Goal: Task Accomplishment & Management: Use online tool/utility

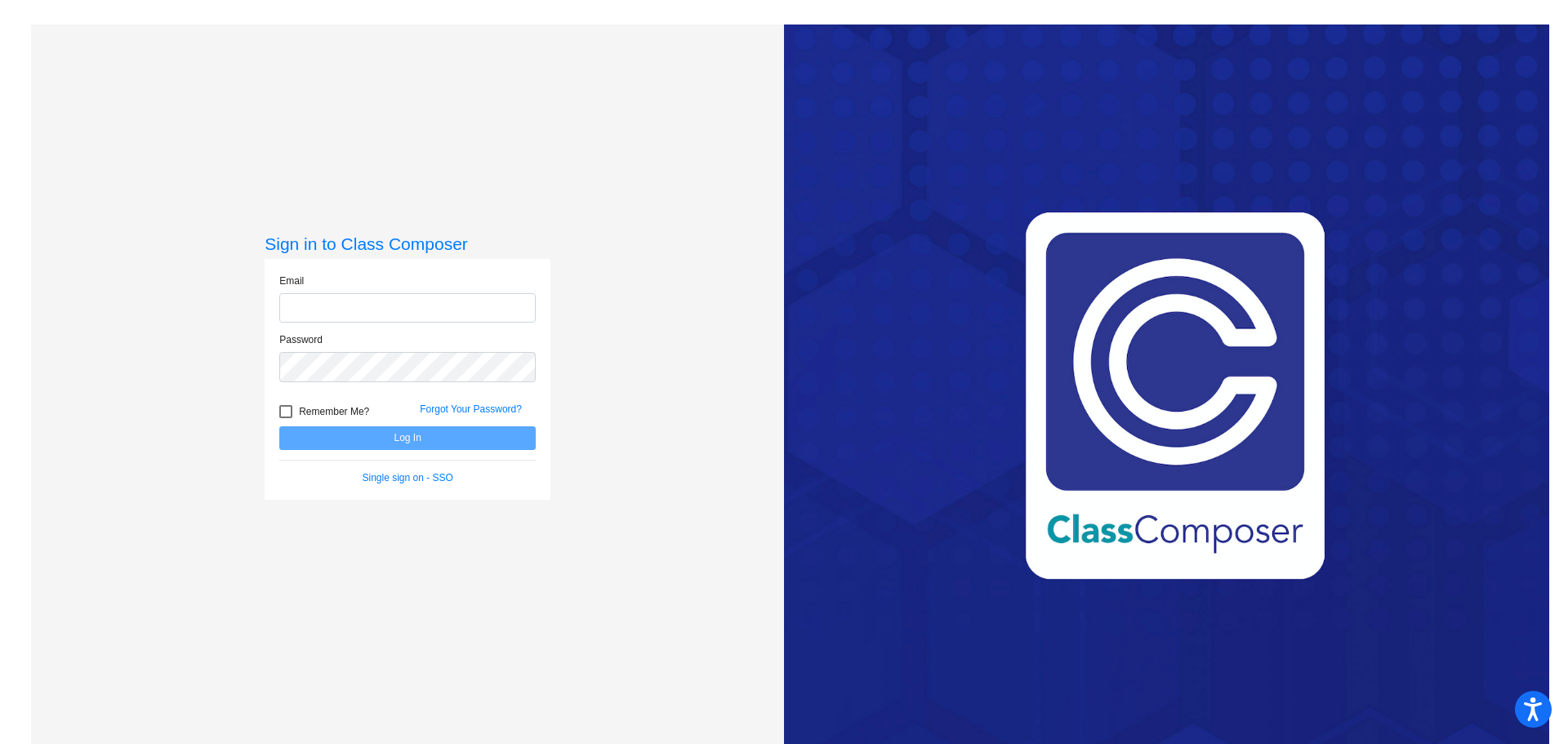
type input "[EMAIL_ADDRESS][DOMAIN_NAME]"
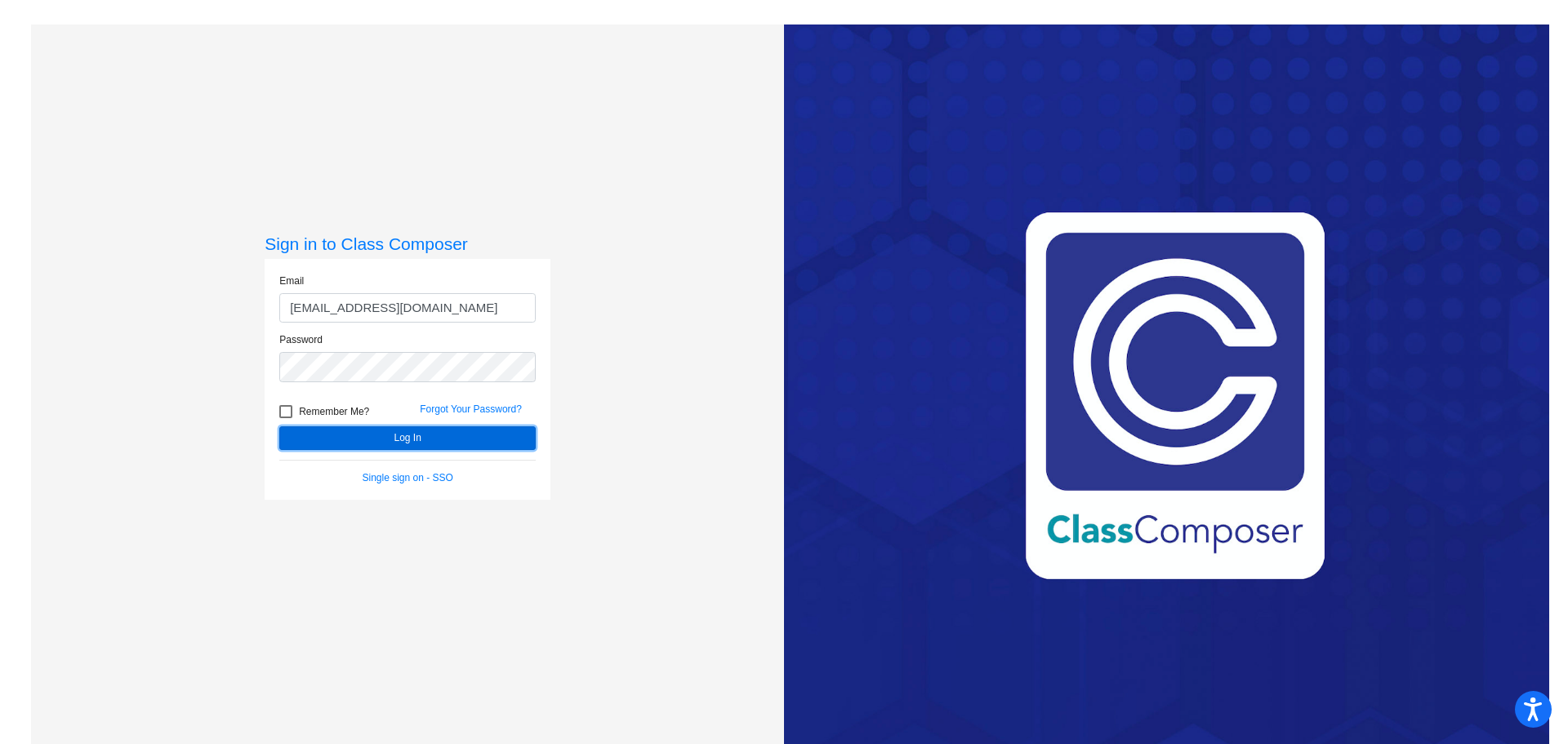
click at [351, 433] on button "Log In" at bounding box center [407, 438] width 256 height 24
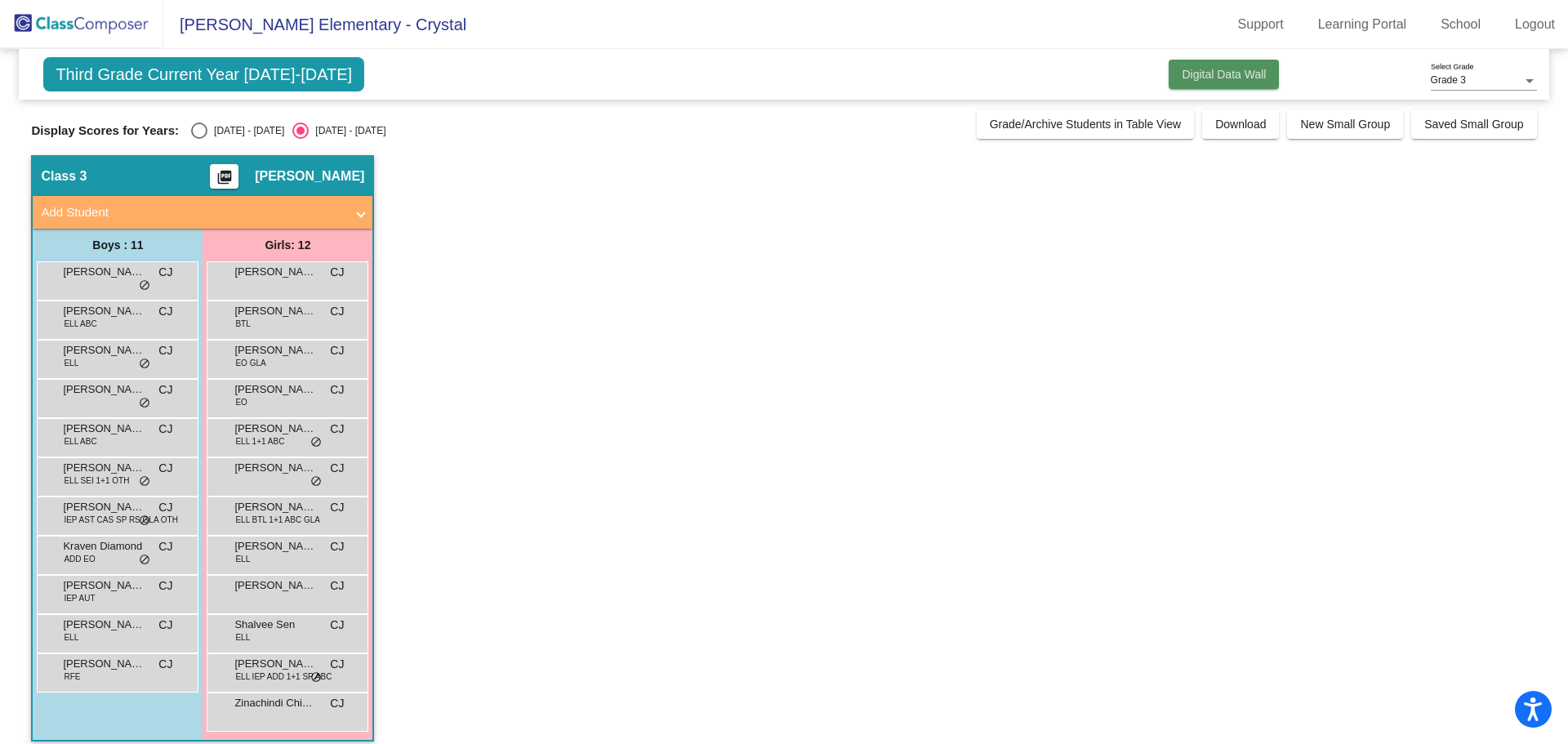
click at [1201, 79] on span "Digital Data Wall" at bounding box center [1224, 74] width 84 height 13
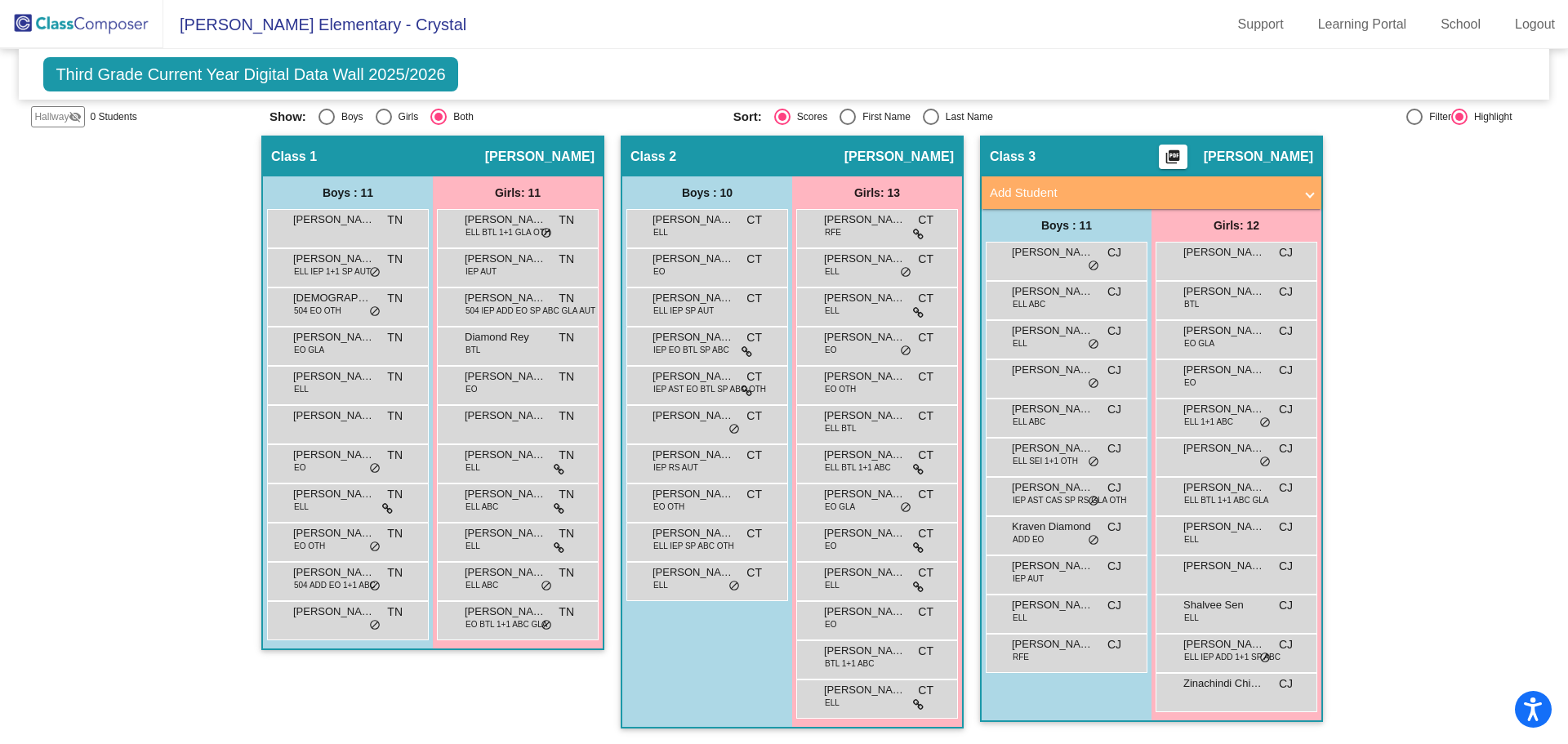
scroll to position [259, 0]
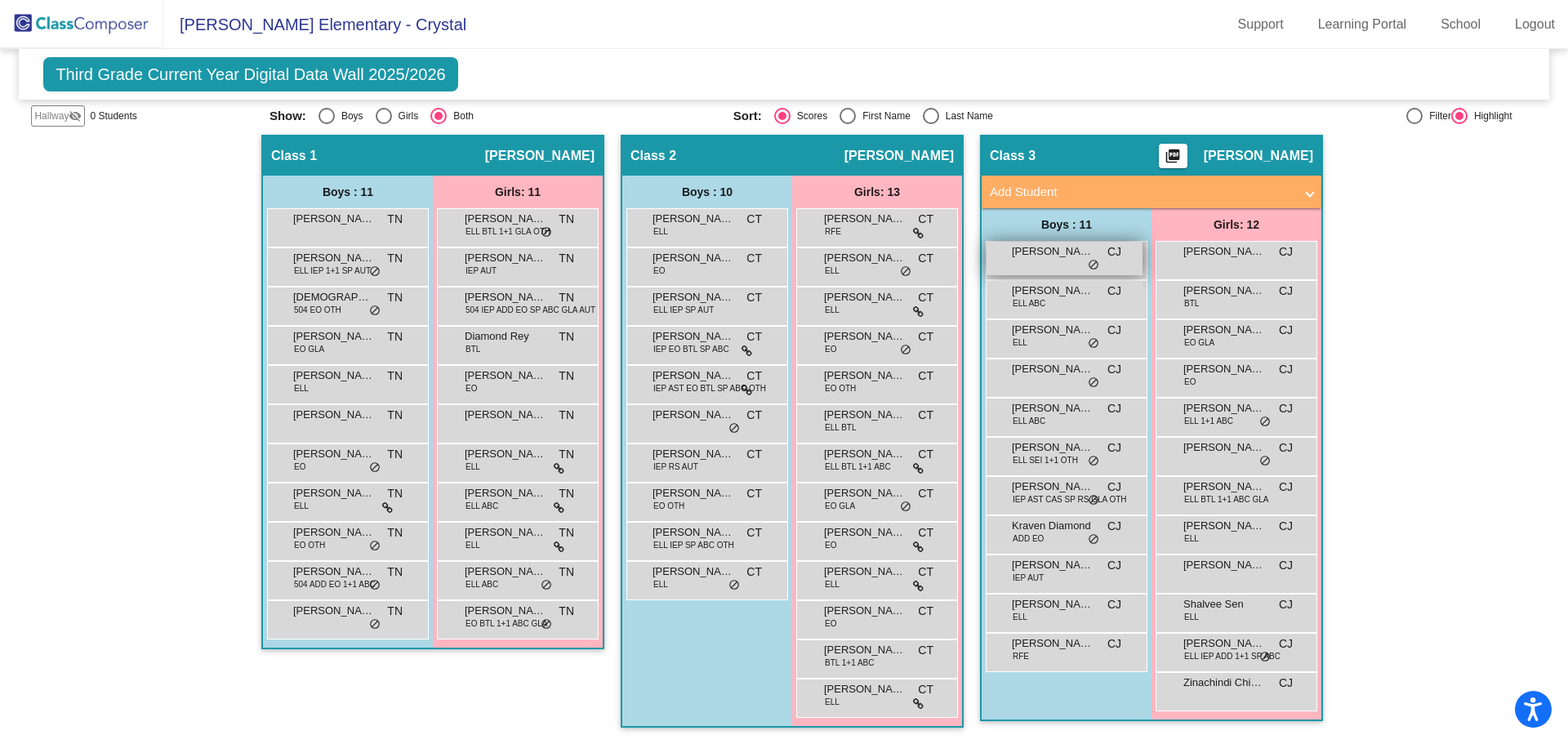
click at [1118, 258] on div "[PERSON_NAME] CJ lock do_not_disturb_alt" at bounding box center [1064, 258] width 156 height 34
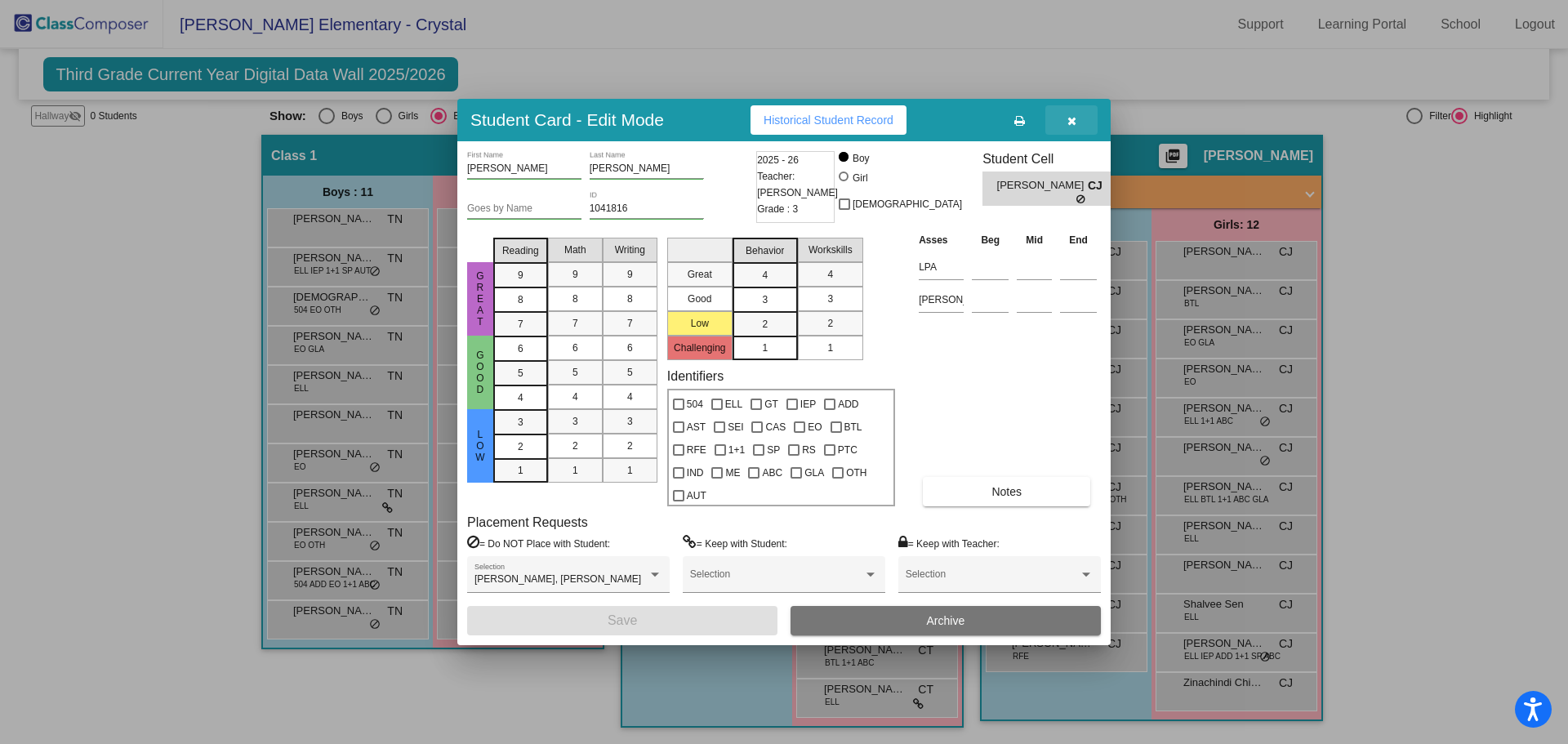
click at [1075, 119] on icon "button" at bounding box center [1072, 120] width 9 height 11
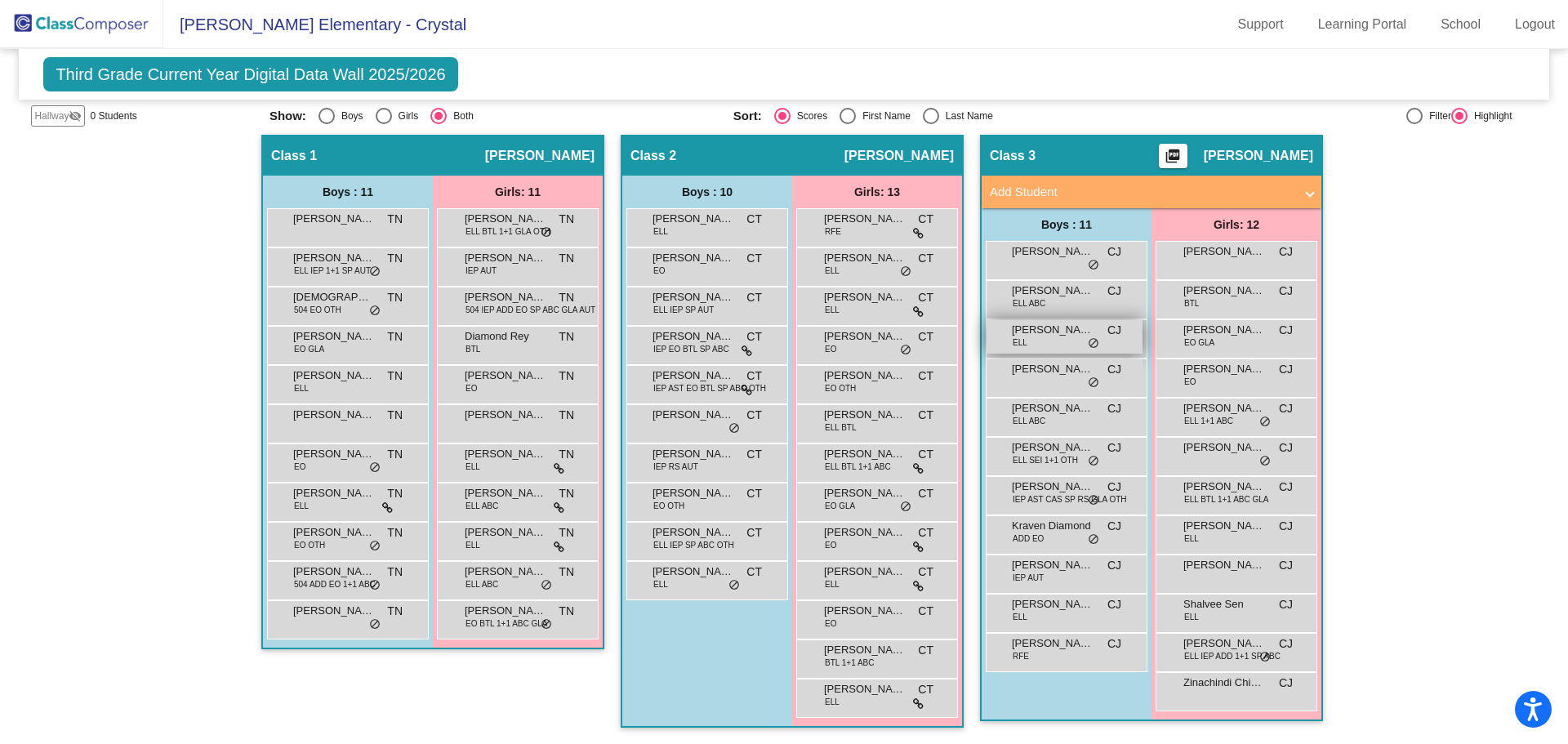
click at [1106, 340] on div "[PERSON_NAME] [PERSON_NAME] lock do_not_disturb_alt" at bounding box center [1064, 336] width 156 height 34
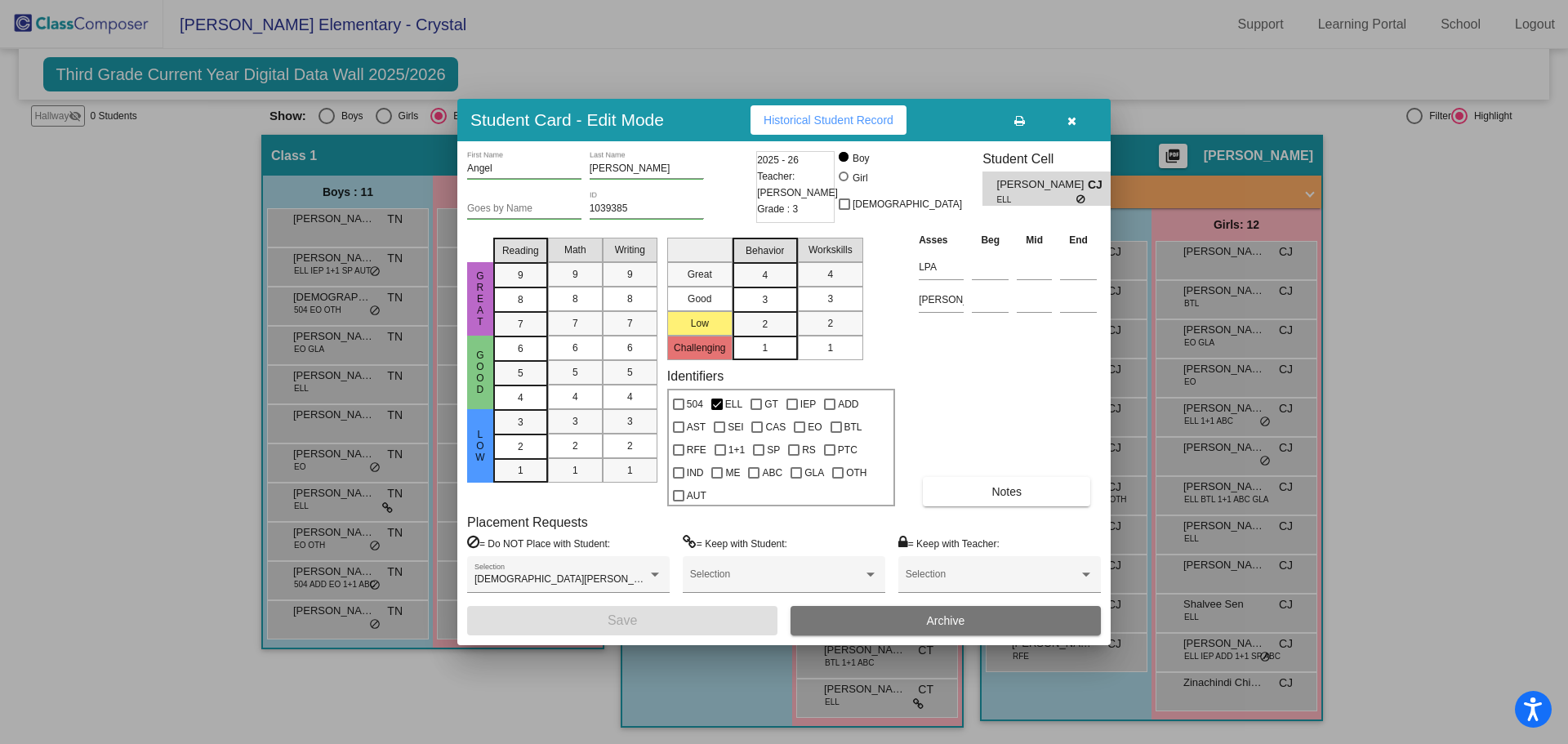
click at [1082, 116] on button "button" at bounding box center [1071, 120] width 52 height 29
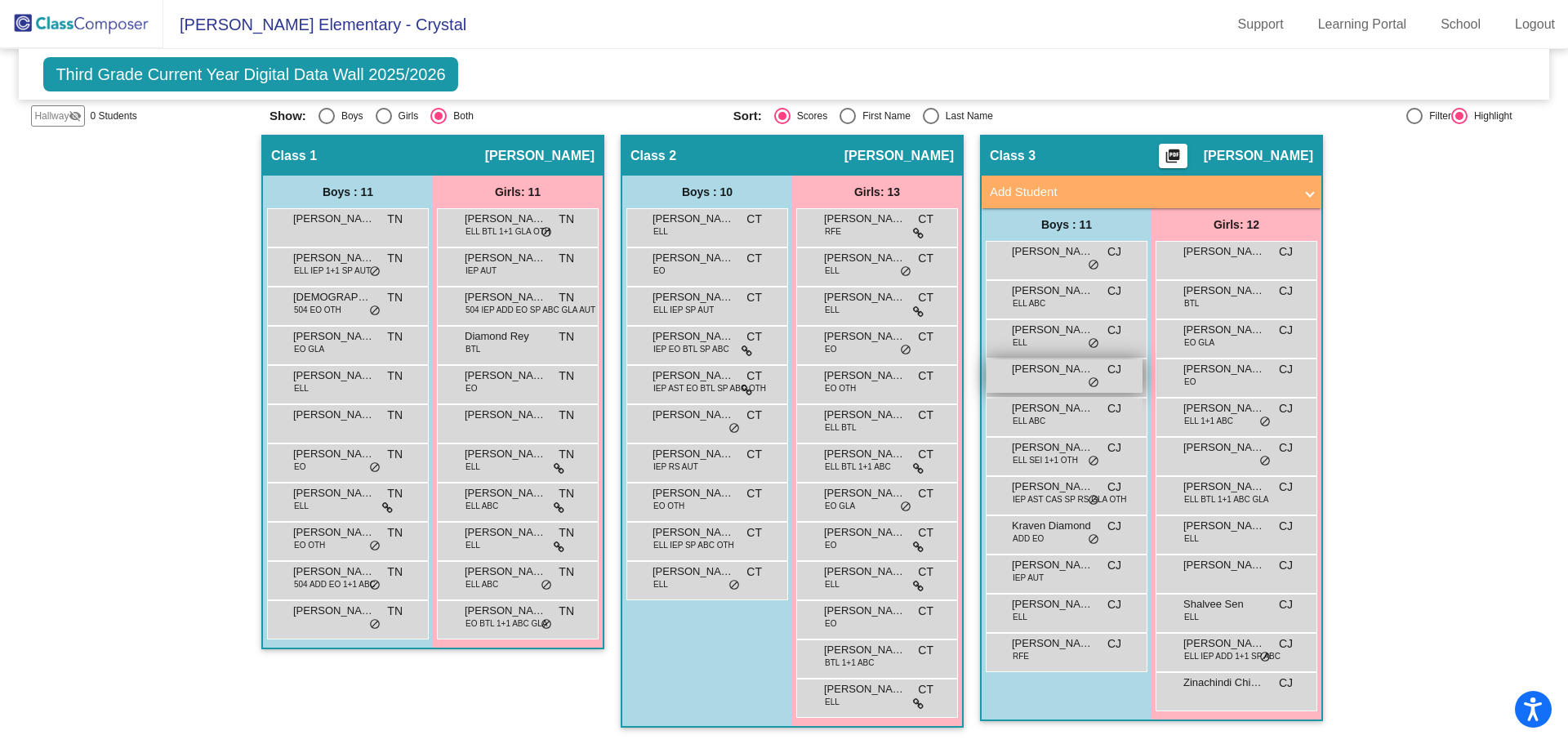
click at [1069, 382] on div "Ezekial [PERSON_NAME] lock do_not_disturb_alt" at bounding box center [1064, 375] width 156 height 34
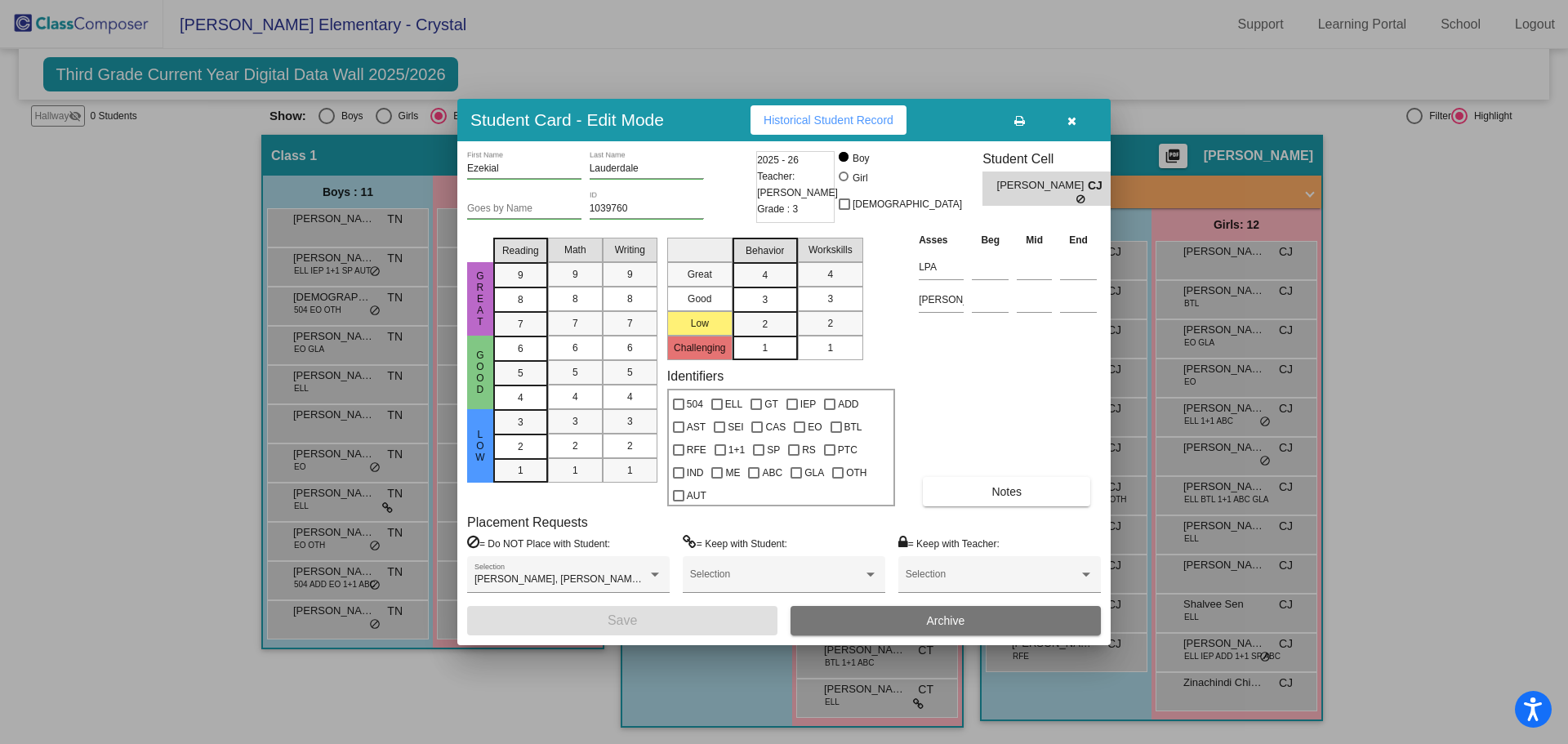
click at [1078, 117] on button "button" at bounding box center [1071, 120] width 52 height 29
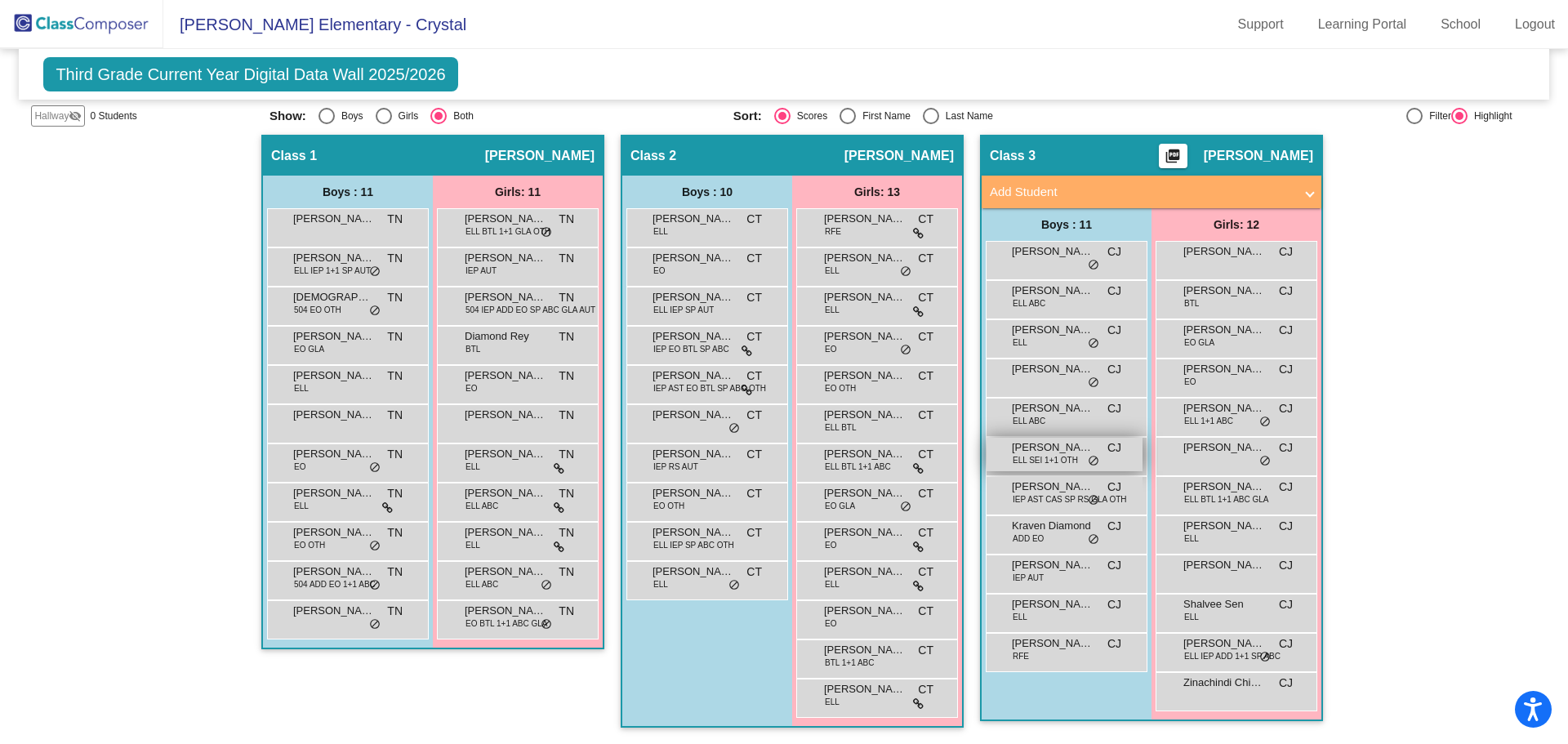
click at [1057, 451] on span "[PERSON_NAME]" at bounding box center [1052, 447] width 82 height 16
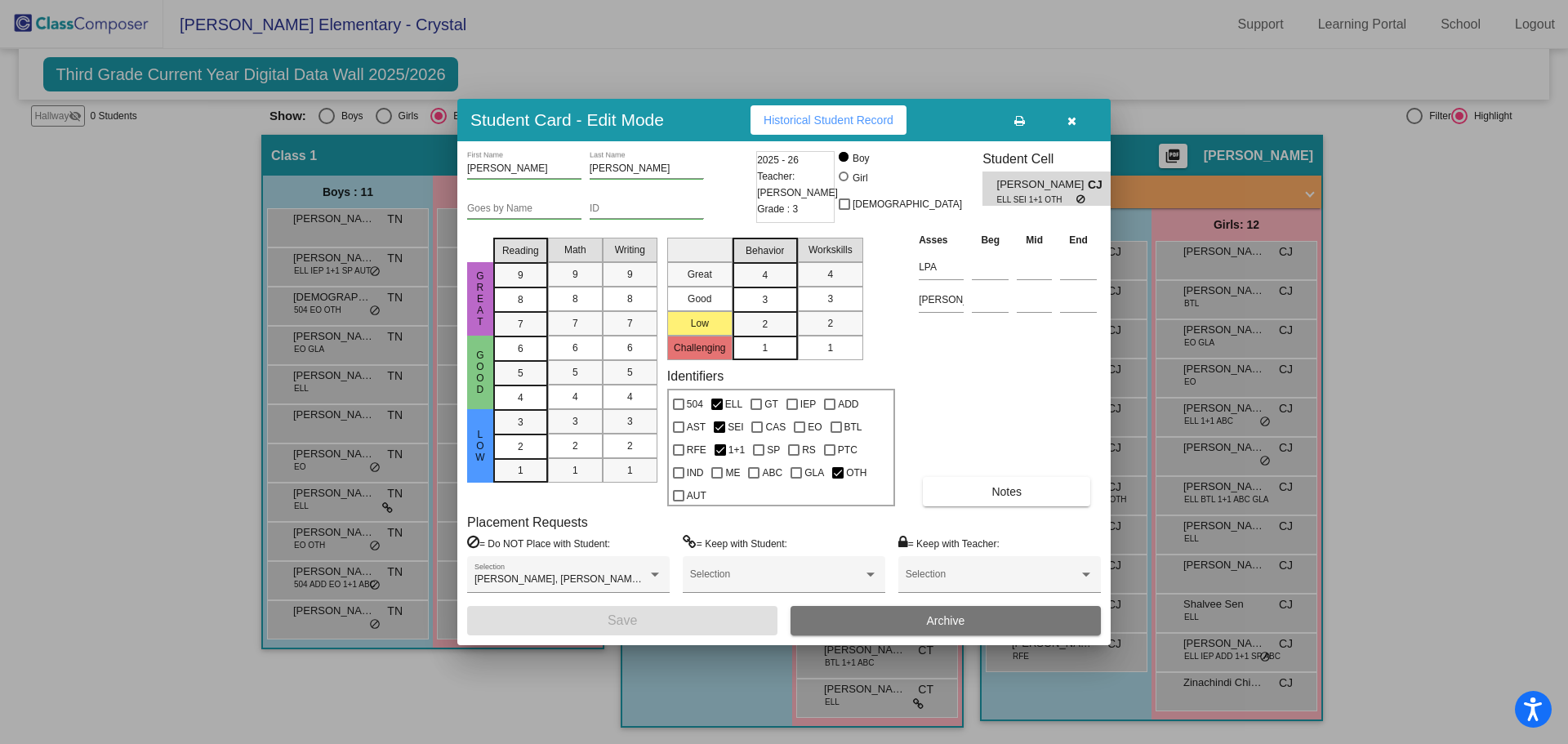
click at [1075, 113] on span "button" at bounding box center [1072, 119] width 9 height 13
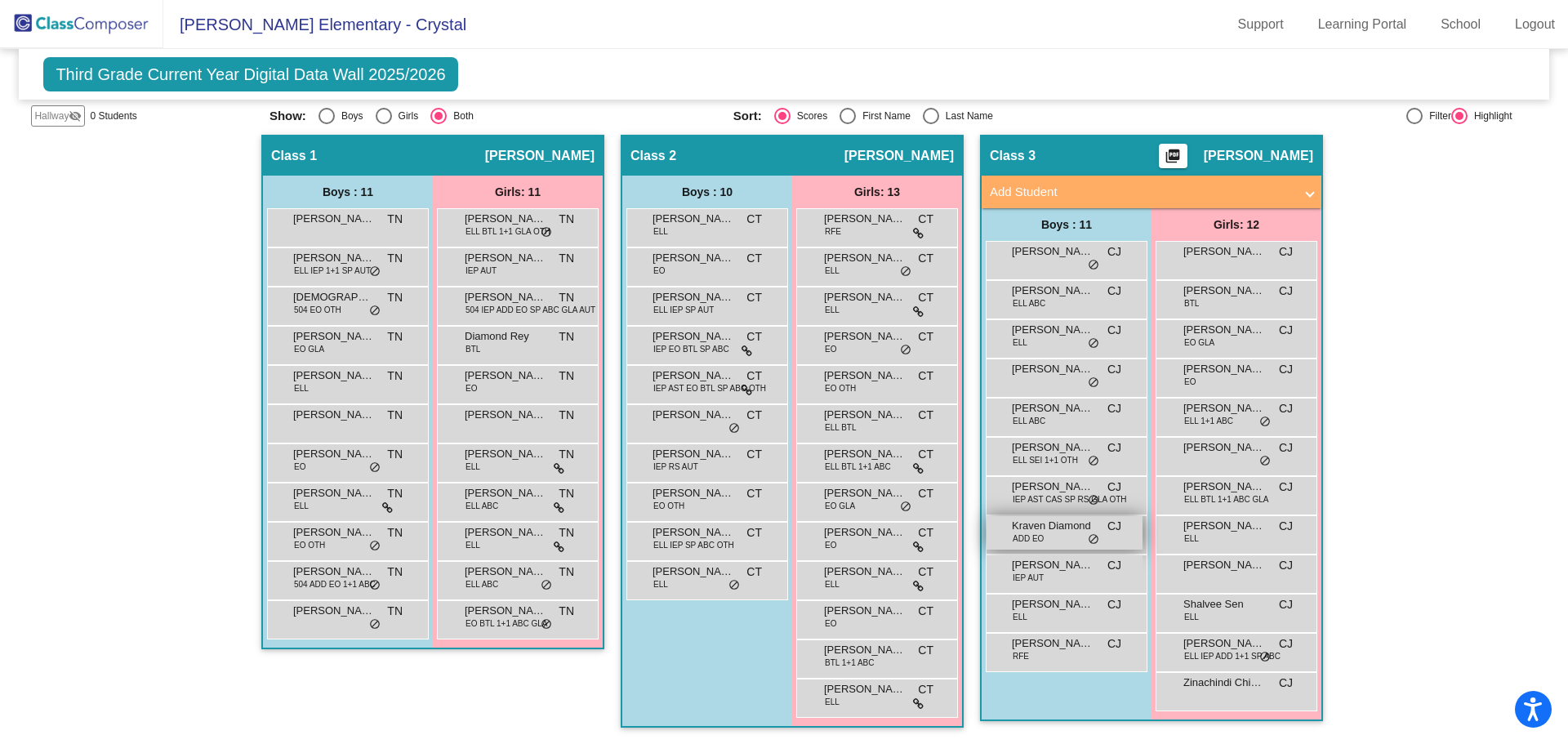
click at [1079, 528] on span "Kraven Diamond" at bounding box center [1052, 525] width 82 height 16
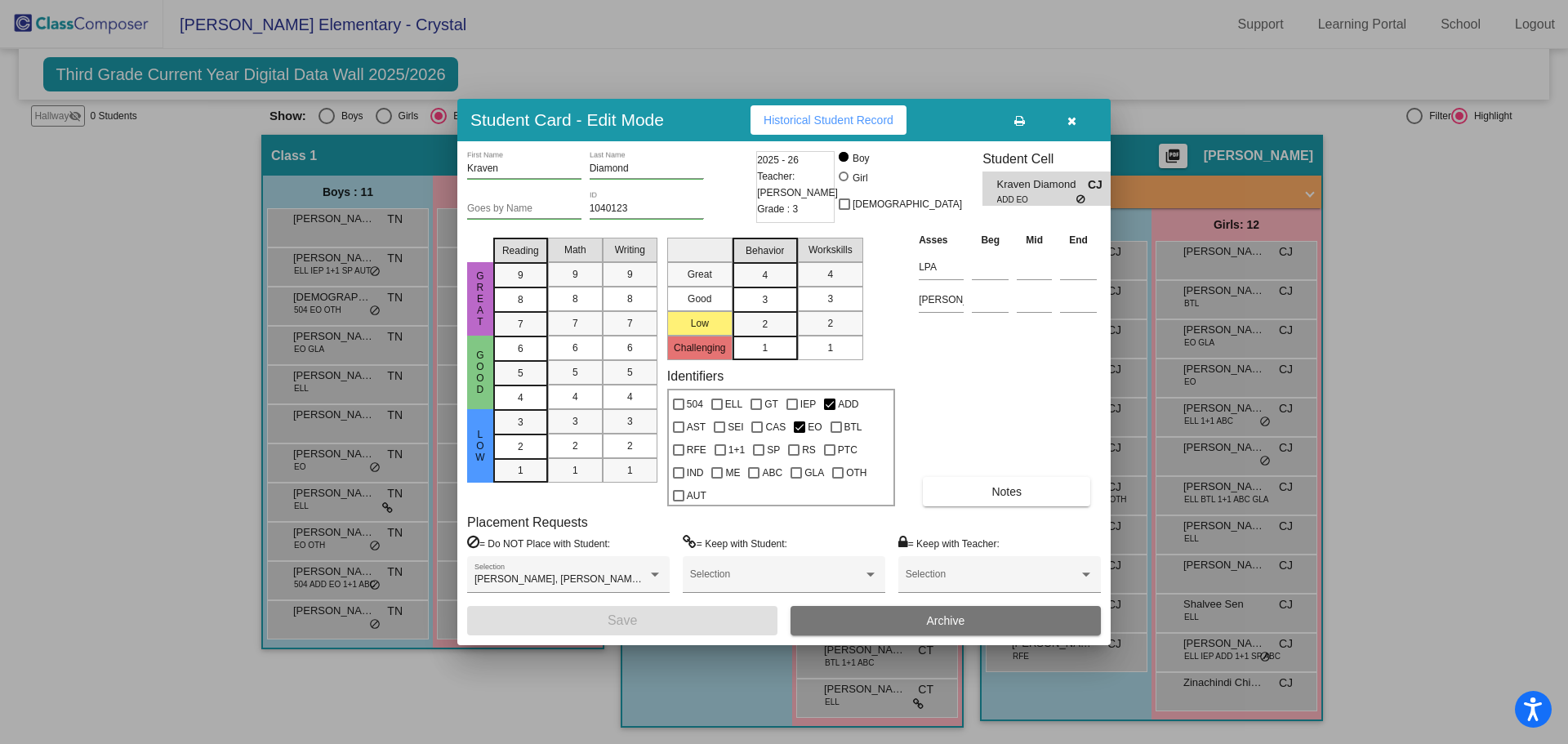
click at [1080, 122] on button "button" at bounding box center [1071, 120] width 52 height 29
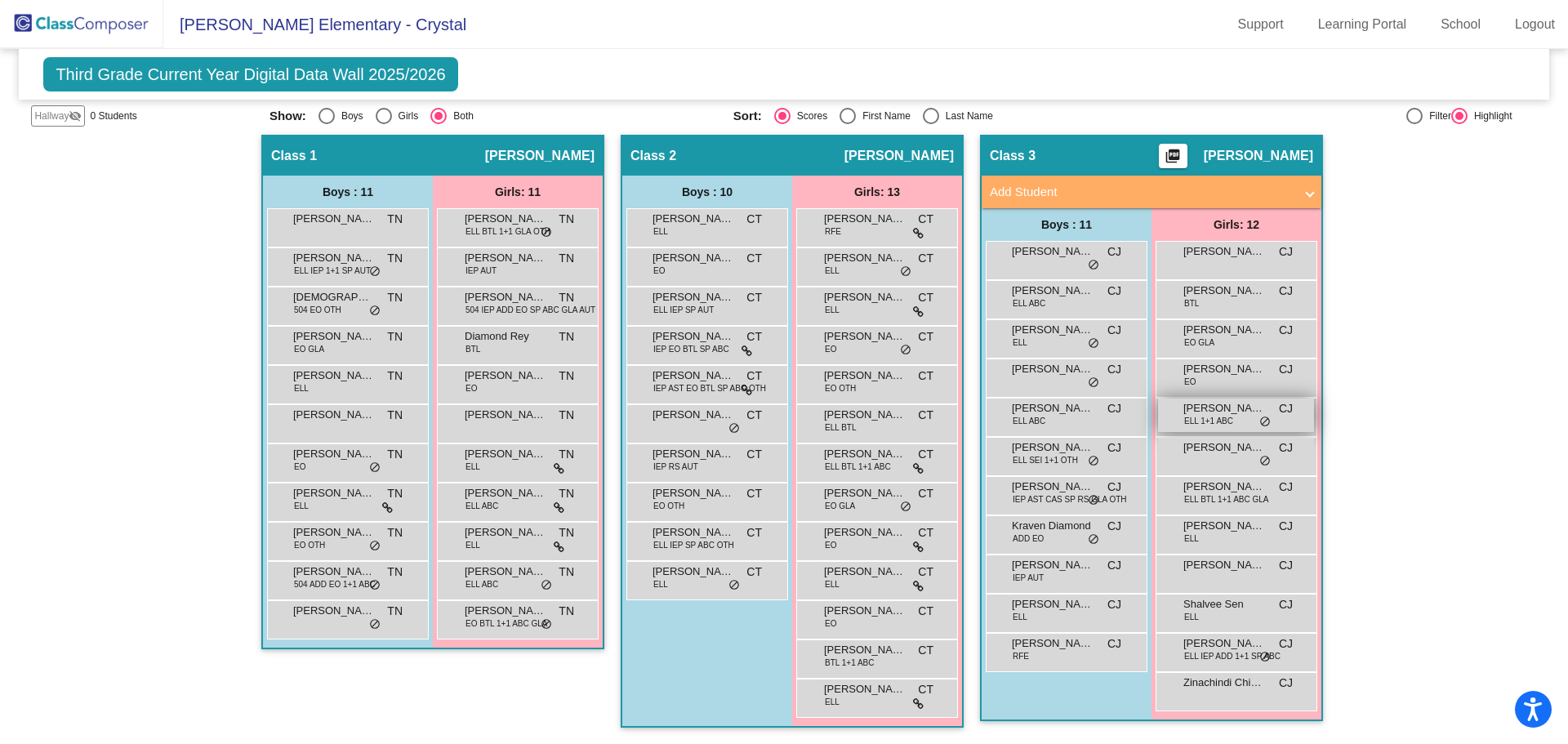
click at [1216, 414] on span "[PERSON_NAME]" at bounding box center [1224, 408] width 82 height 16
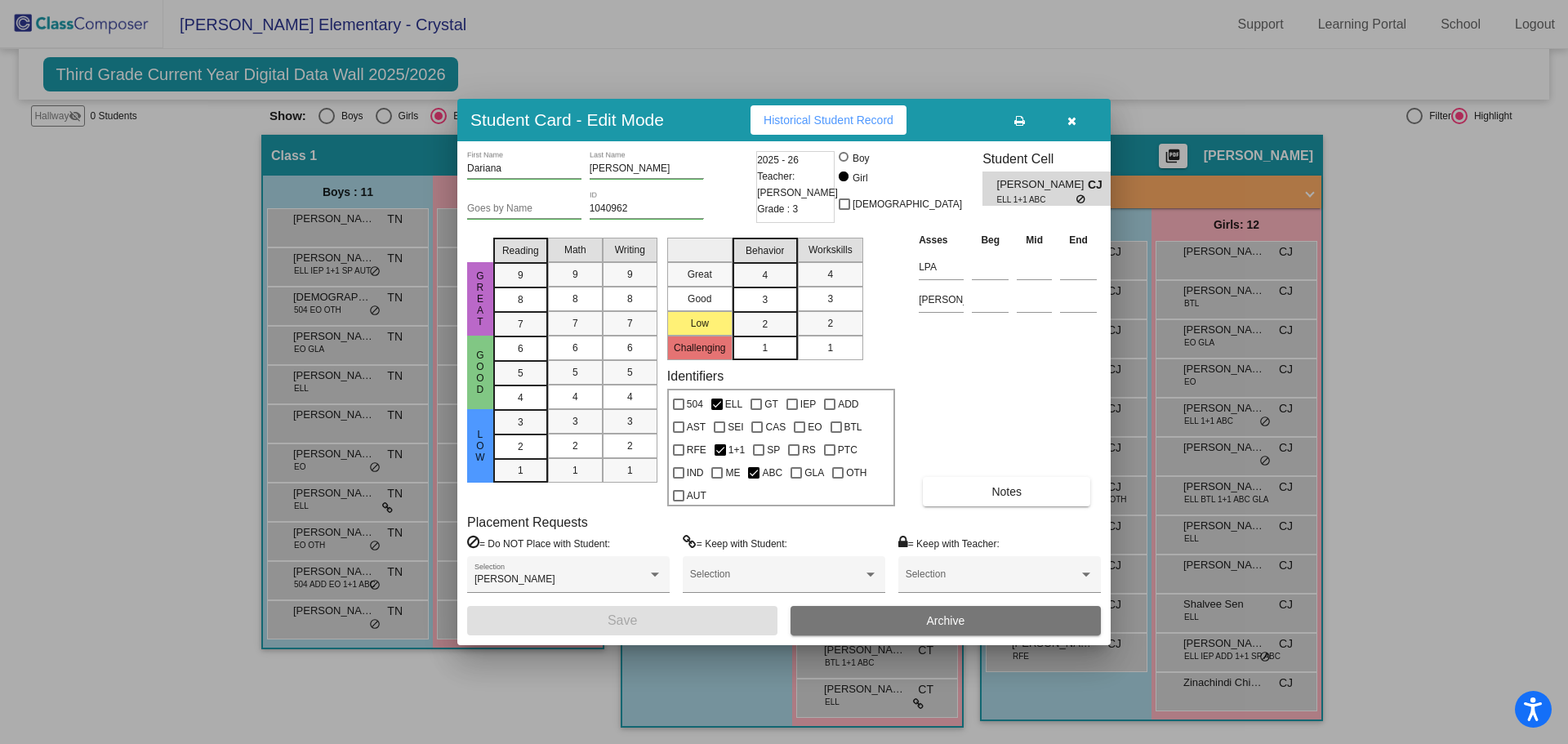
click at [1066, 128] on button "button" at bounding box center [1071, 120] width 52 height 29
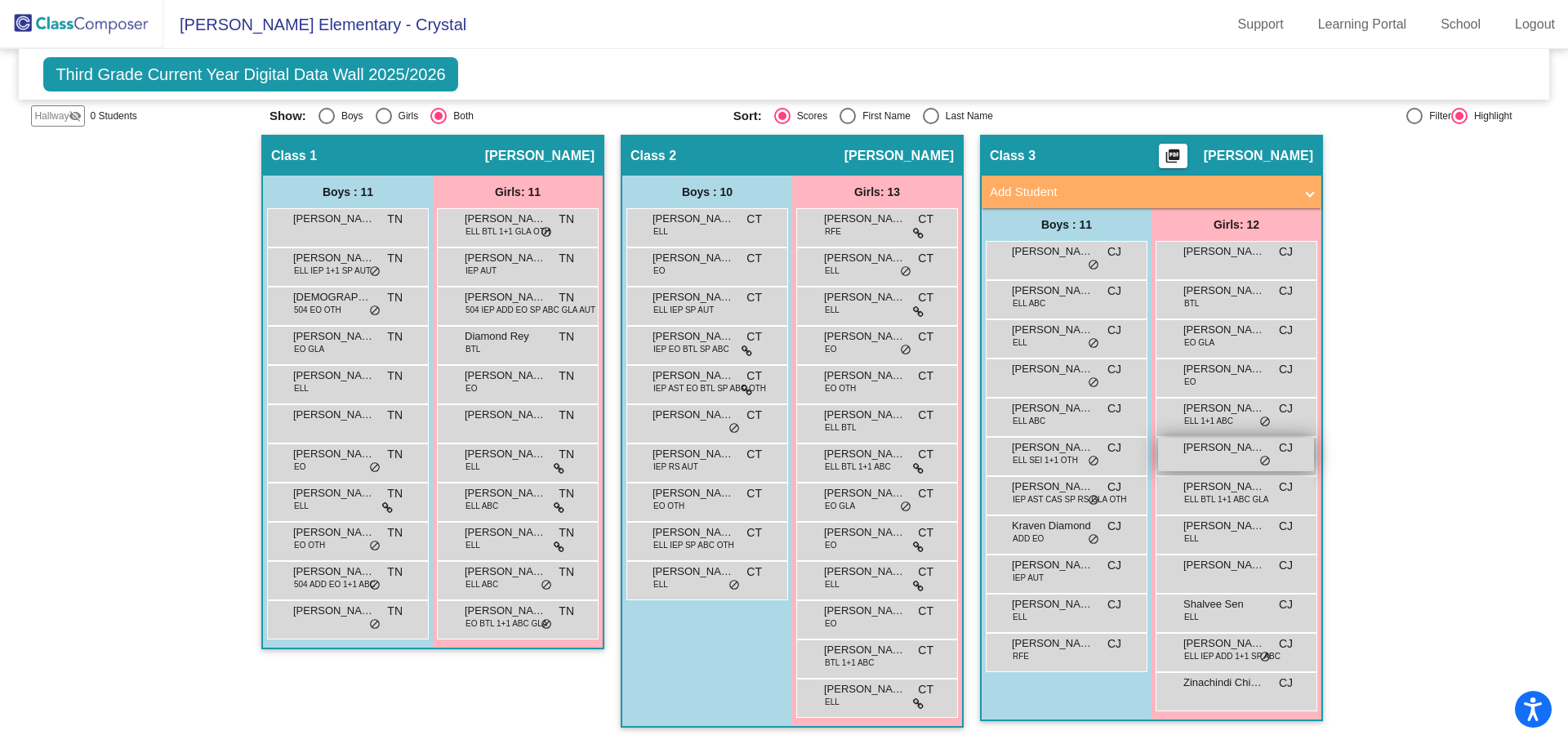
click at [1212, 452] on span "[PERSON_NAME]" at bounding box center [1224, 447] width 82 height 16
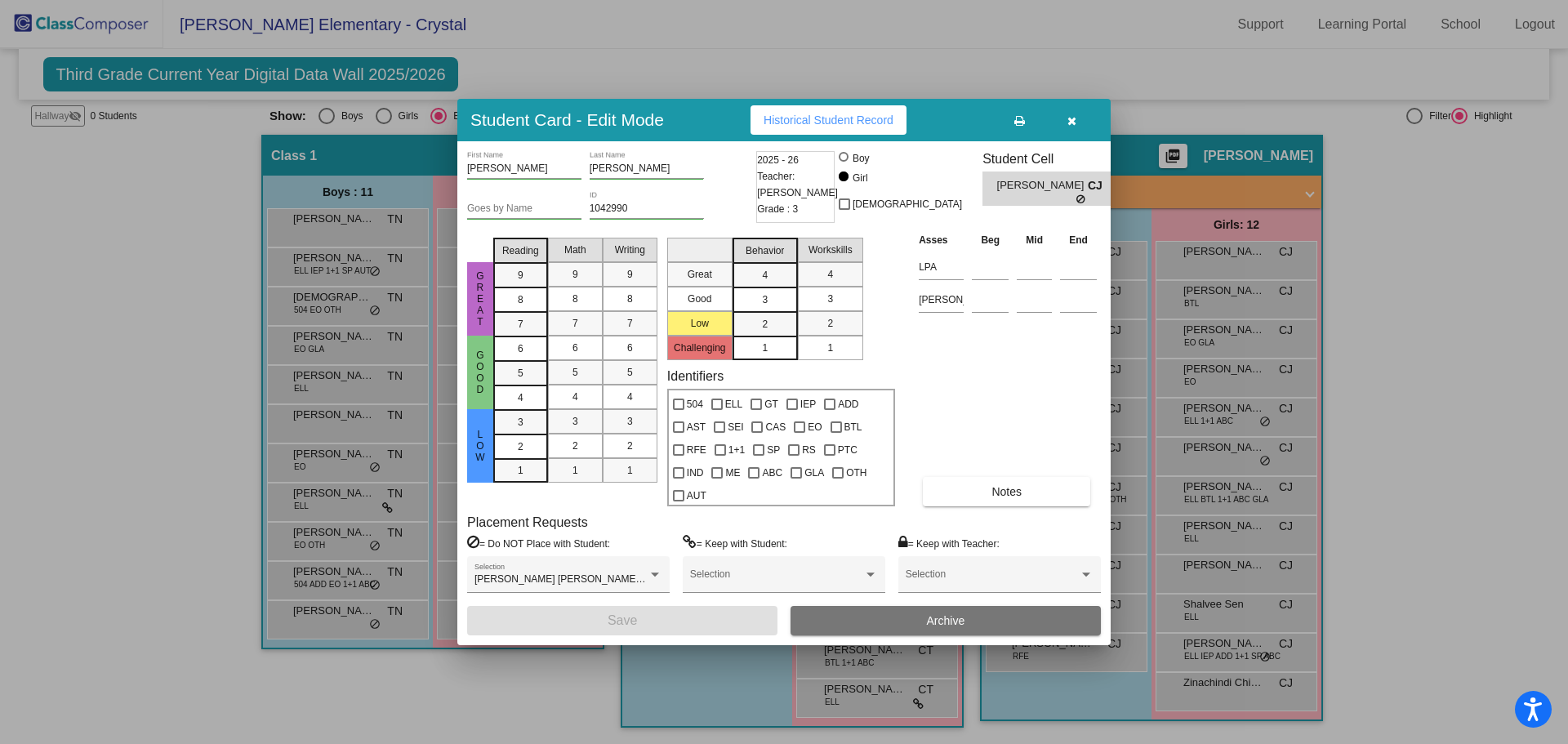
click at [1078, 127] on button "button" at bounding box center [1071, 120] width 52 height 29
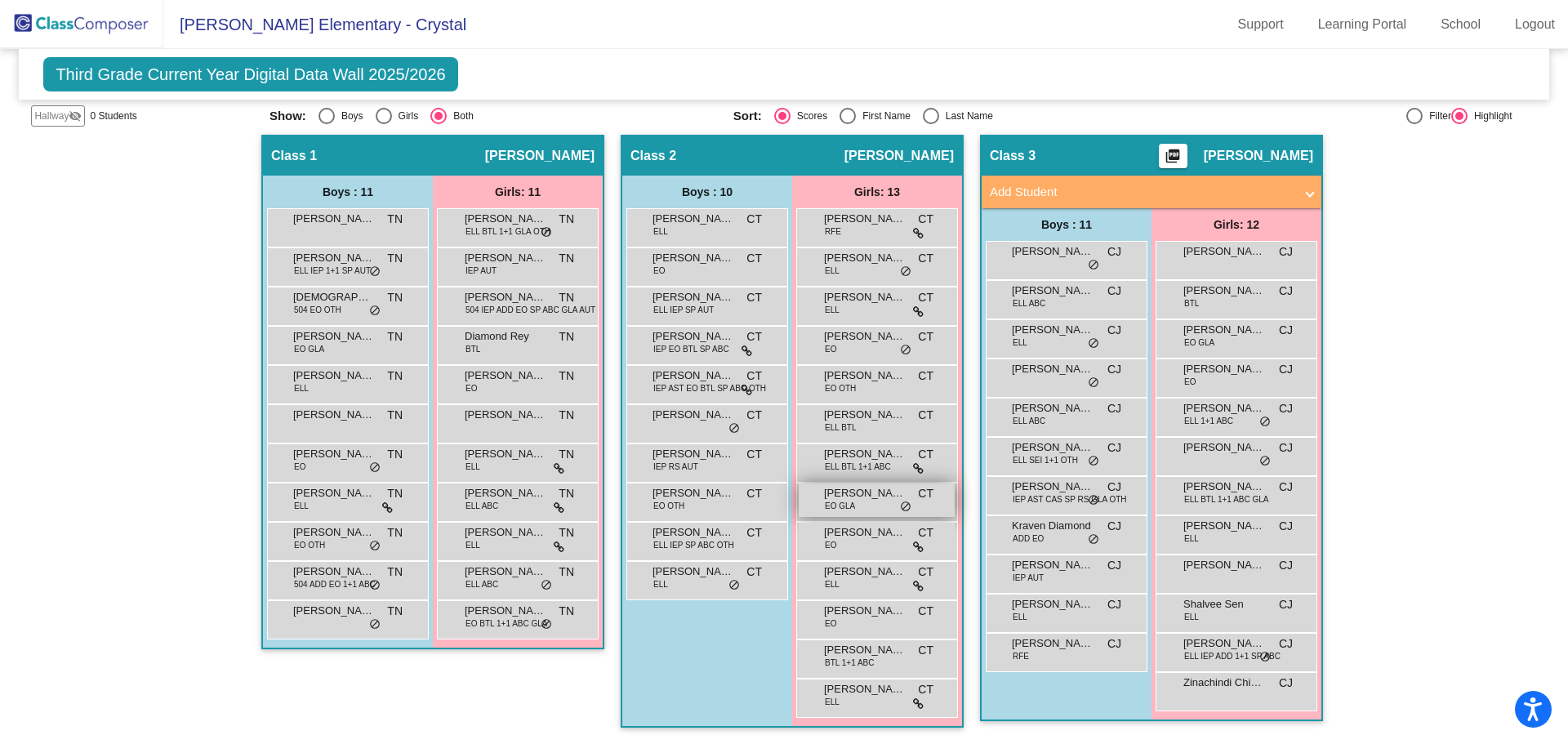
click at [856, 504] on div "[PERSON_NAME] EO GLA CT lock do_not_disturb_alt" at bounding box center [876, 499] width 156 height 34
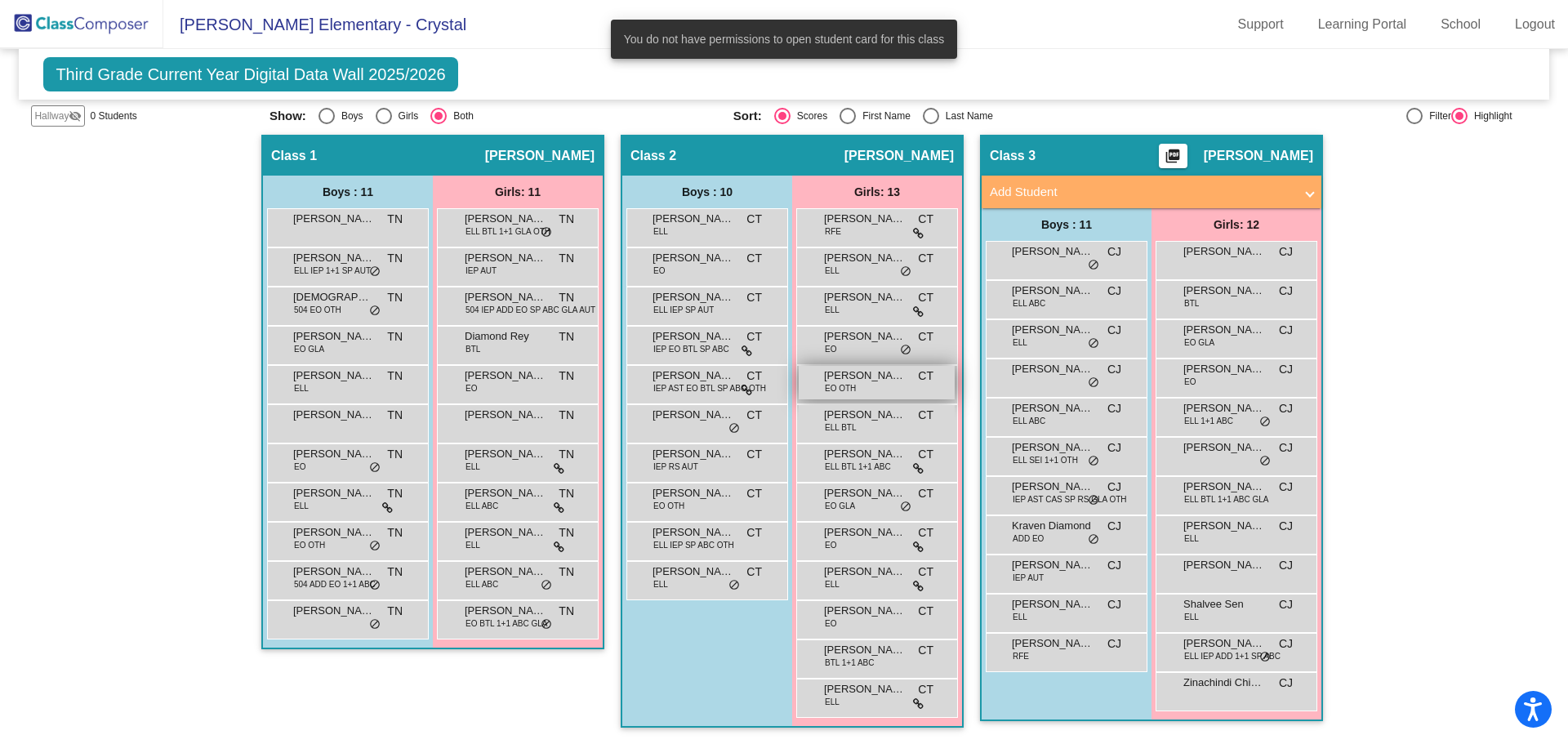
click at [861, 390] on div "[PERSON_NAME] EO OTH CT lock do_not_disturb_alt" at bounding box center [876, 382] width 156 height 34
click at [861, 341] on span "[PERSON_NAME]" at bounding box center [865, 336] width 82 height 16
click at [1449, 337] on div "Hallway - Hallway Class picture_as_pdf Add Student First Name Last Name Student…" at bounding box center [783, 439] width 1505 height 609
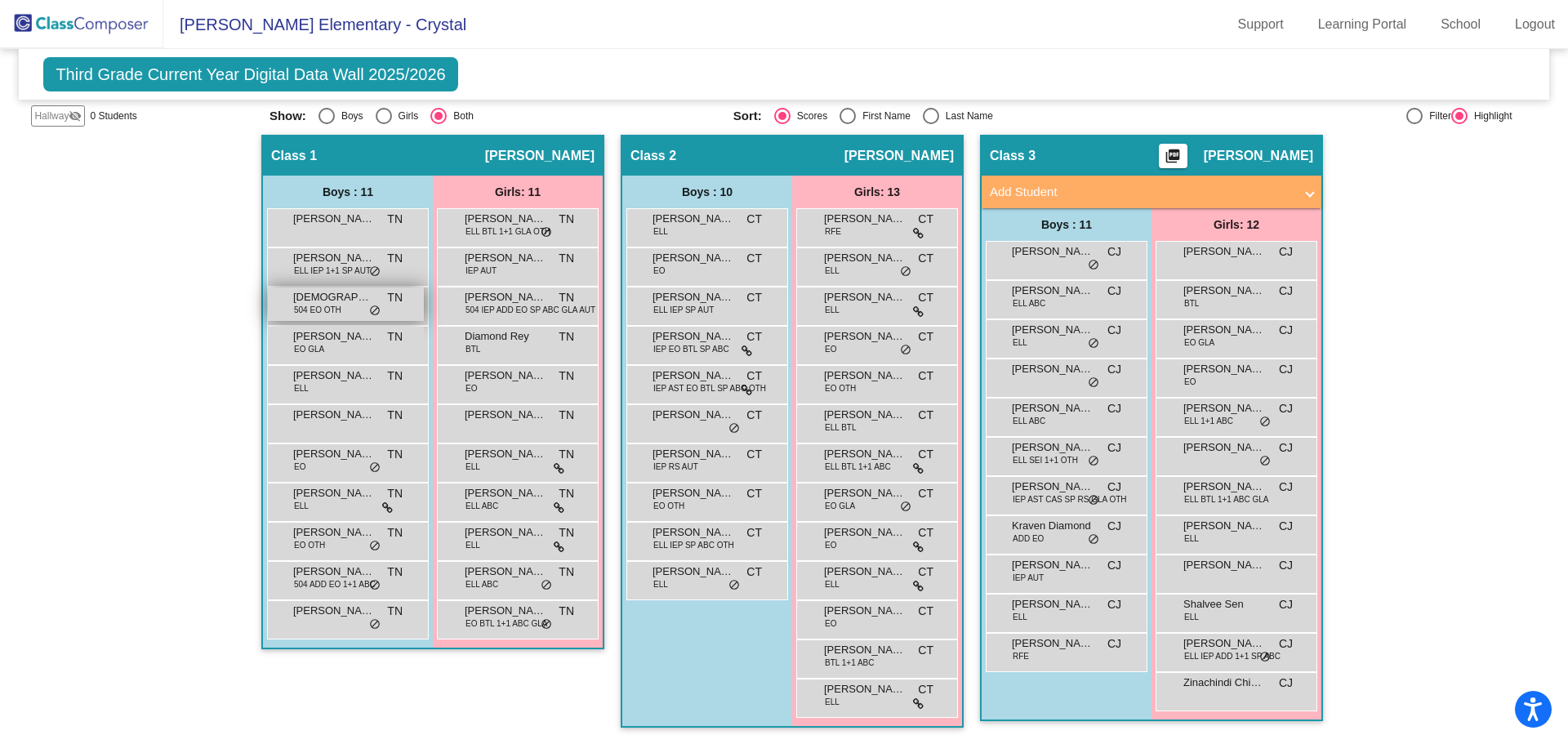
click at [346, 303] on span "[DEMOGRAPHIC_DATA][PERSON_NAME]" at bounding box center [334, 296] width 82 height 16
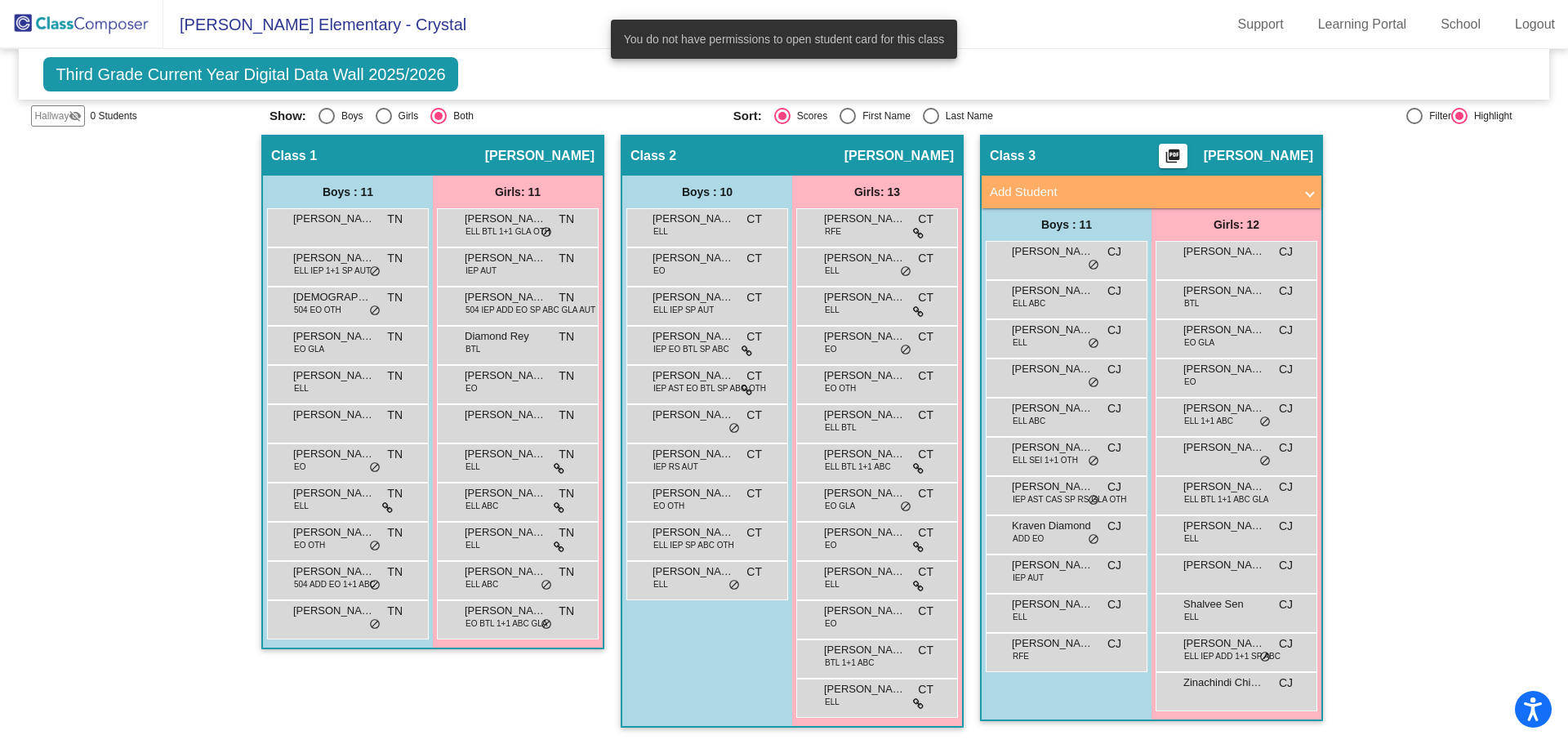
click at [162, 321] on div "Hallway - Hallway Class picture_as_pdf Add Student First Name Last Name Student…" at bounding box center [783, 439] width 1505 height 609
click at [193, 57] on div "Third Grade Current Year Digital Data Wall 2025/2026 Add, Move, or Retain Stude…" at bounding box center [784, 74] width 1530 height 51
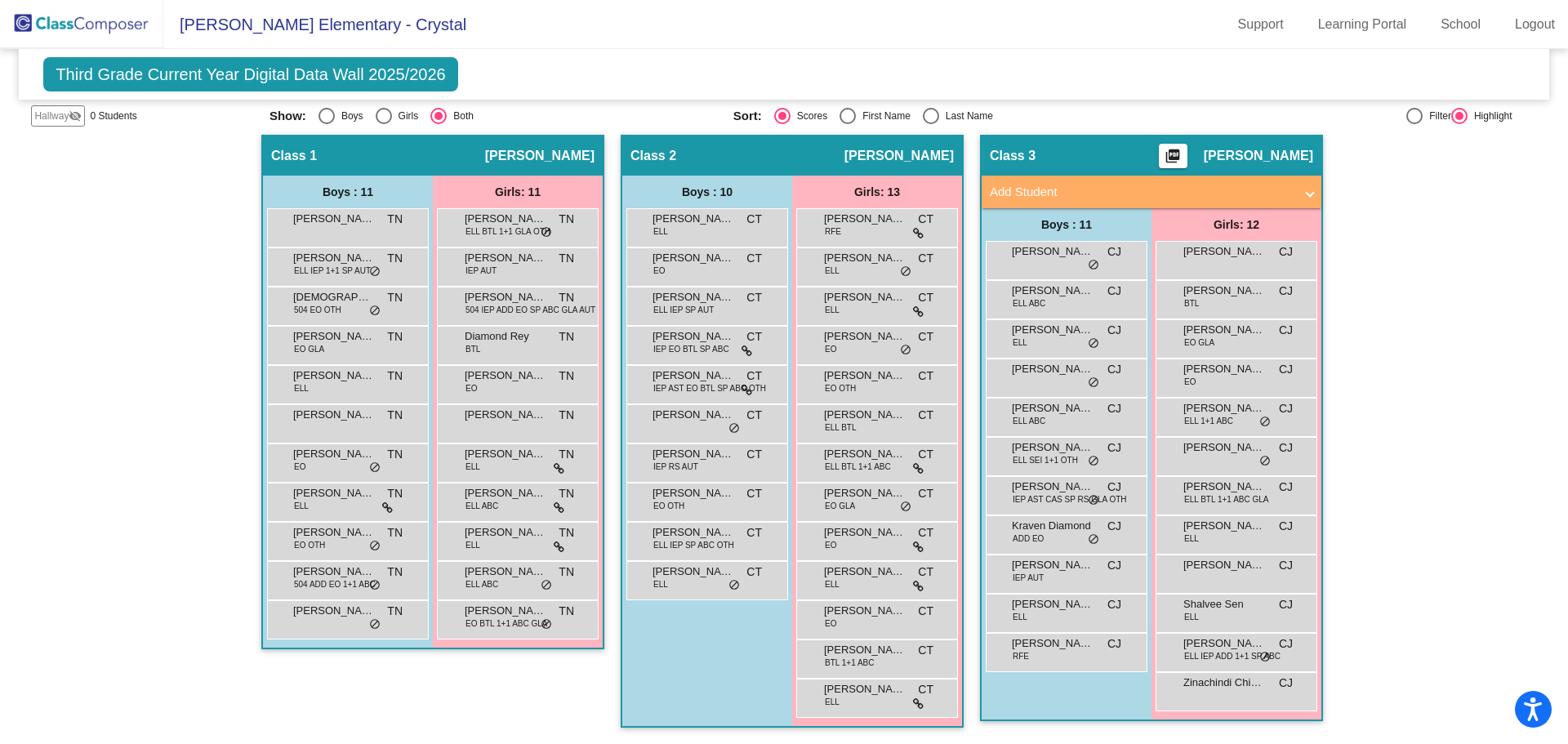
click at [101, 30] on img at bounding box center [82, 24] width 163 height 48
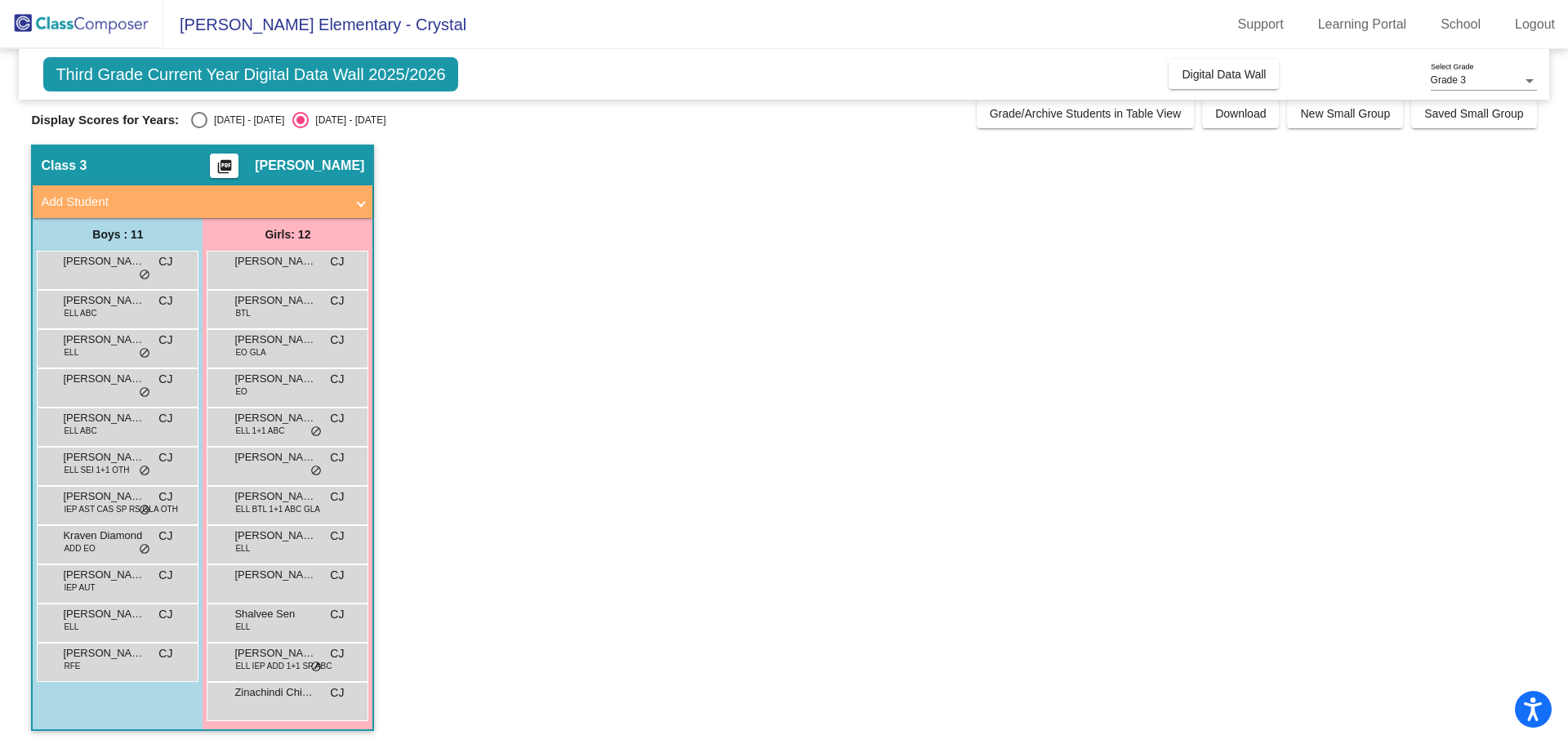
scroll to position [14, 0]
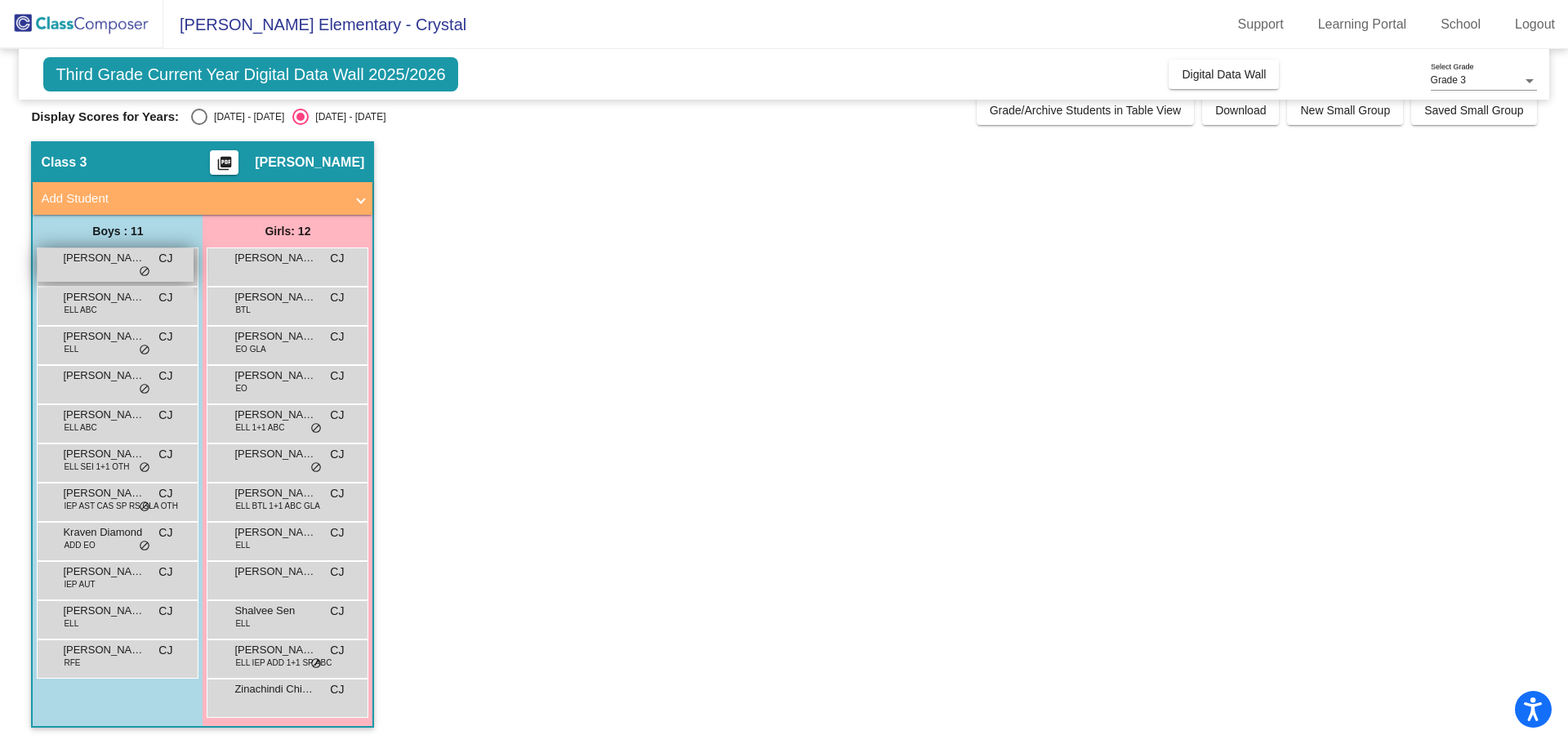
click at [129, 265] on span "[PERSON_NAME]" at bounding box center [103, 258] width 82 height 16
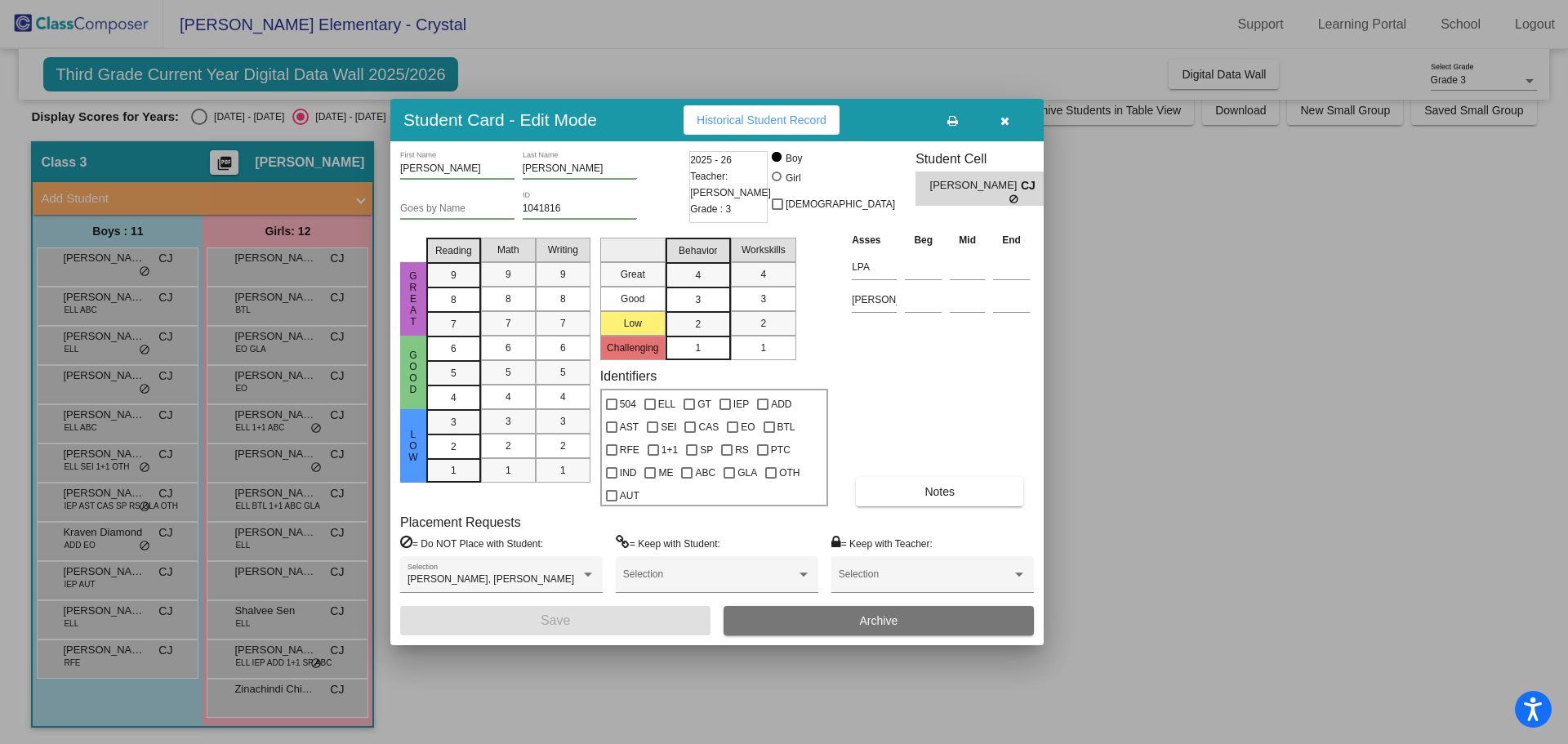
drag, startPoint x: 993, startPoint y: 119, endPoint x: 1008, endPoint y: 120, distance: 15.0
click at [1003, 120] on button "button" at bounding box center [1004, 120] width 52 height 29
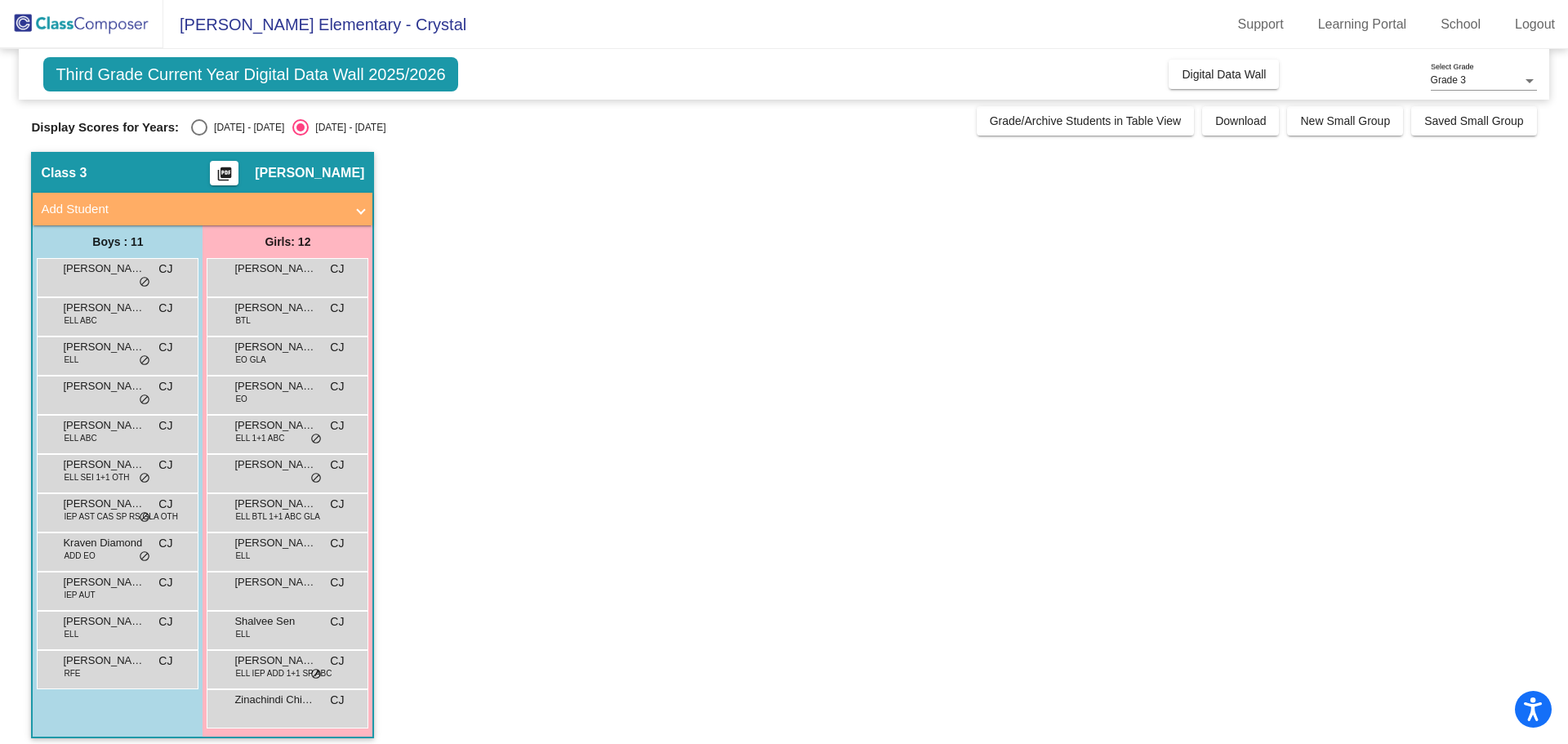
scroll to position [0, 0]
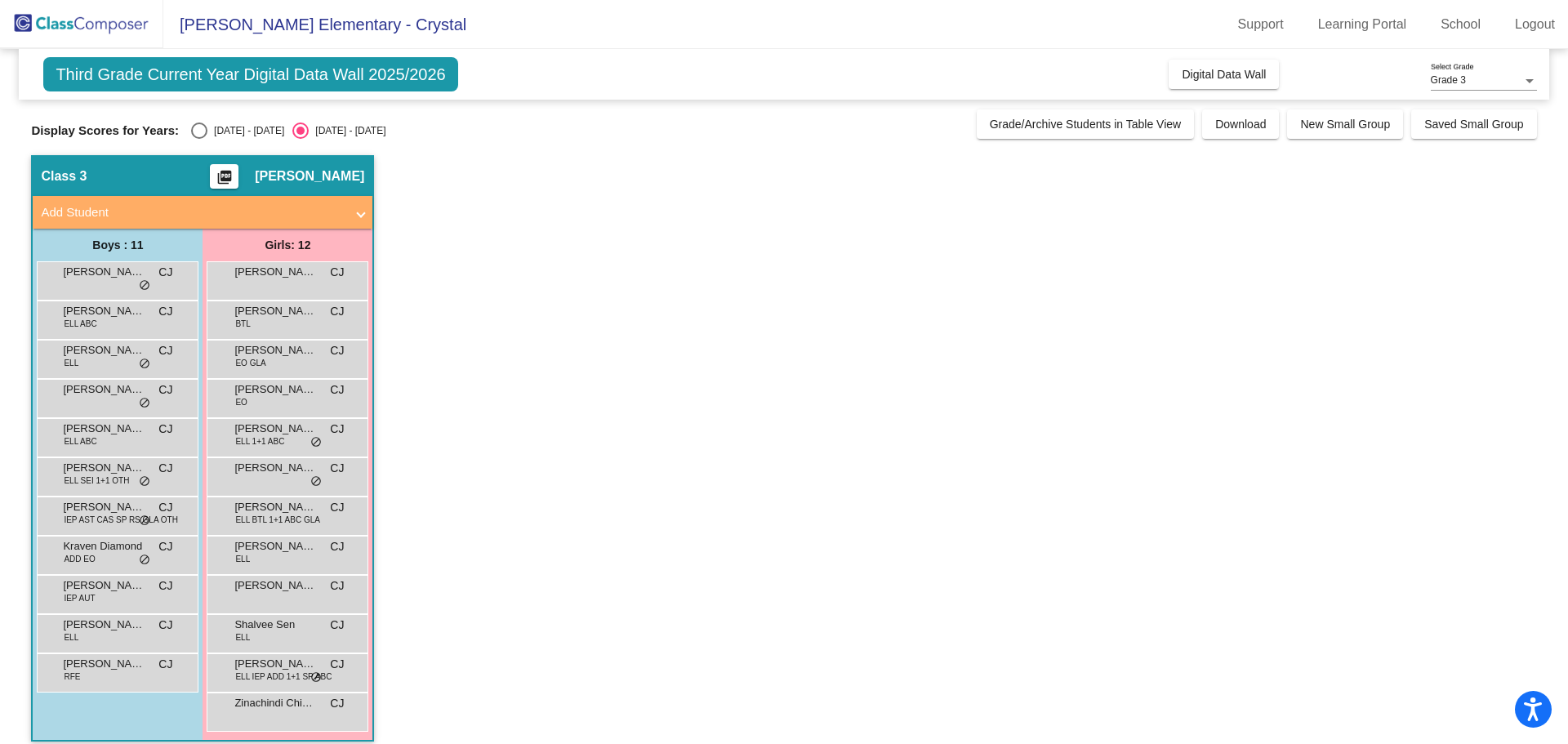
click at [218, 72] on span "Third Grade Current Year Digital Data Wall 2025/2026" at bounding box center [250, 75] width 414 height 34
click at [206, 131] on div "Select an option" at bounding box center [199, 131] width 16 height 16
click at [199, 139] on input "[DATE] - [DATE]" at bounding box center [199, 139] width 1 height 1
radio input "true"
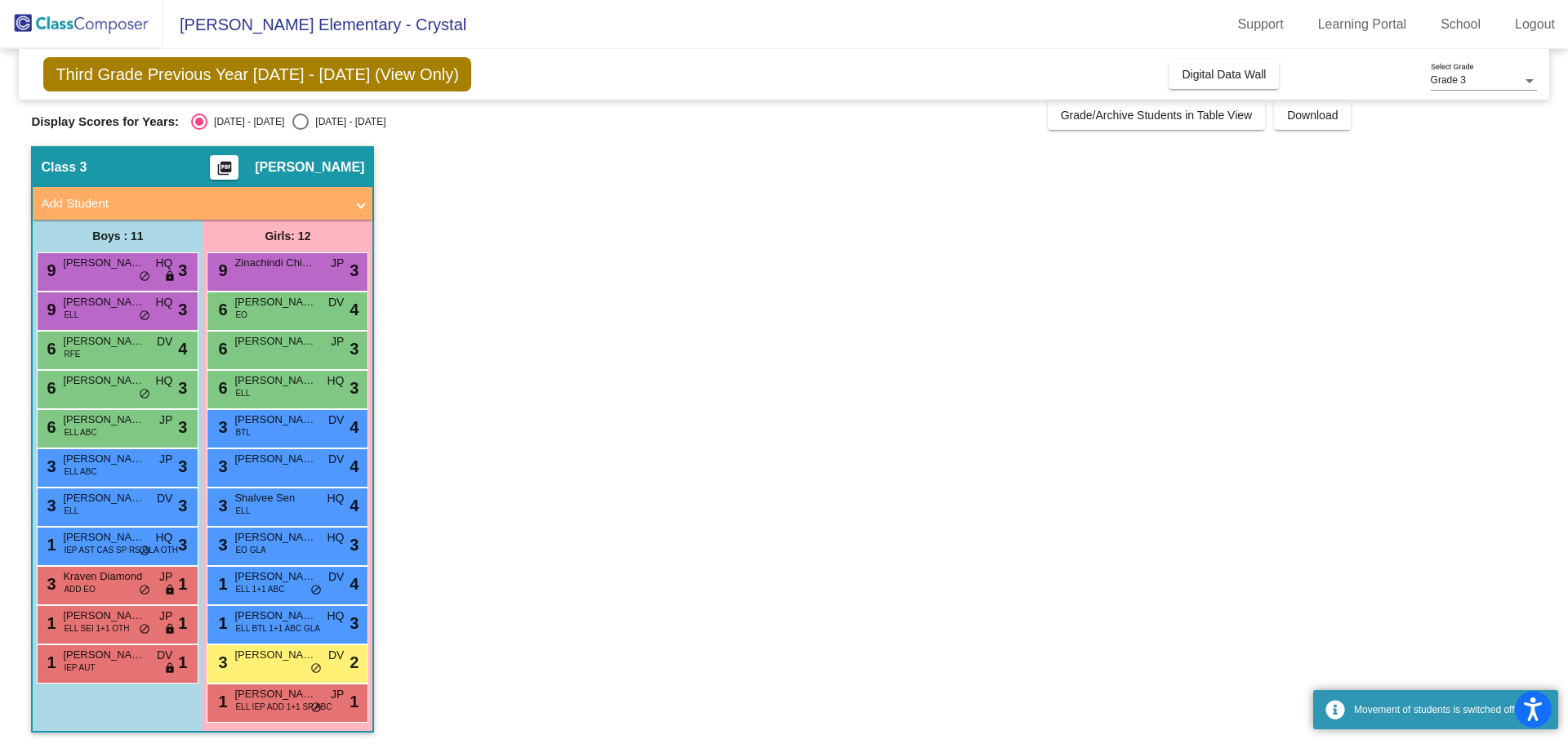
scroll to position [14, 0]
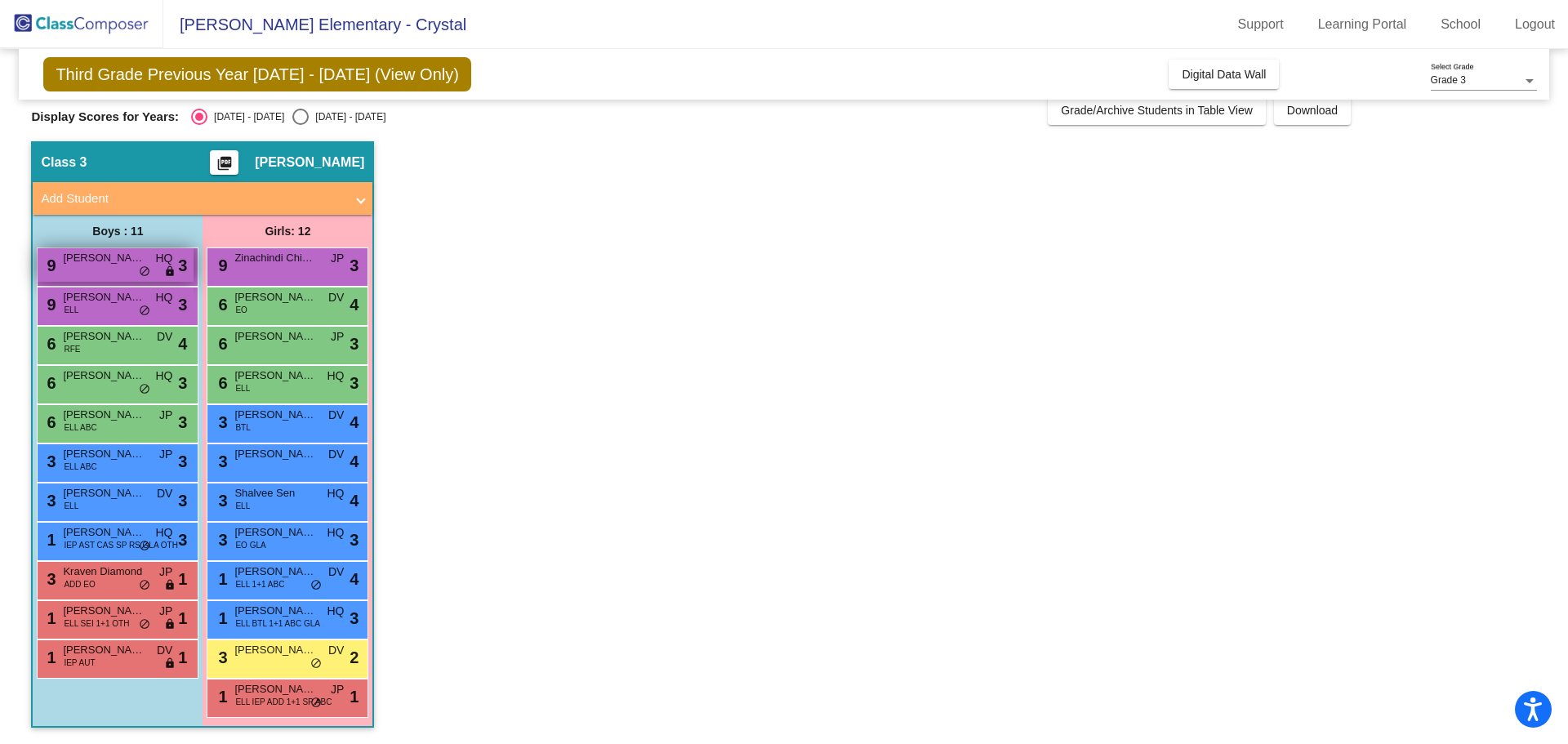
click at [96, 264] on span "[PERSON_NAME]" at bounding box center [103, 258] width 82 height 16
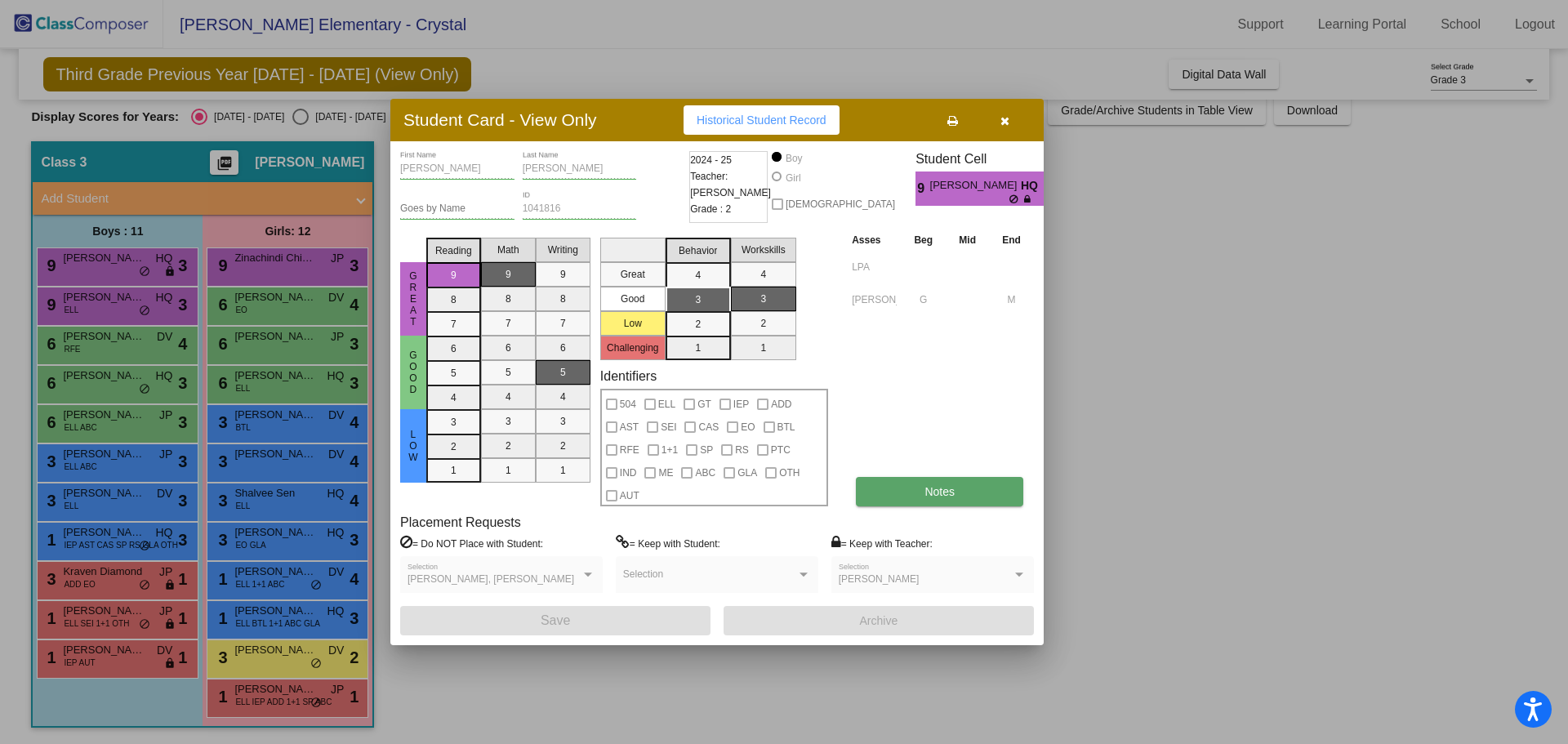
click at [924, 502] on button "Notes" at bounding box center [940, 491] width 168 height 29
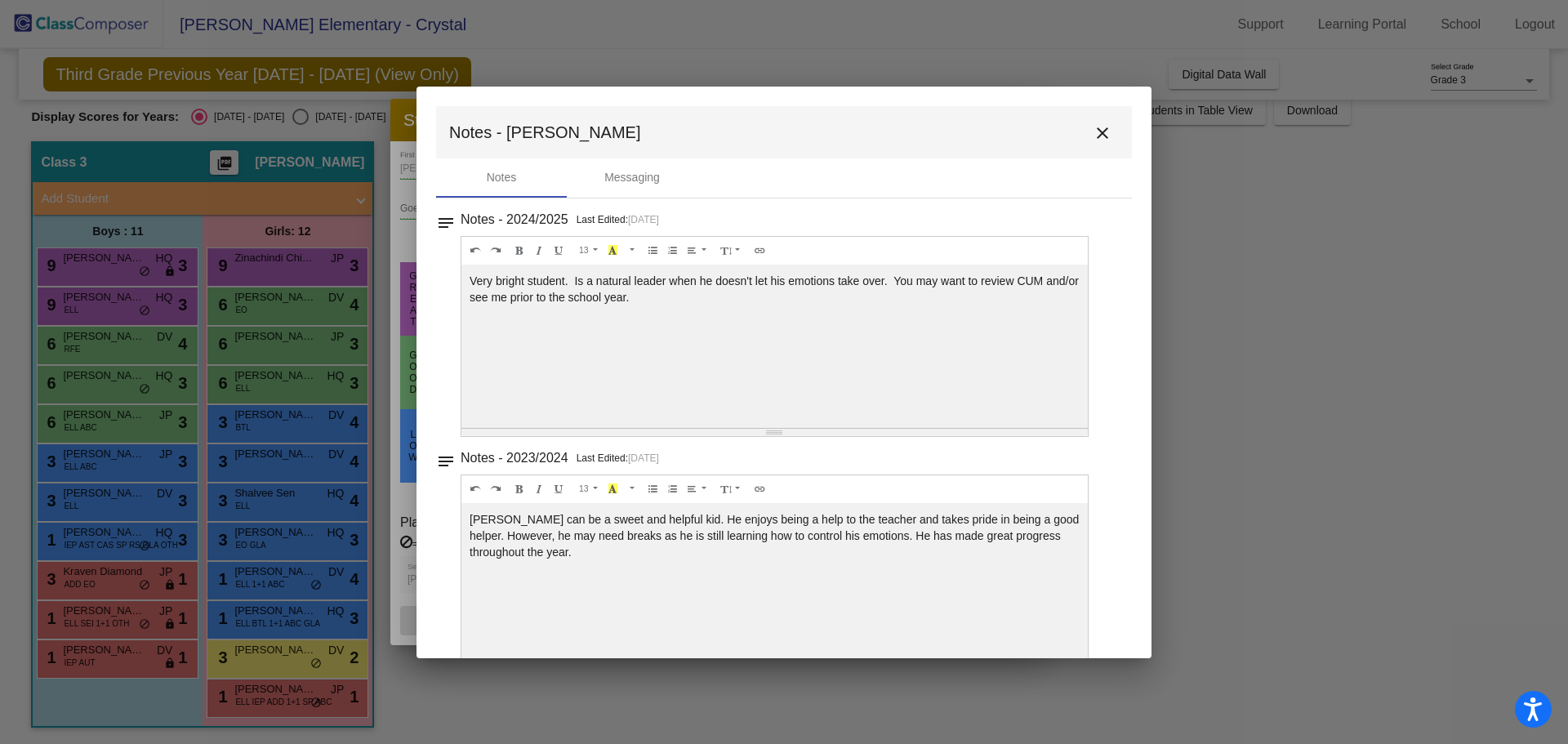
click at [1093, 135] on mat-icon "close" at bounding box center [1102, 132] width 20 height 20
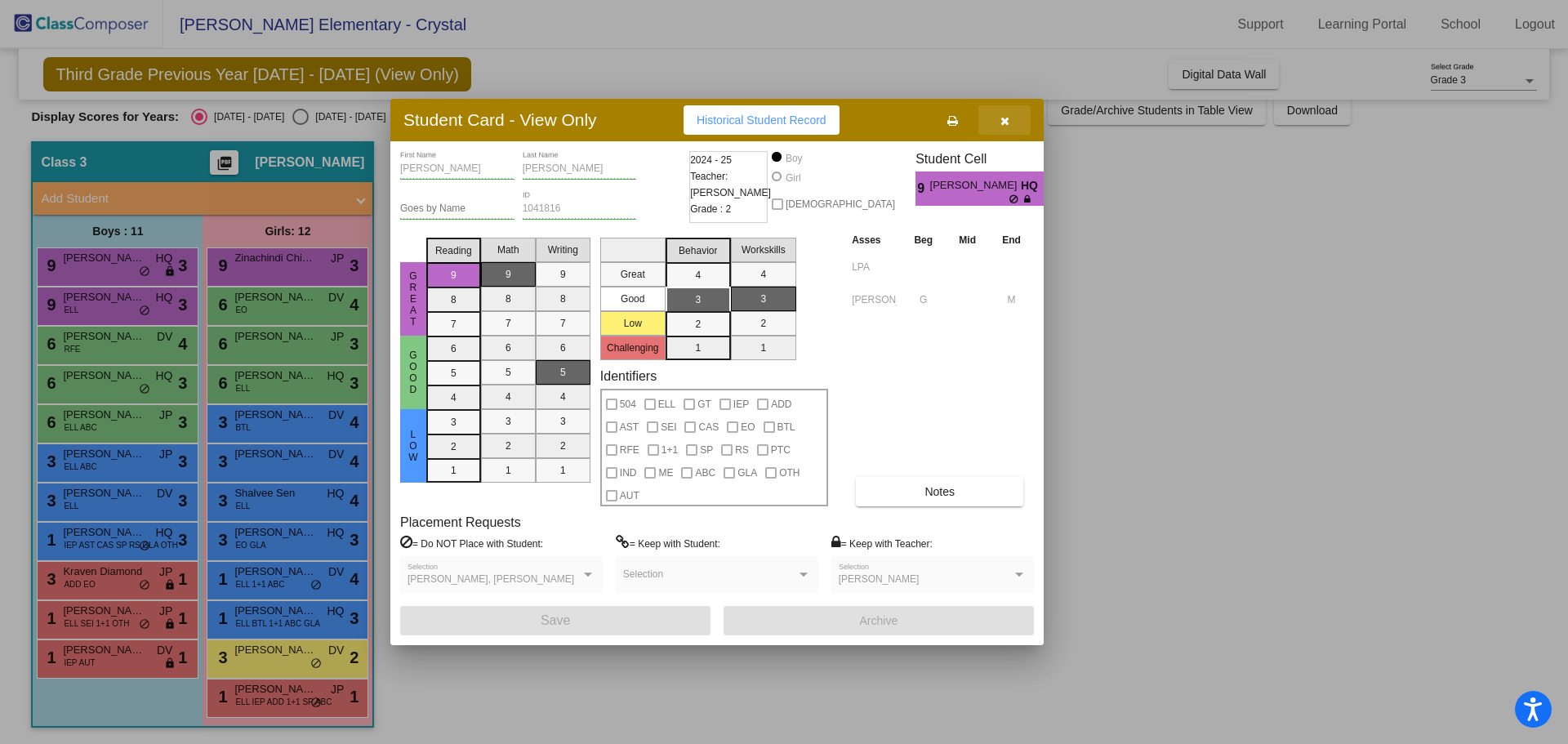
click at [1003, 129] on button "button" at bounding box center [1004, 120] width 52 height 29
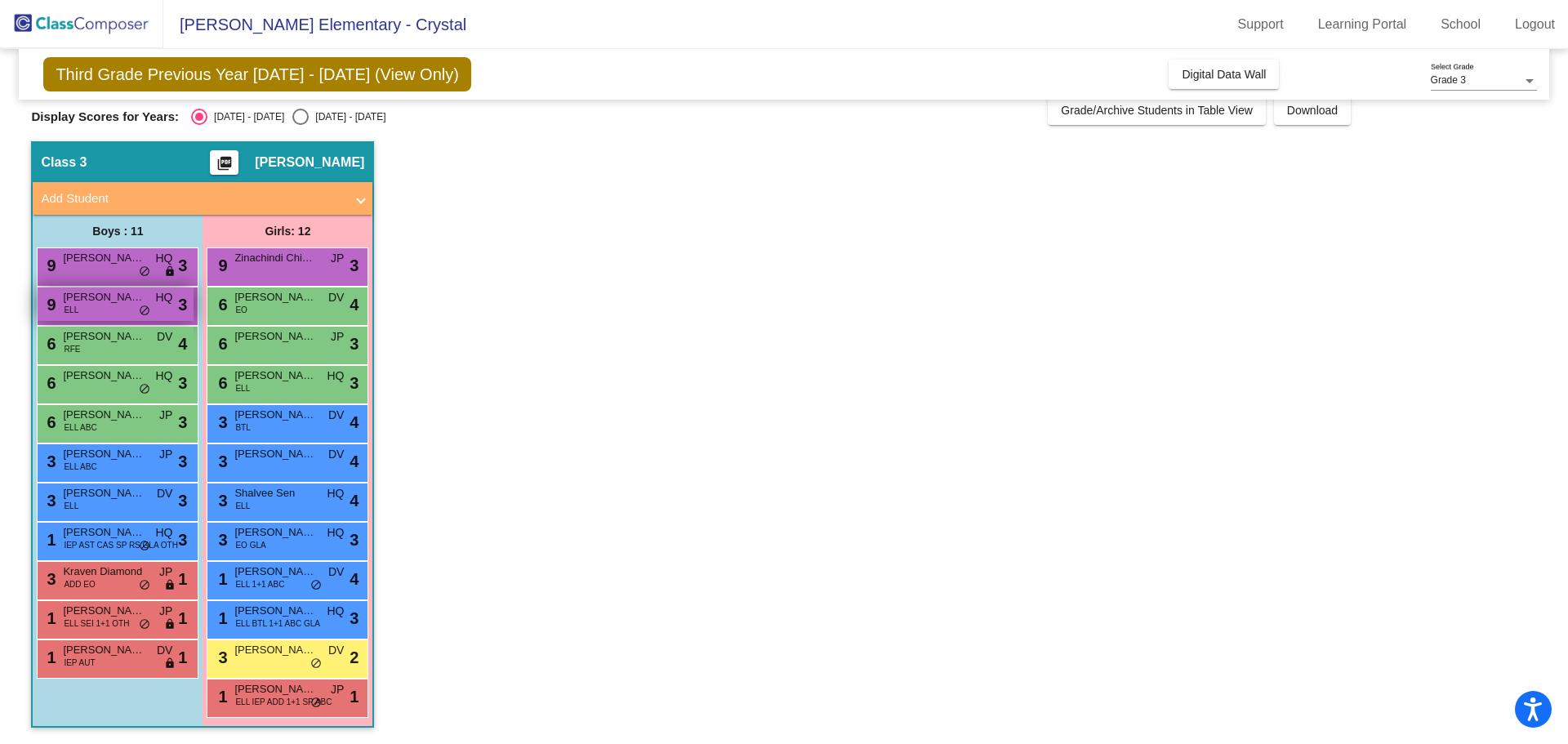
click at [126, 298] on span "[PERSON_NAME]" at bounding box center [103, 296] width 82 height 16
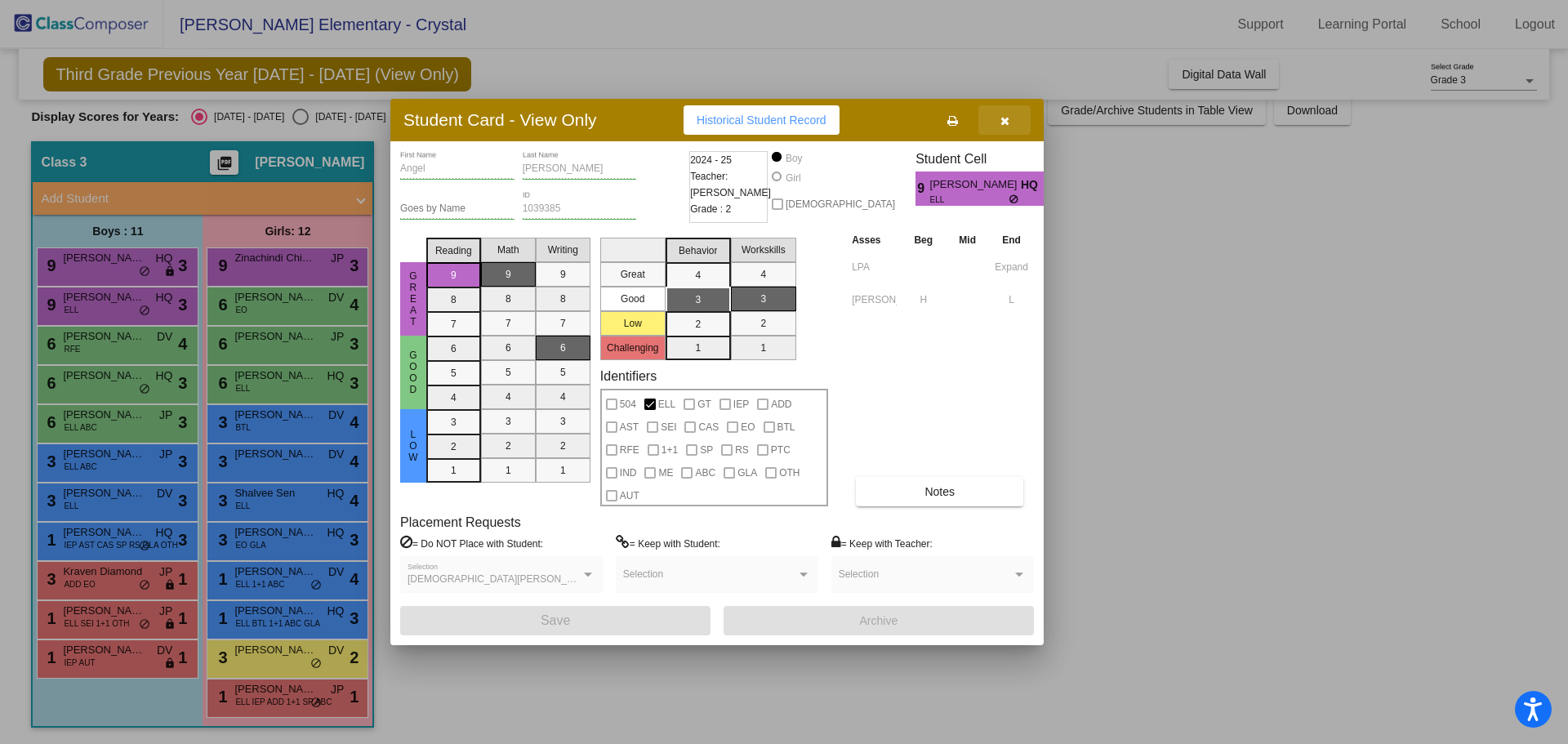
click at [1013, 118] on button "button" at bounding box center [1004, 120] width 52 height 29
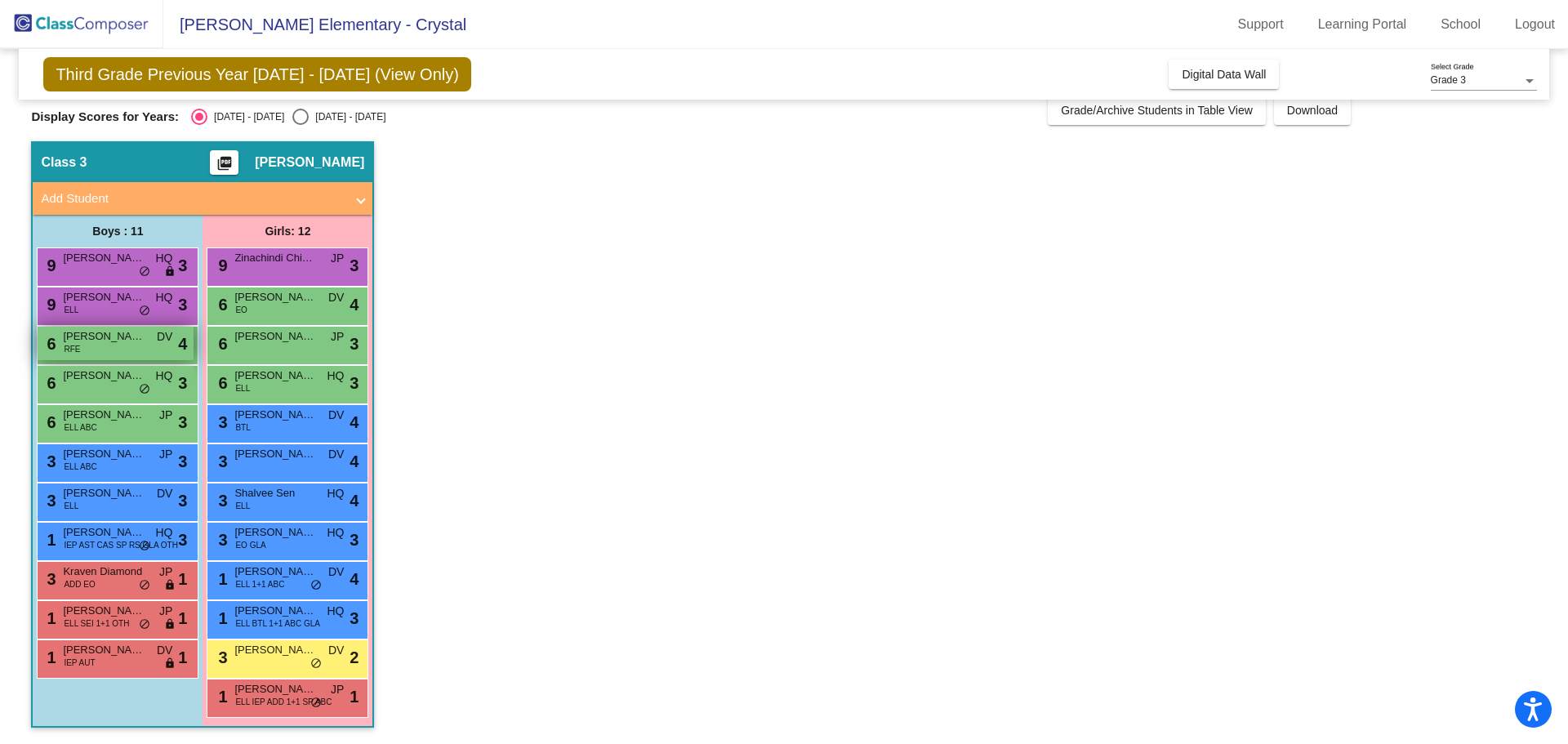
click at [143, 338] on span "[PERSON_NAME]" at bounding box center [103, 336] width 82 height 16
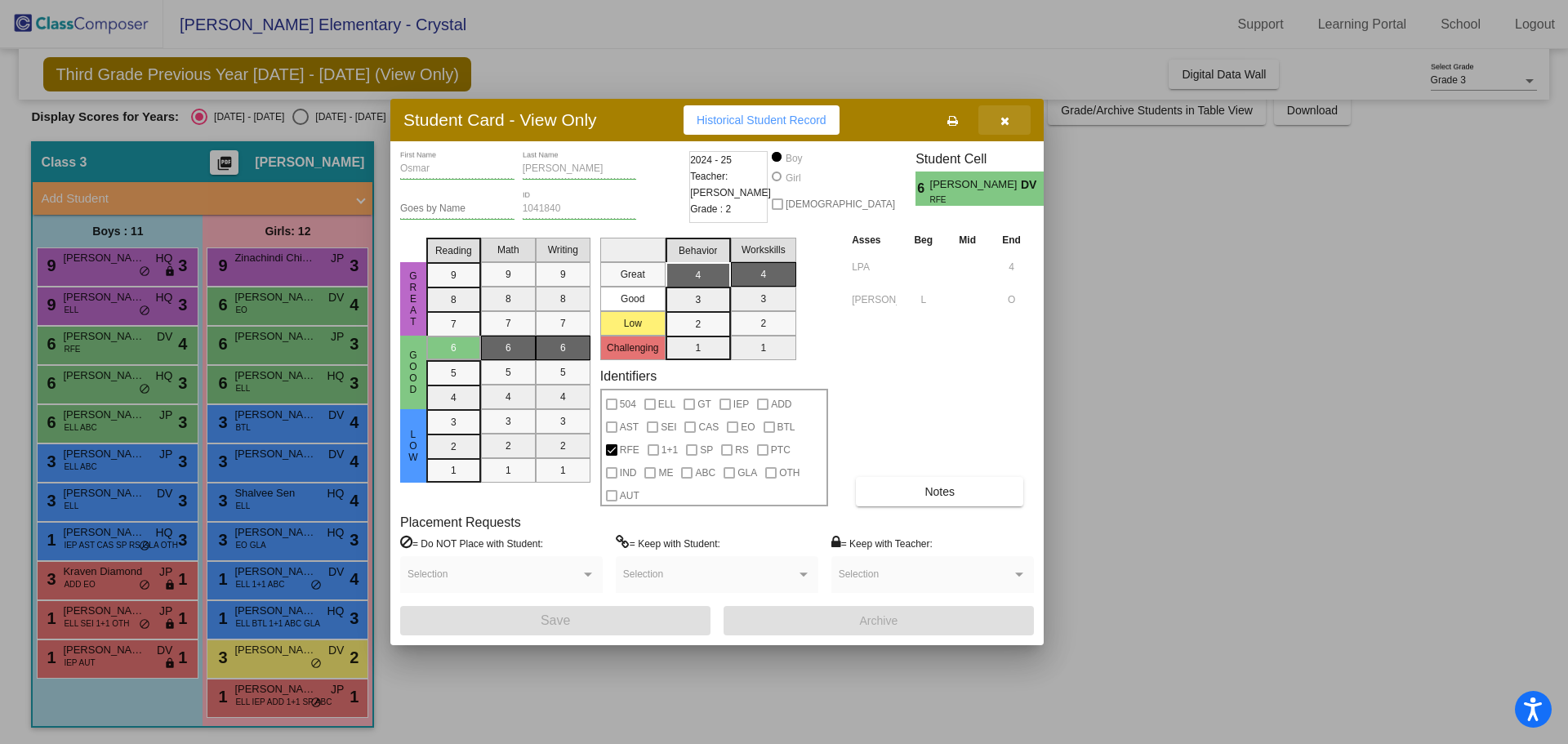
click at [1001, 119] on icon "button" at bounding box center [1005, 120] width 9 height 11
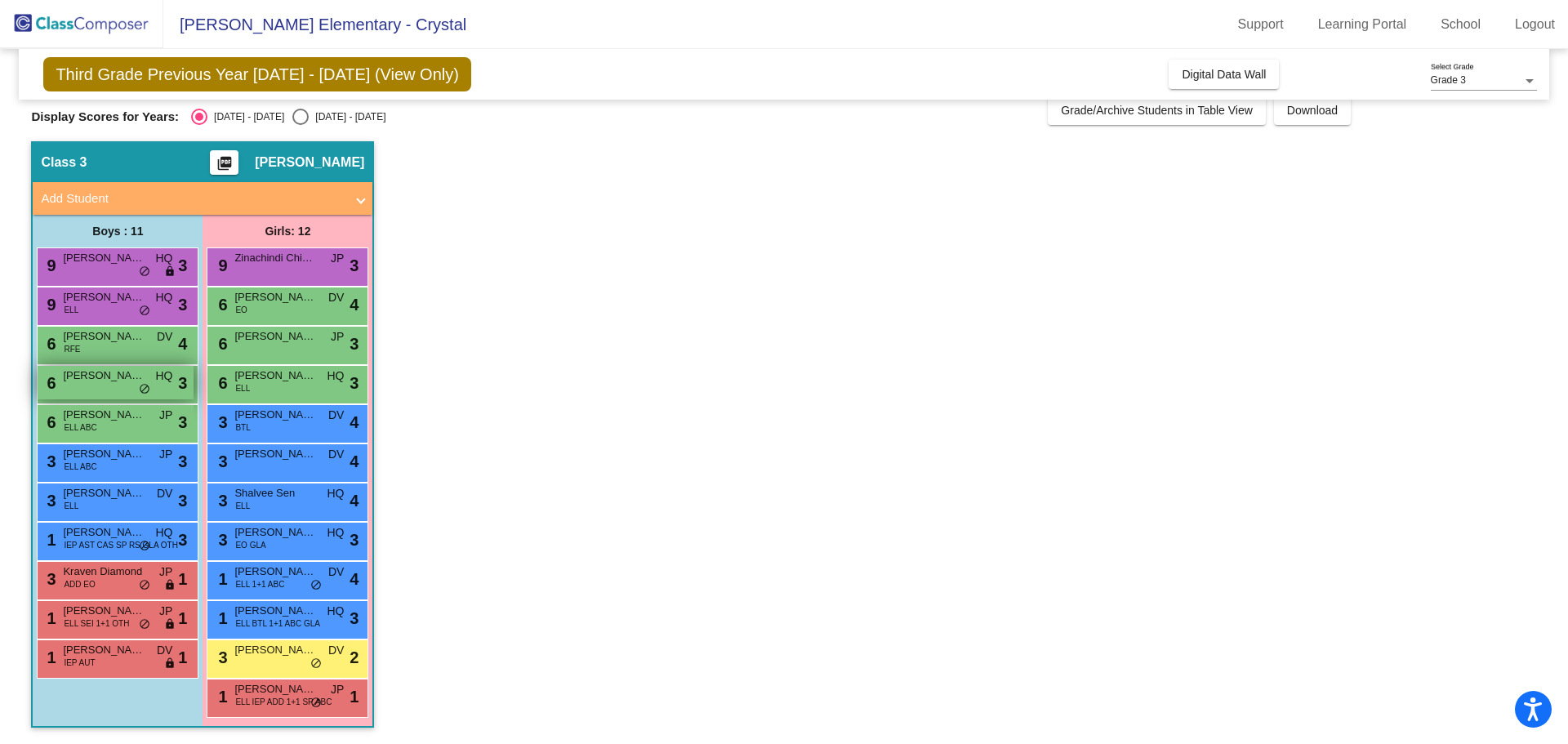
click at [69, 387] on div "6 [PERSON_NAME] HQ lock do_not_disturb_alt 3" at bounding box center [115, 382] width 156 height 34
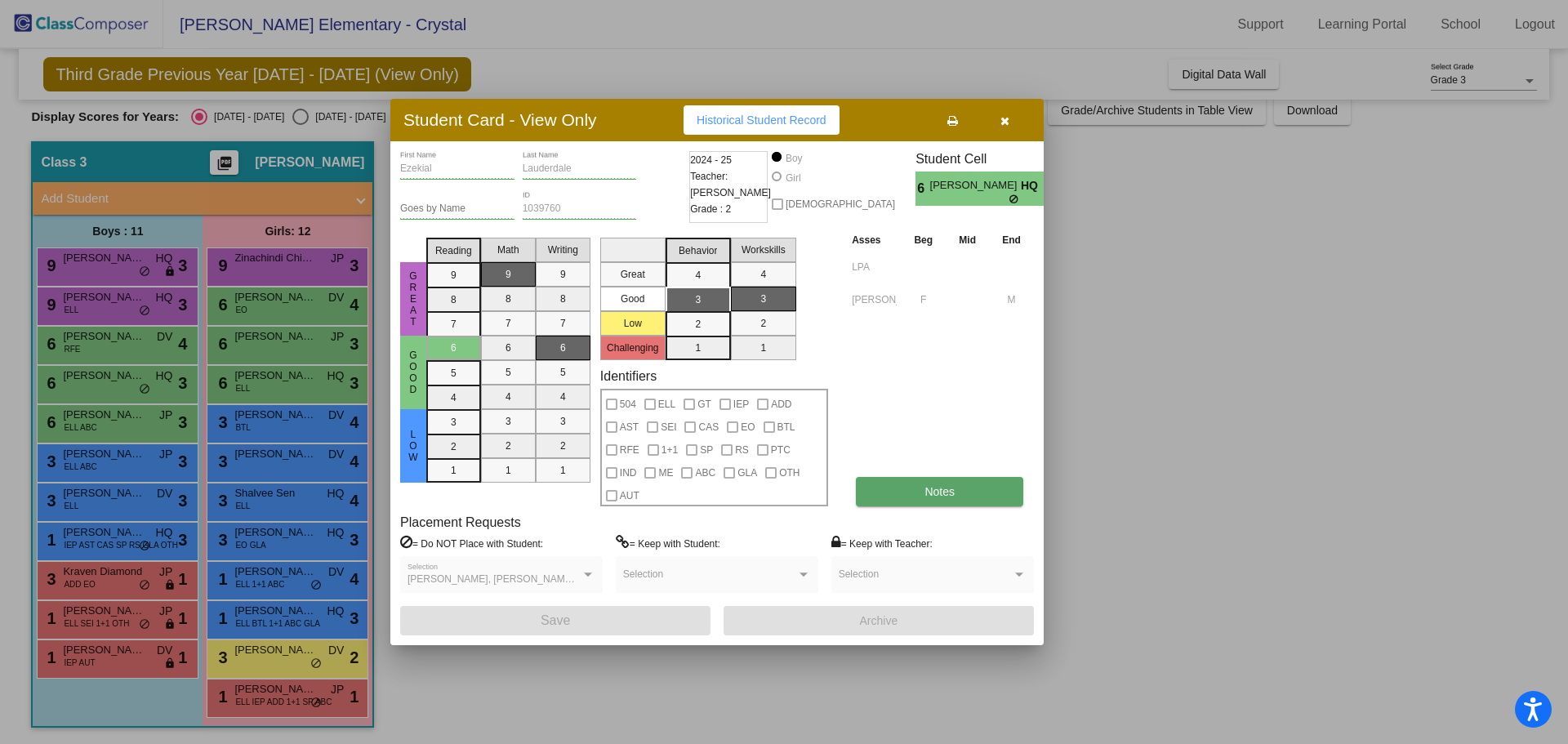
click at [961, 491] on button "Notes" at bounding box center [940, 491] width 168 height 29
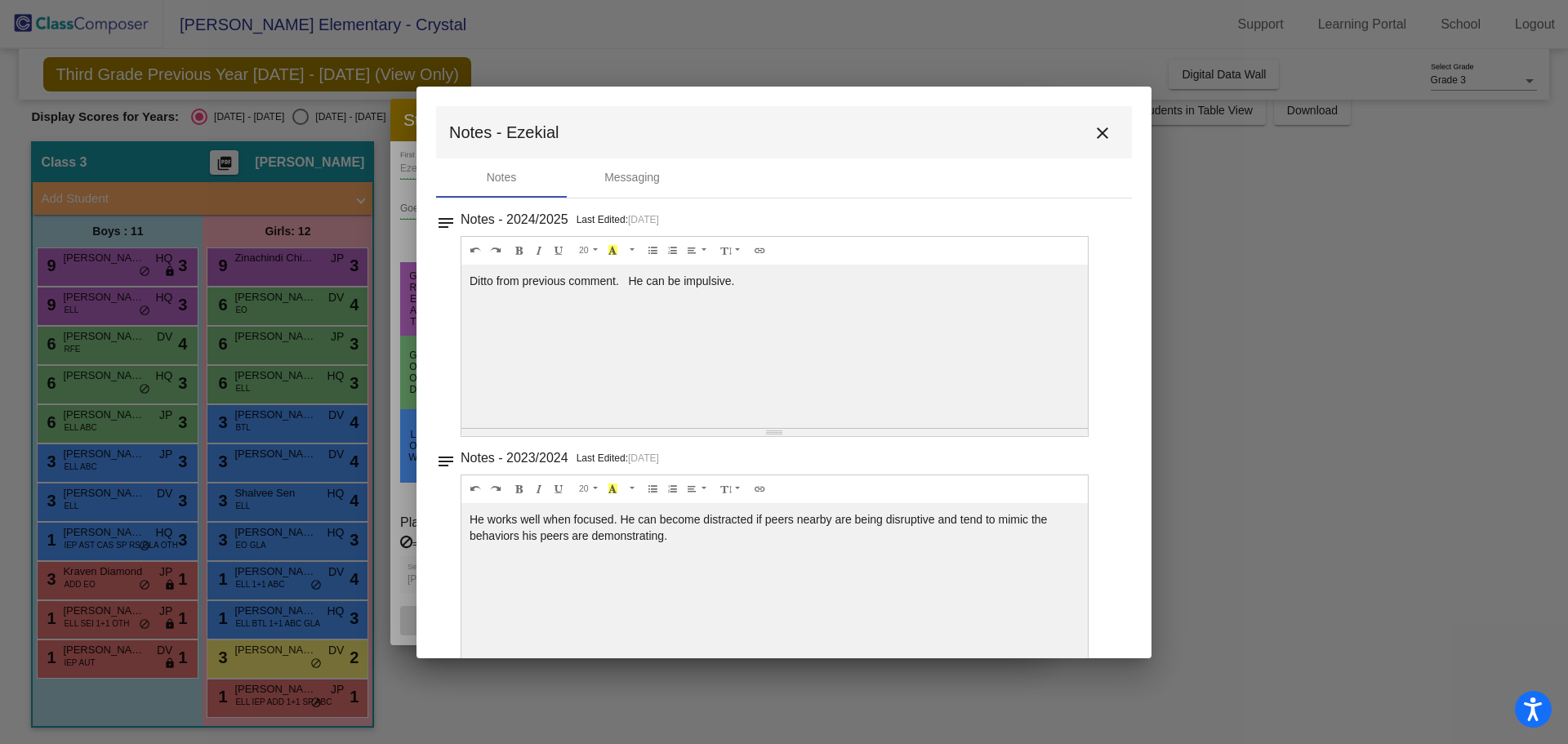
click at [1097, 131] on mat-icon "close" at bounding box center [1102, 132] width 20 height 20
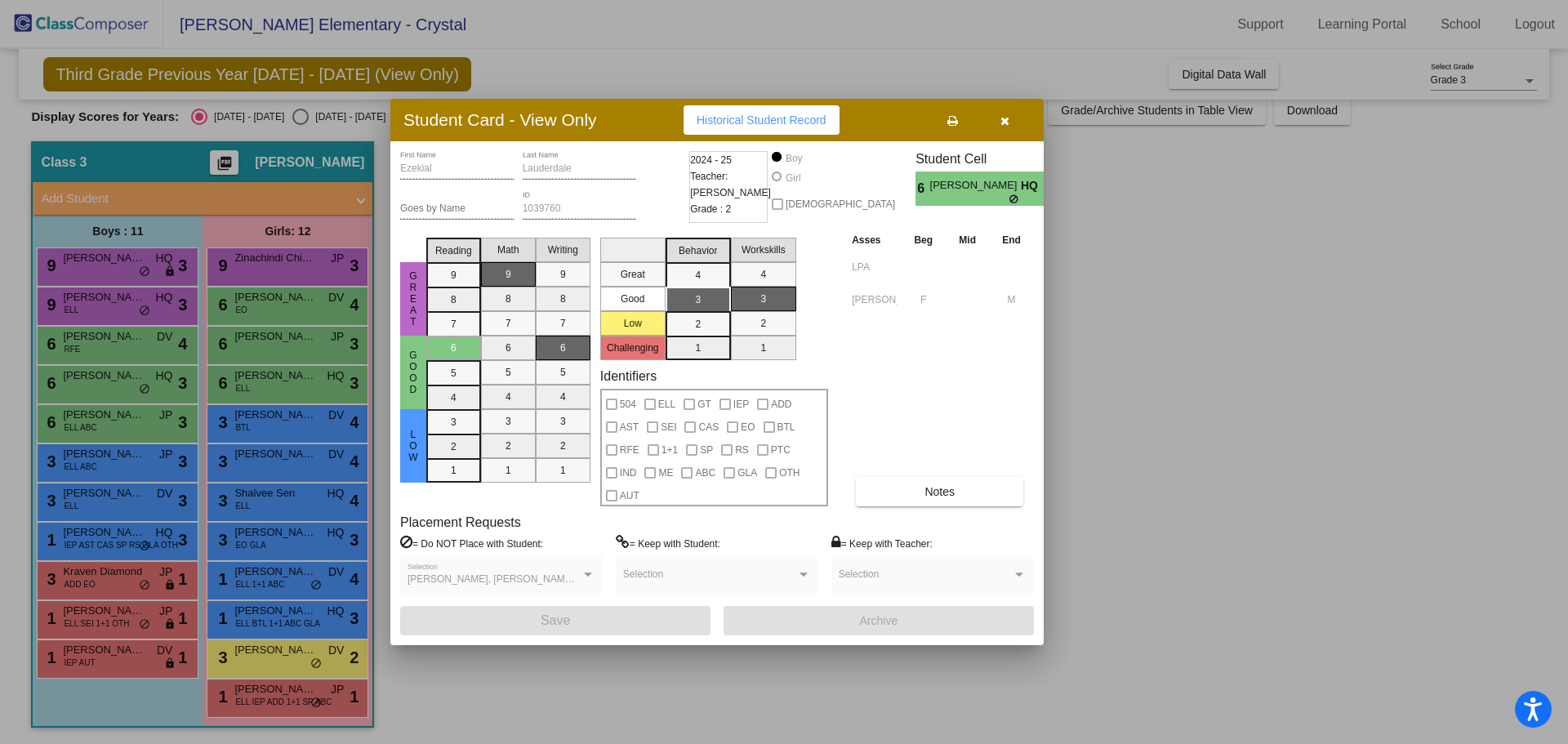
click at [1003, 123] on icon "button" at bounding box center [1005, 120] width 9 height 11
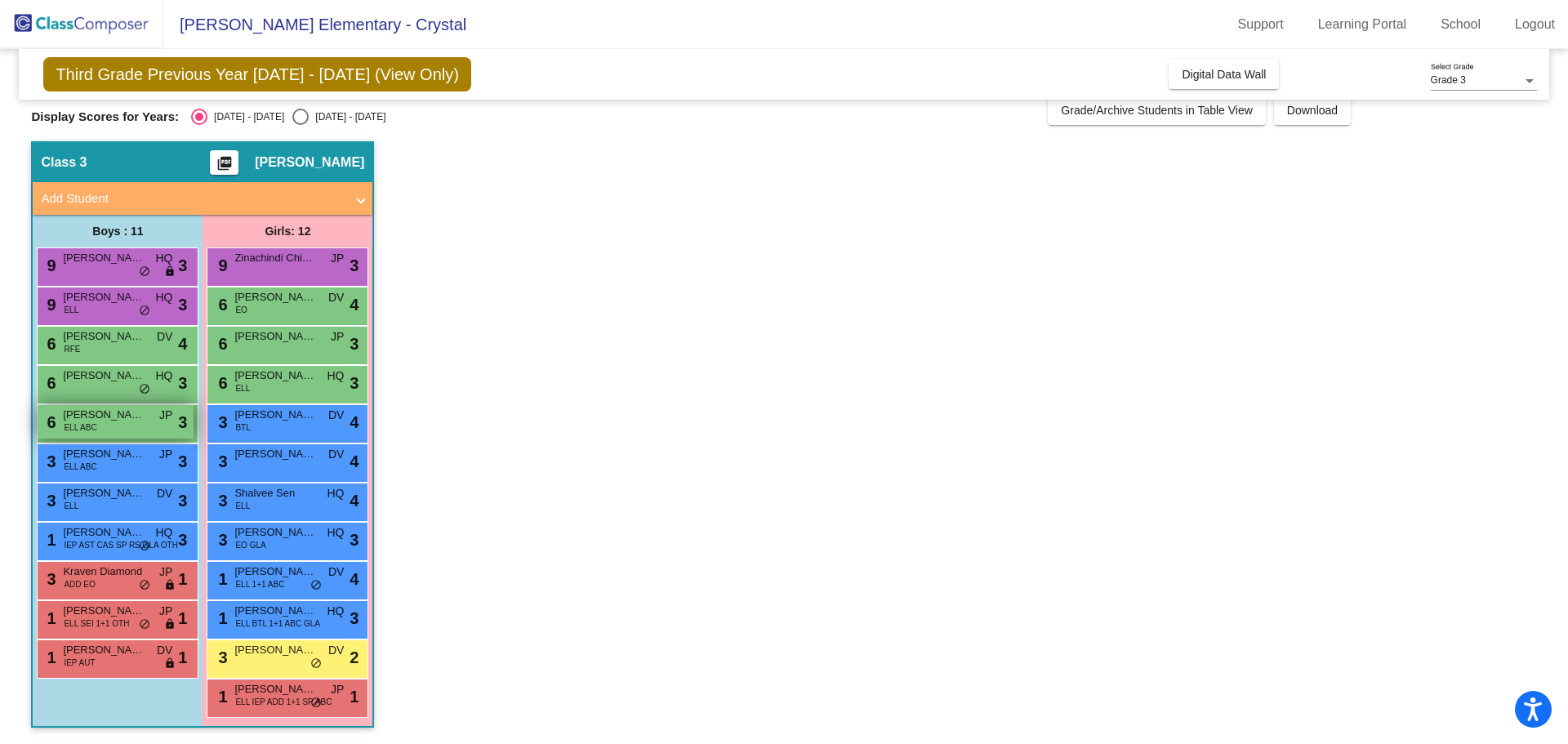
click at [121, 423] on div "6 [PERSON_NAME] ELL ABC JP lock do_not_disturb_alt 3" at bounding box center [115, 421] width 156 height 34
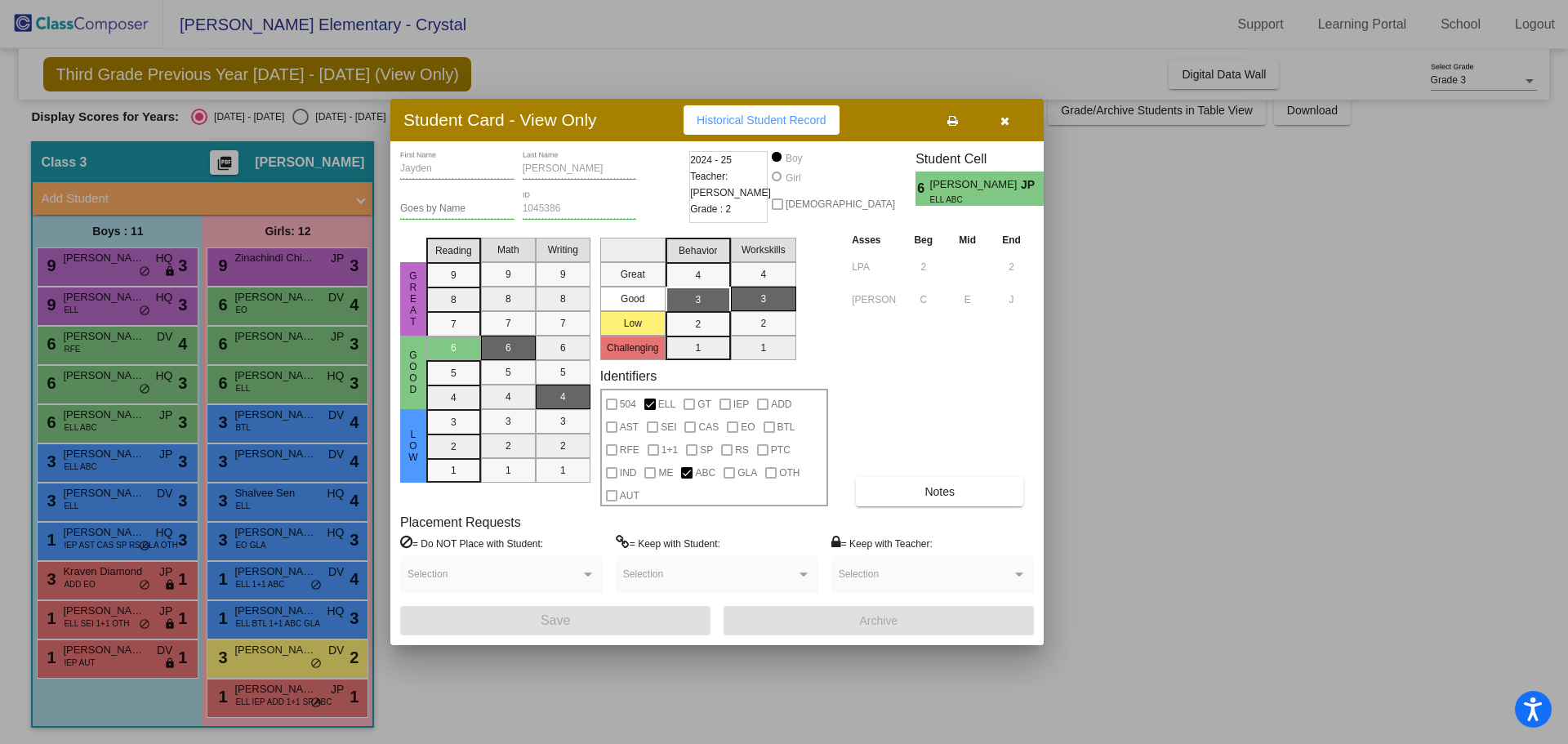
click at [1002, 114] on span "button" at bounding box center [1005, 119] width 9 height 13
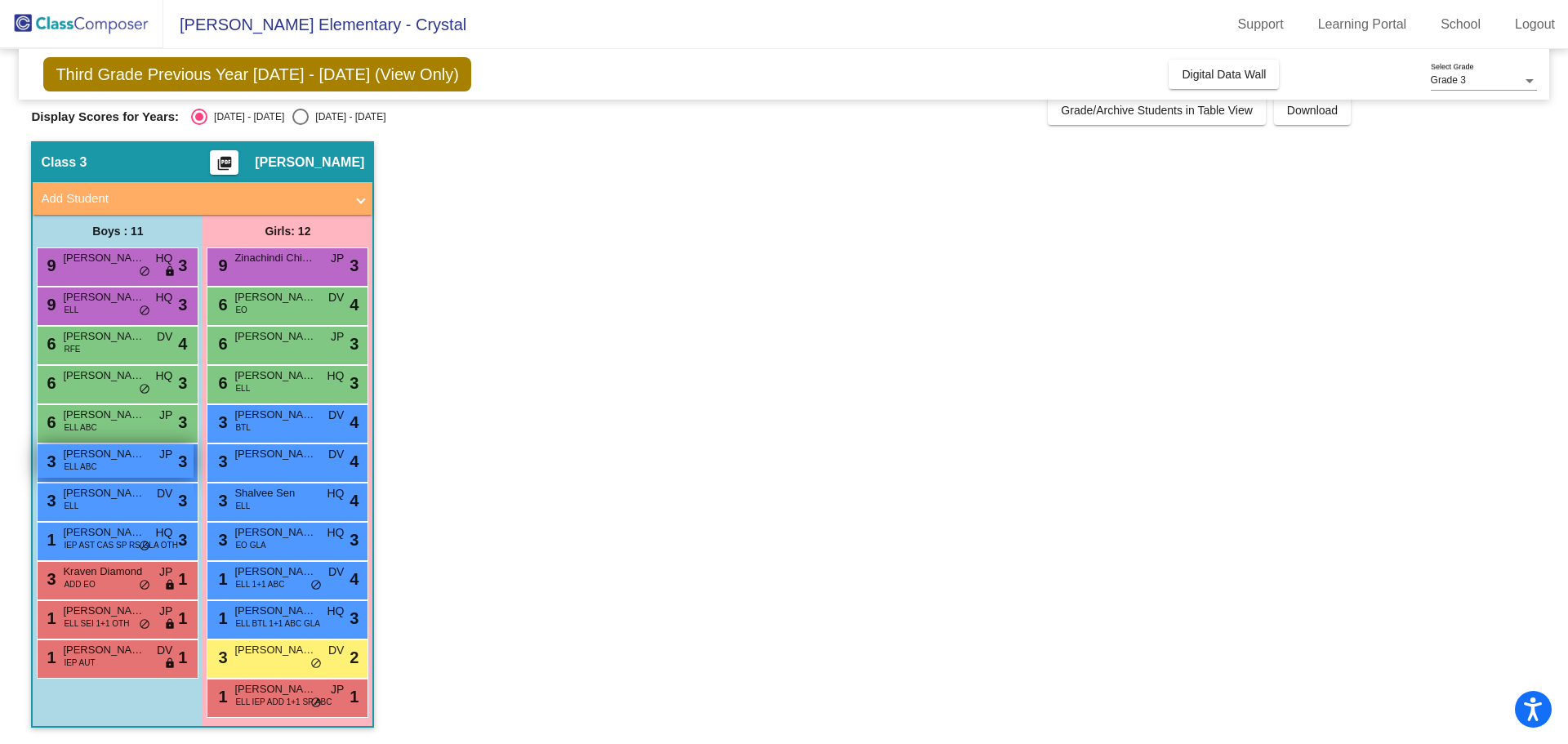
click at [88, 458] on span "[PERSON_NAME]" at bounding box center [103, 454] width 82 height 16
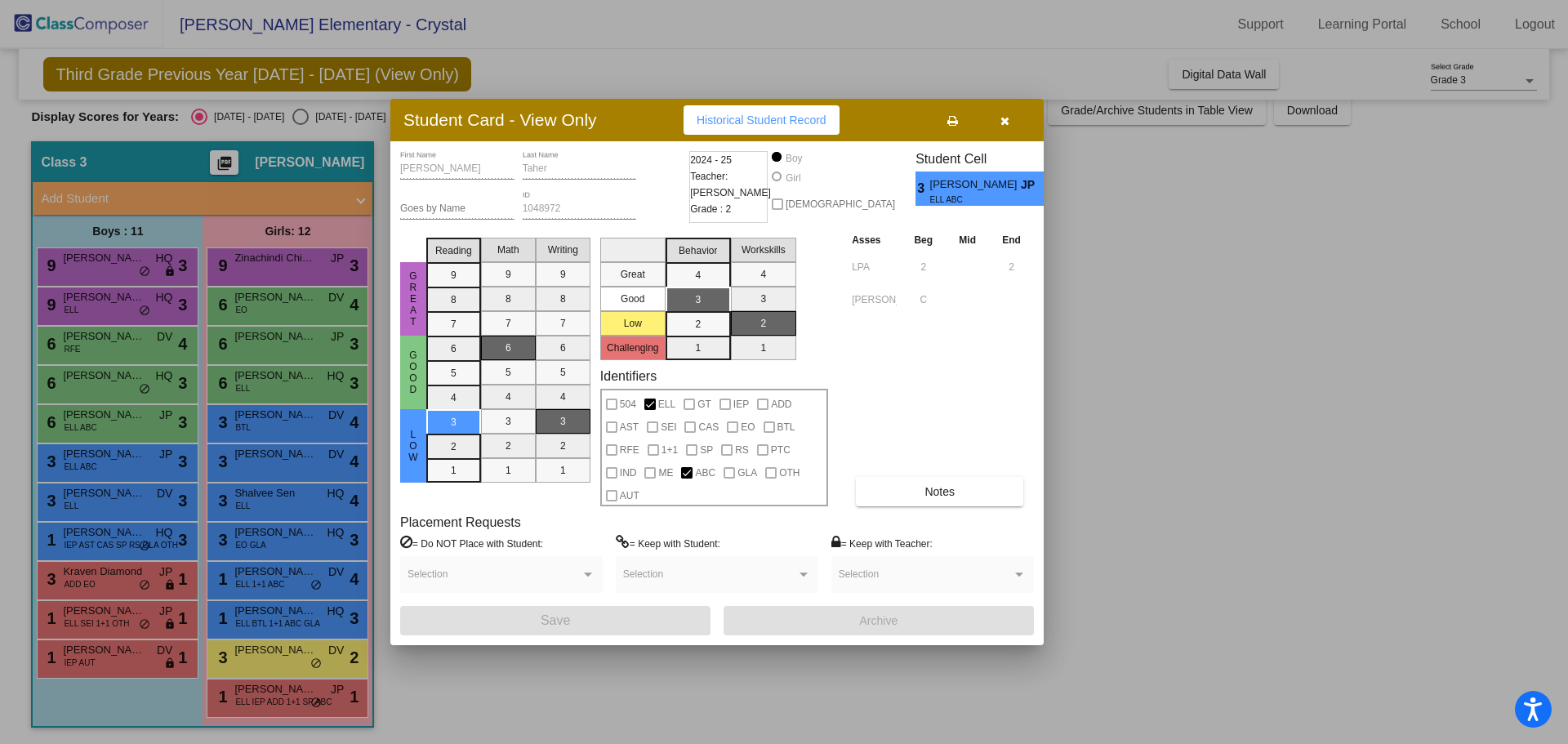
click at [1010, 115] on button "button" at bounding box center [1004, 120] width 52 height 29
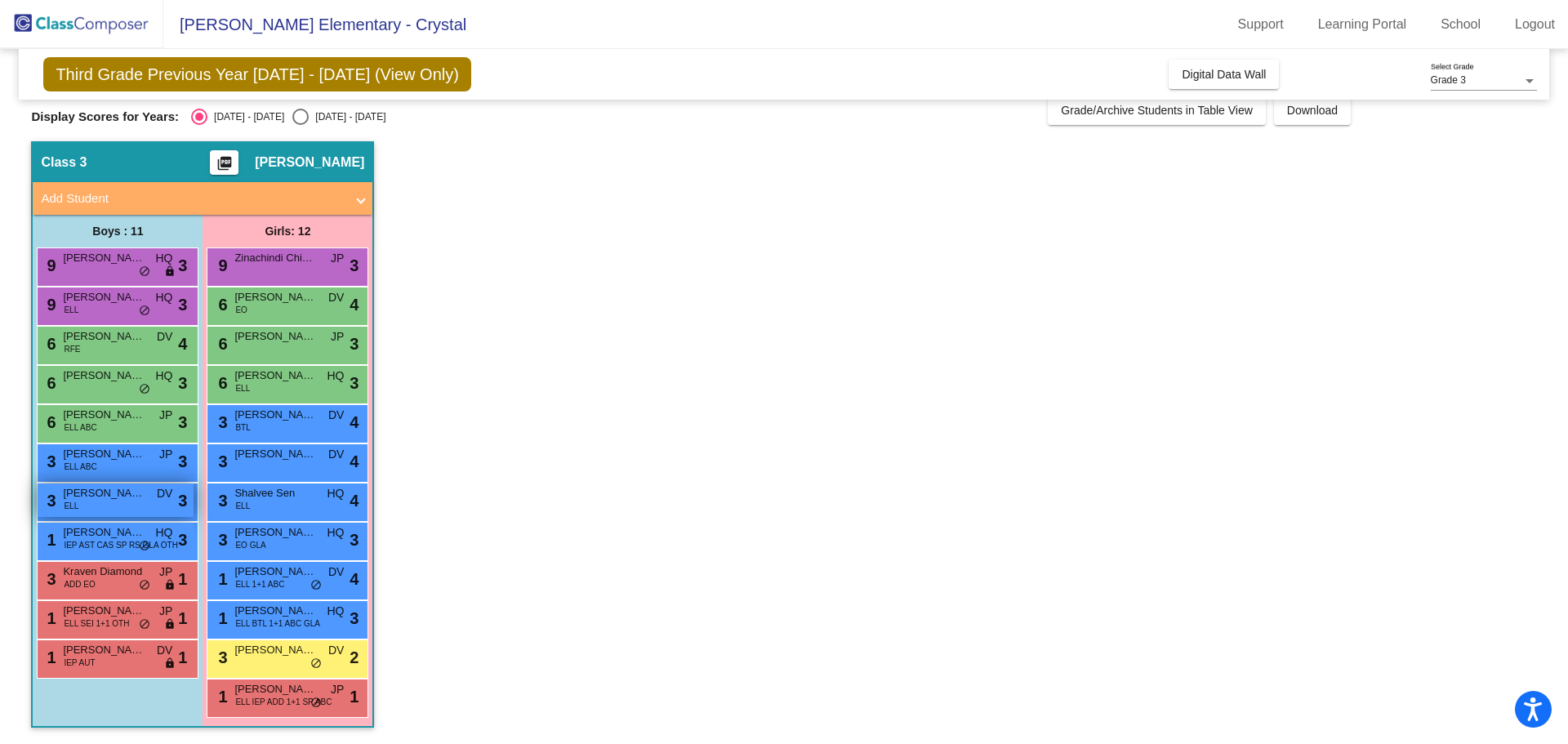
click at [128, 490] on span "[PERSON_NAME]" at bounding box center [103, 492] width 82 height 16
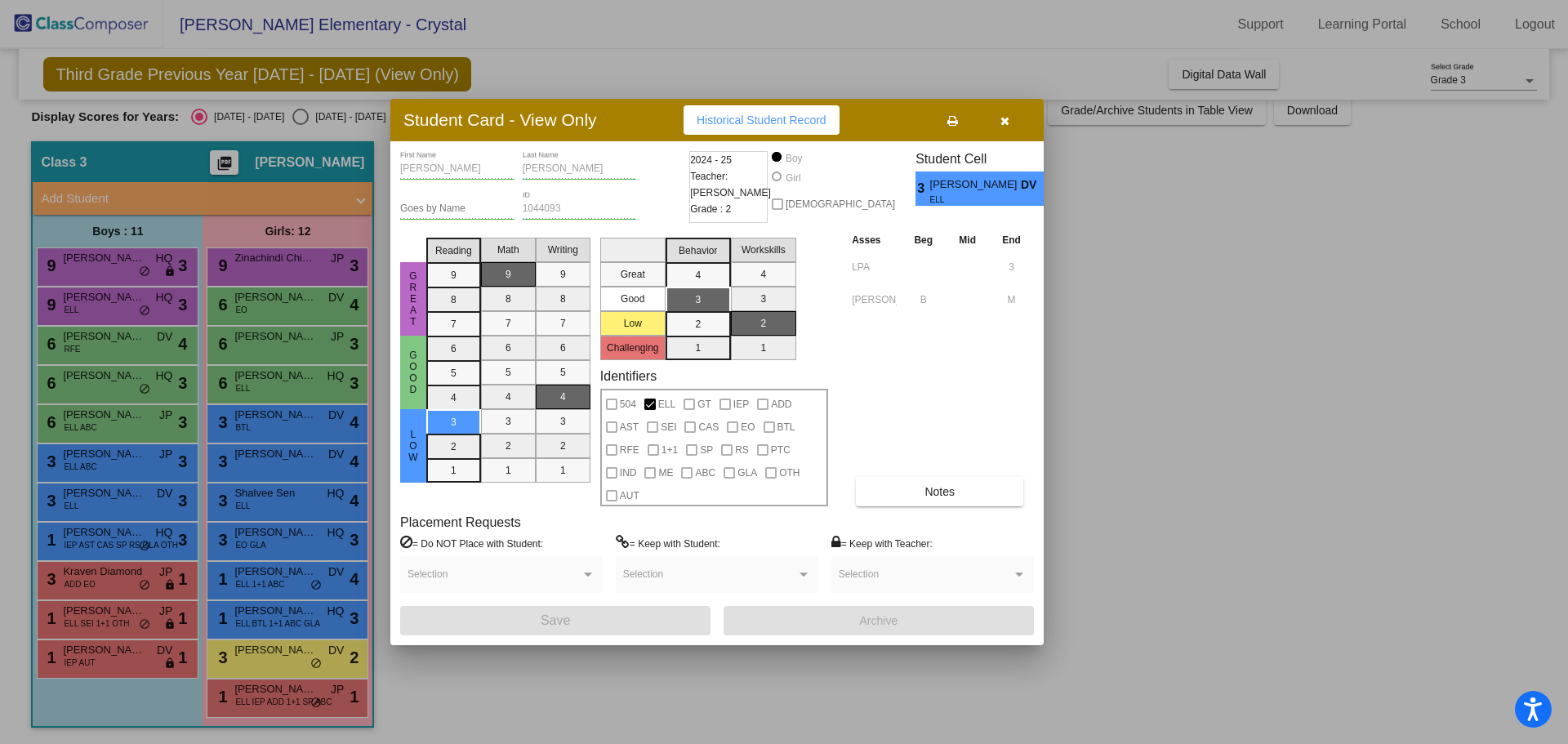
click at [1005, 128] on button "button" at bounding box center [1004, 120] width 52 height 29
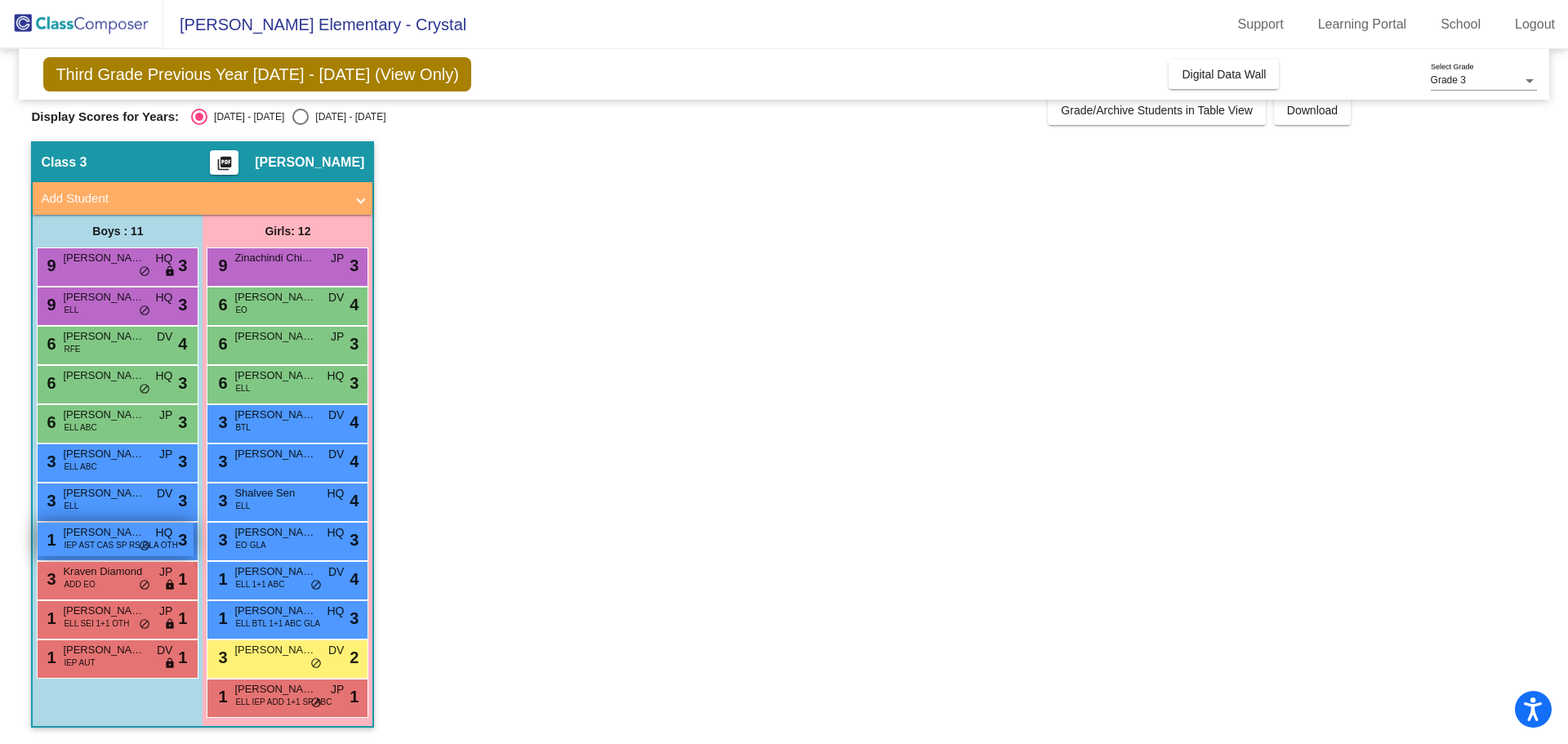
click at [93, 541] on span "IEP AST CAS SP RS GLA OTH" at bounding box center [120, 545] width 114 height 12
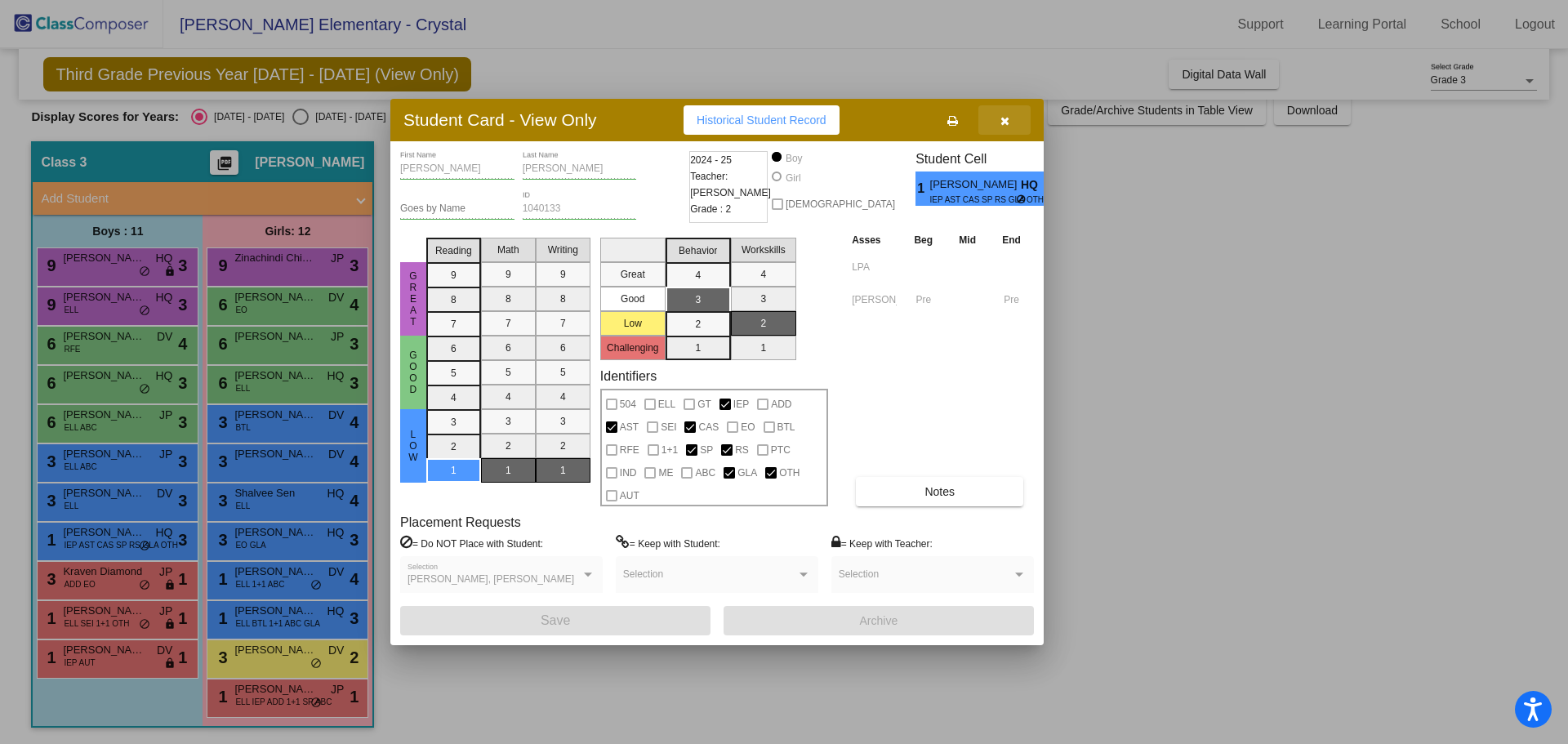
click at [1003, 119] on icon "button" at bounding box center [1005, 120] width 9 height 11
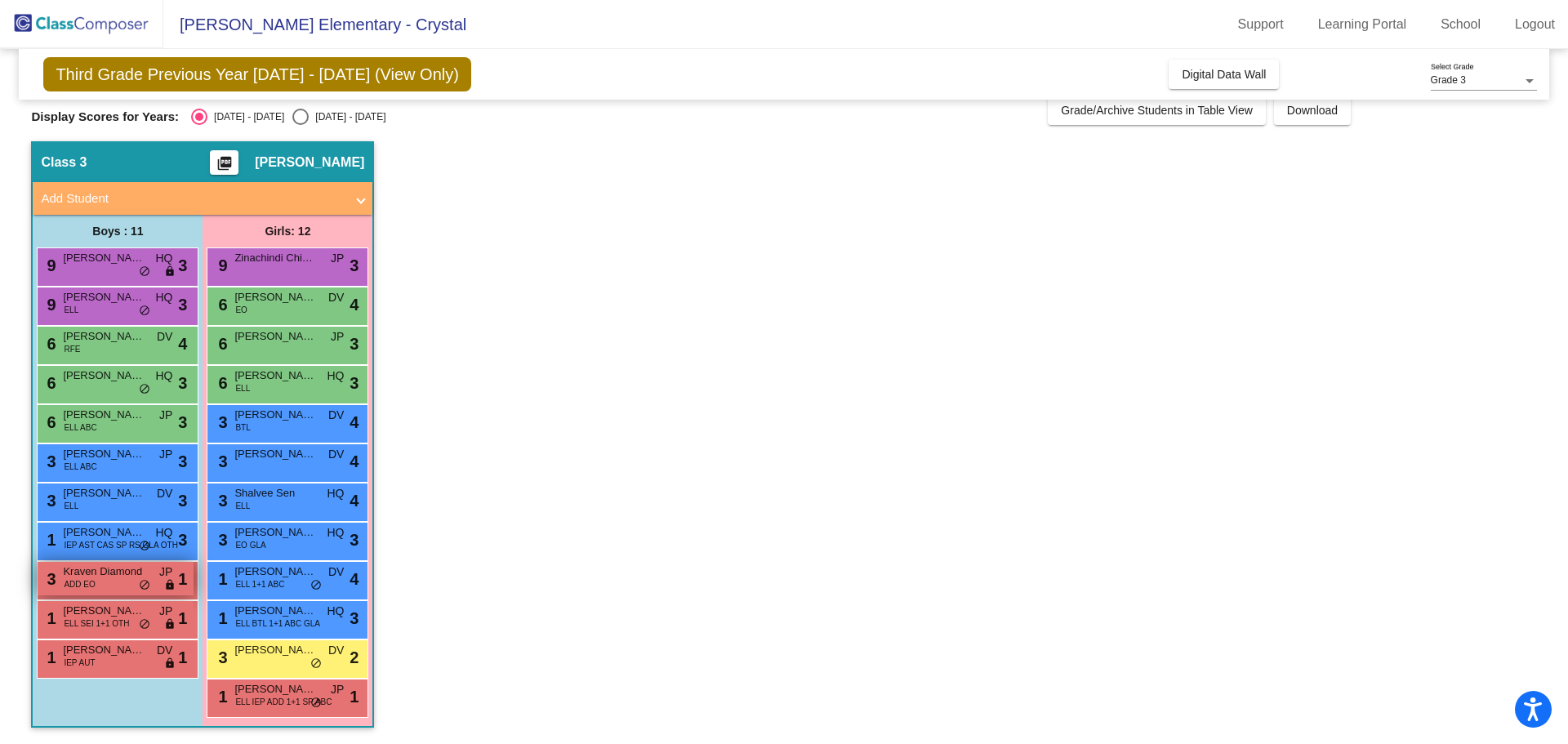
click at [93, 581] on span "ADD EO" at bounding box center [79, 584] width 31 height 12
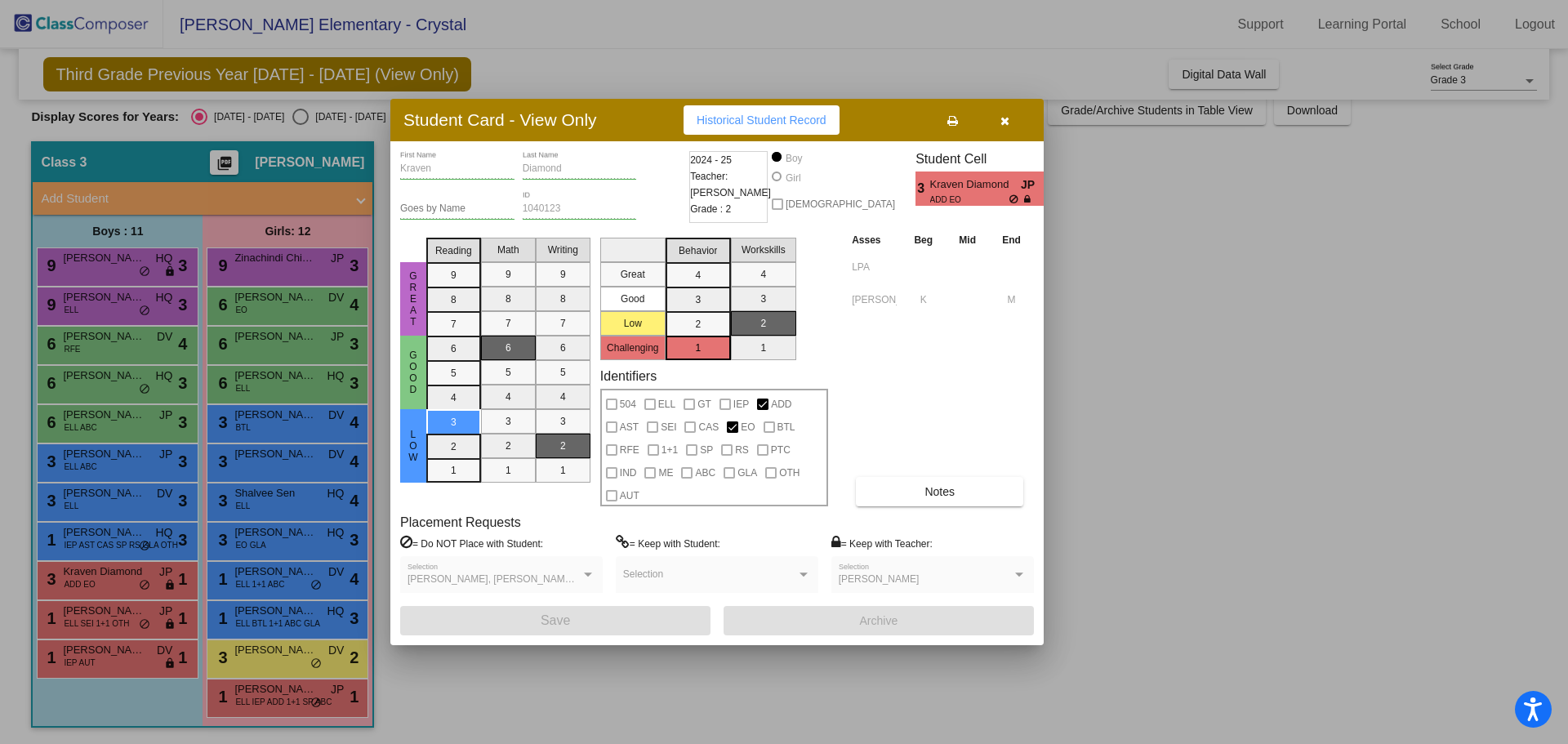
click at [1008, 134] on button "button" at bounding box center [1004, 120] width 52 height 29
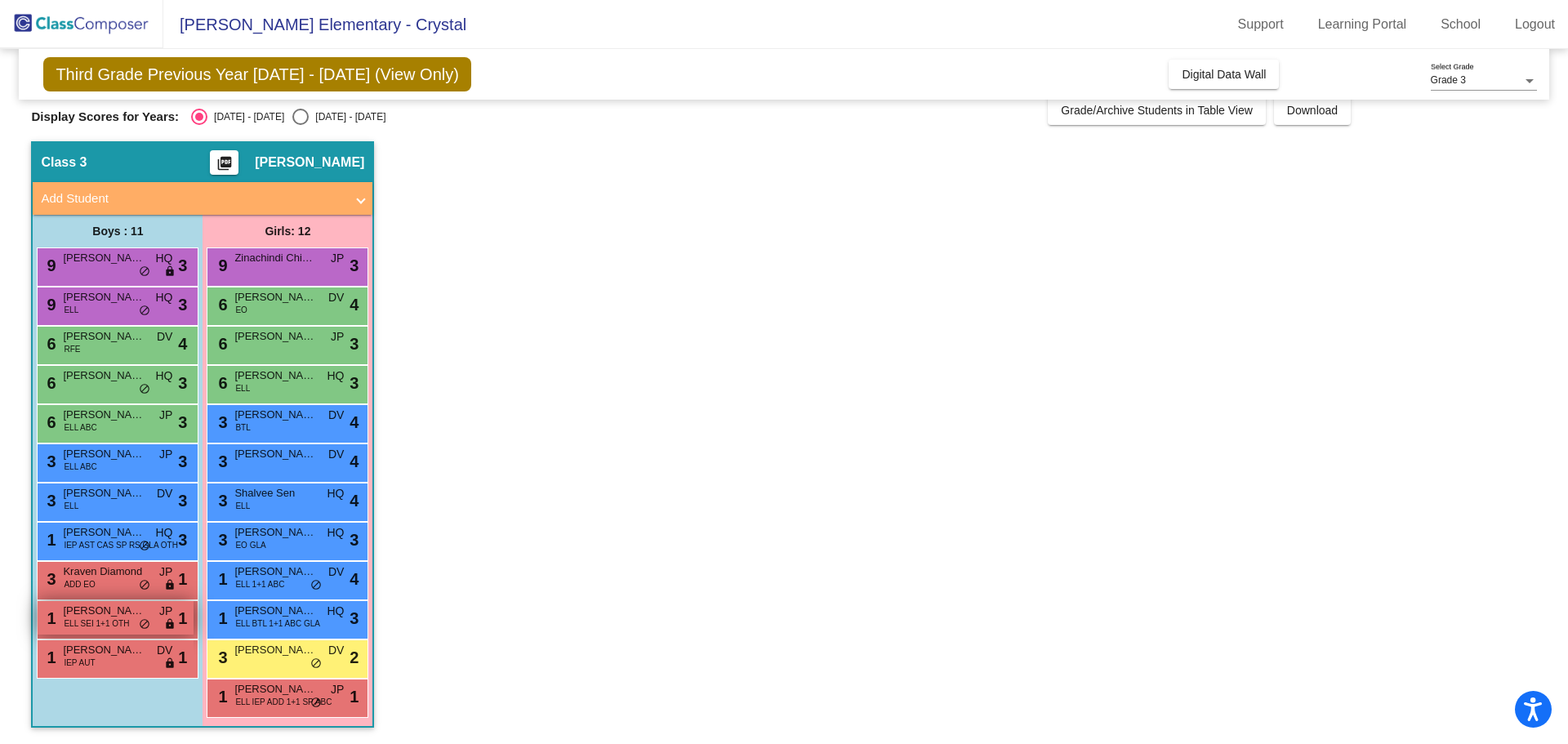
click at [95, 621] on span "ELL SEI 1+1 OTH" at bounding box center [96, 623] width 65 height 12
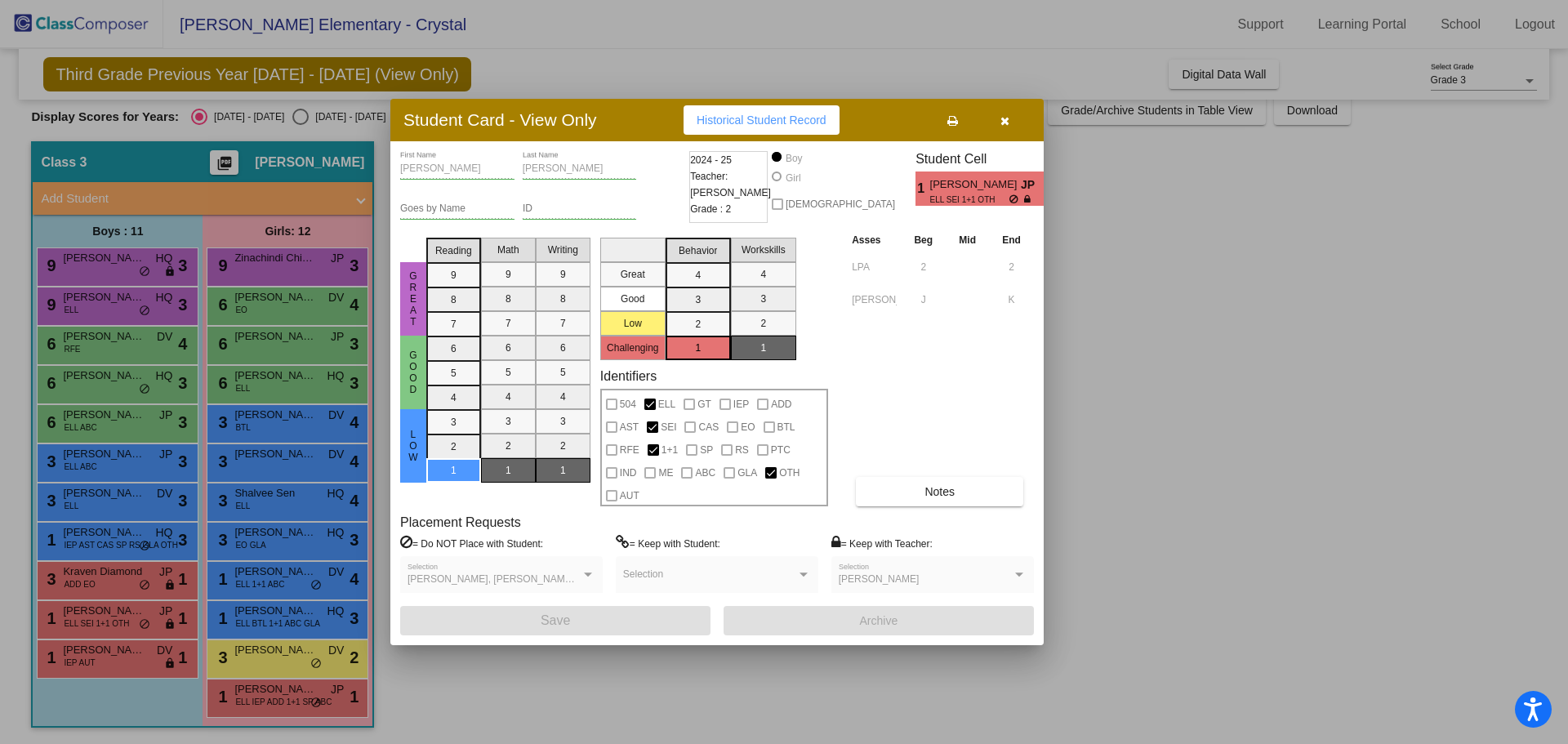
click at [999, 114] on button "button" at bounding box center [1004, 120] width 52 height 29
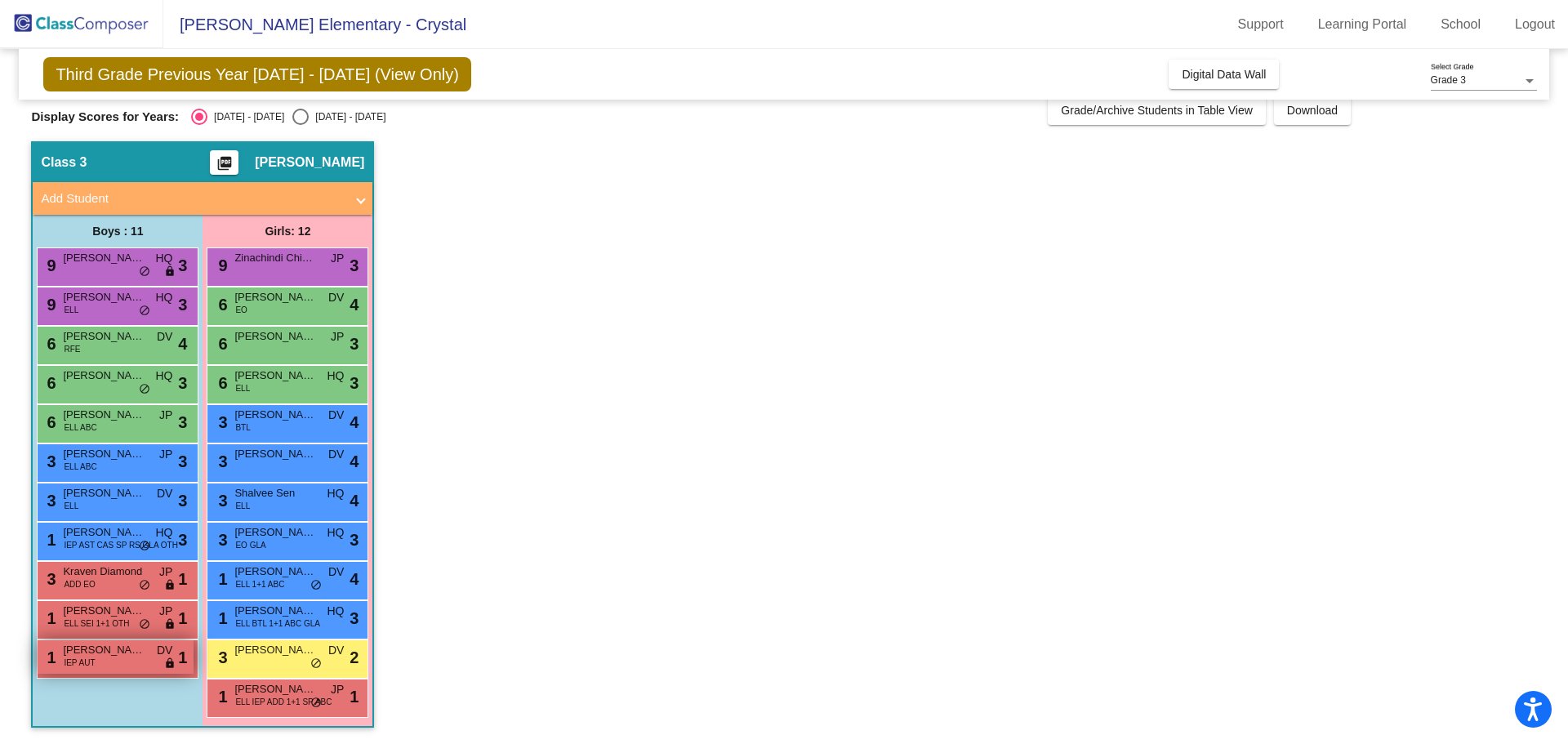
click at [108, 656] on span "[PERSON_NAME]" at bounding box center [103, 649] width 82 height 16
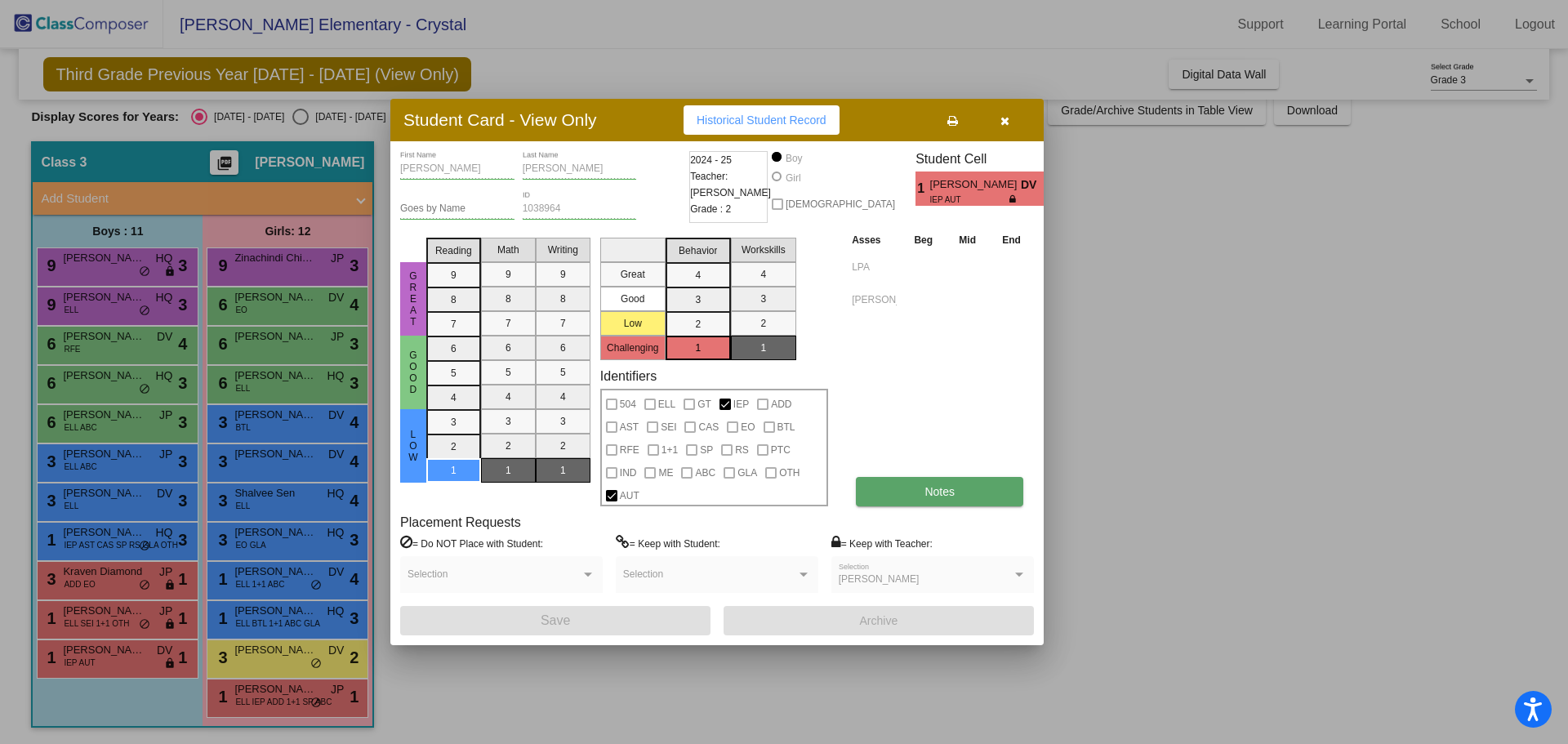
click at [936, 489] on span "Notes" at bounding box center [940, 491] width 30 height 13
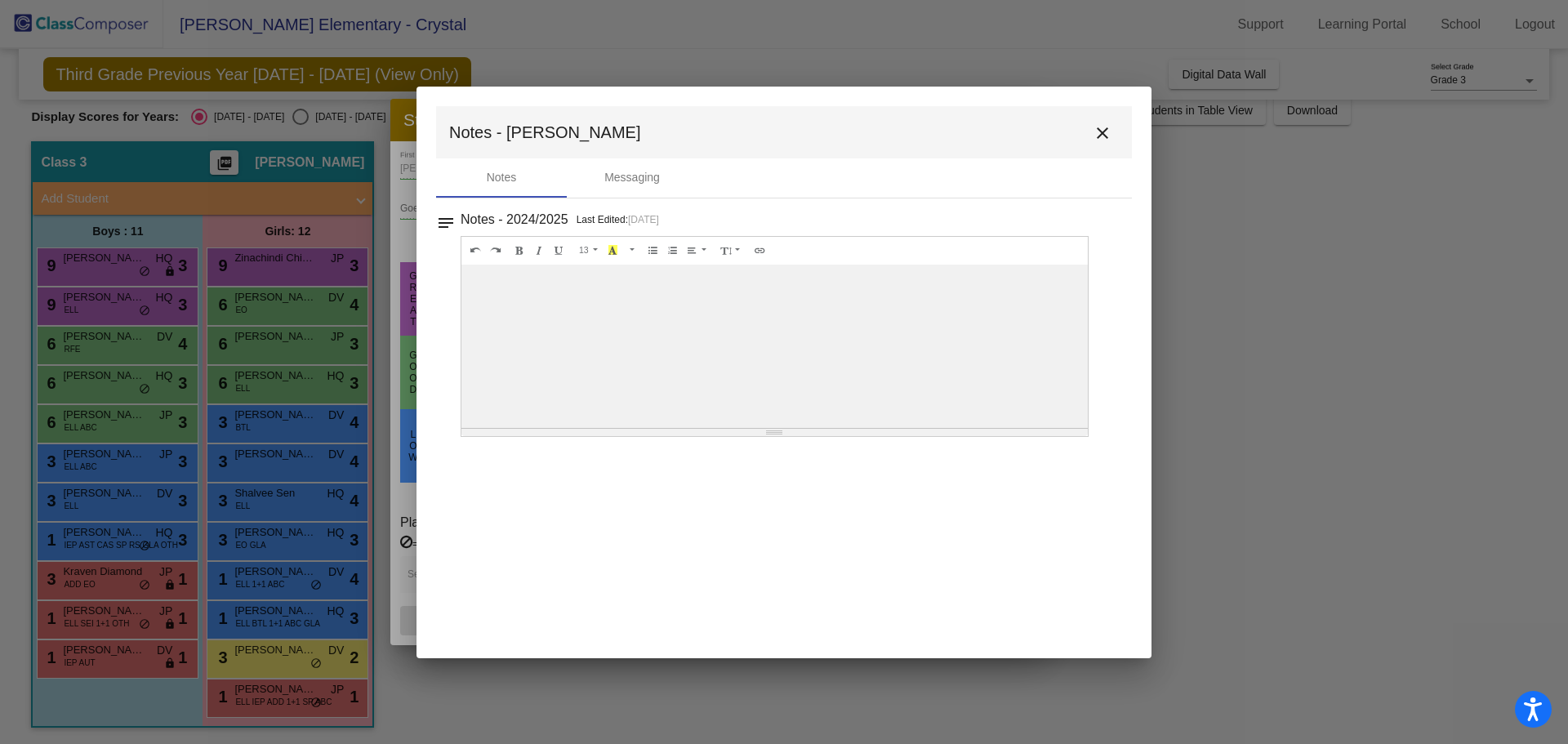
click at [1102, 126] on mat-icon "close" at bounding box center [1102, 132] width 20 height 20
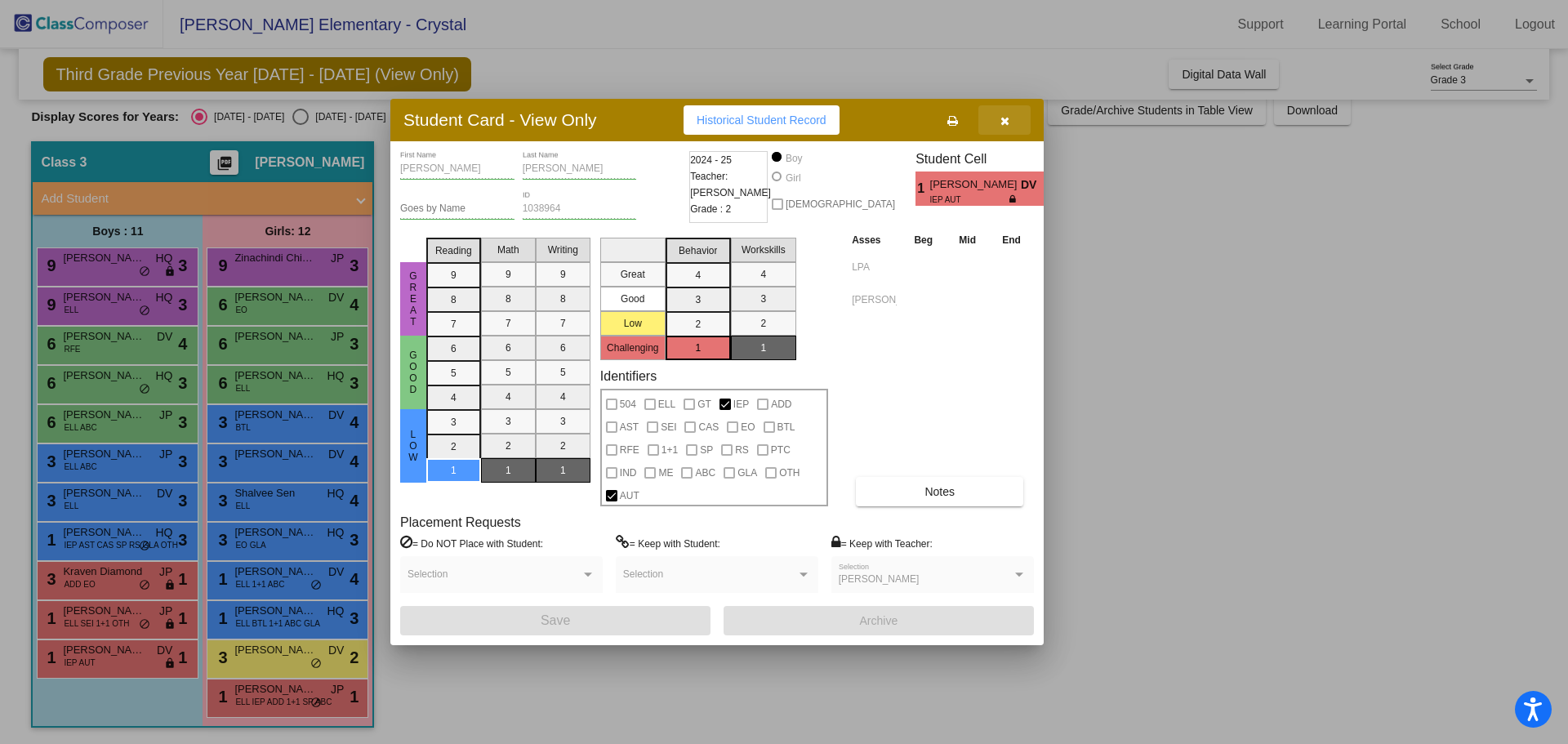
click at [1001, 119] on icon "button" at bounding box center [1005, 120] width 9 height 11
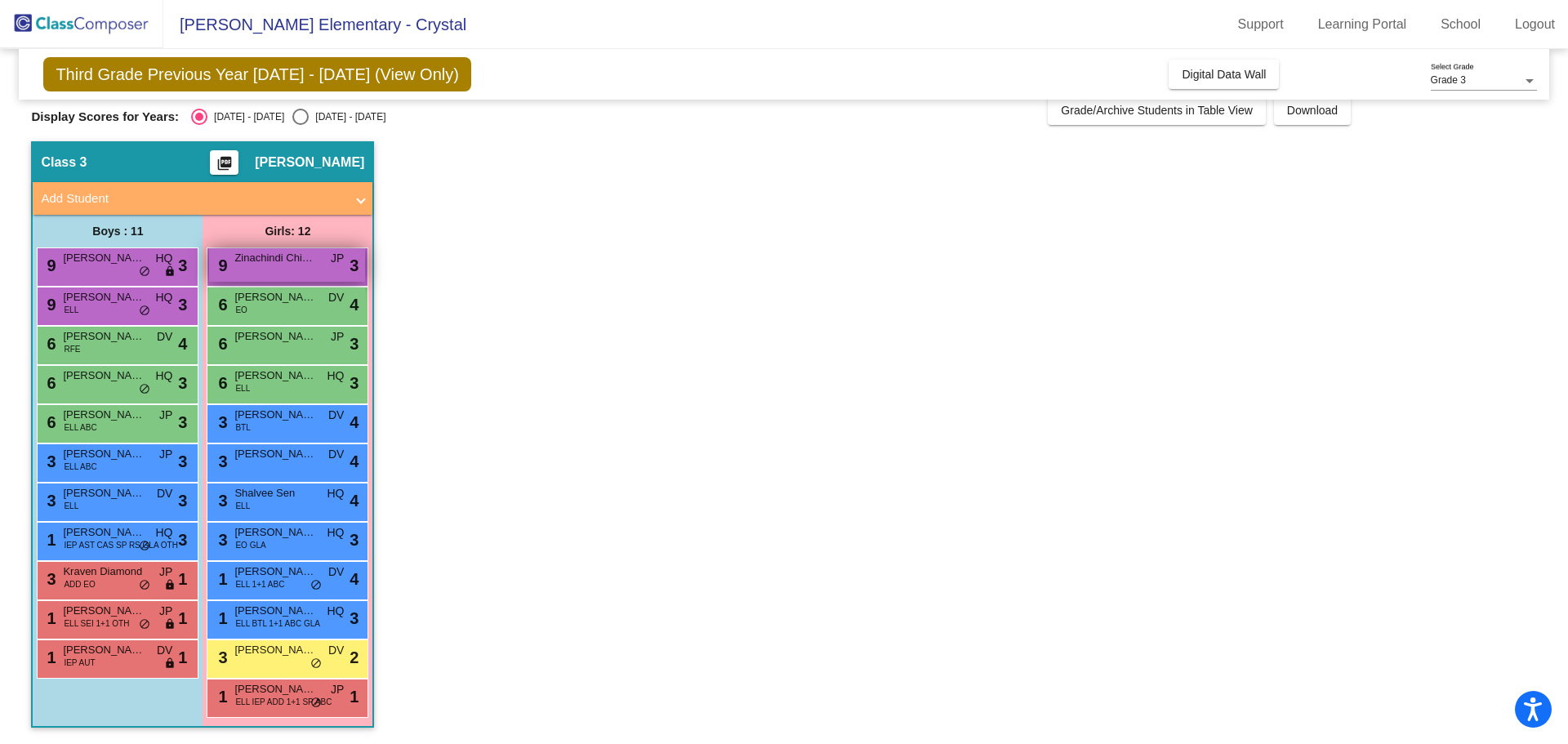
click at [270, 255] on span "Zinachindi Chinaka" at bounding box center [275, 258] width 82 height 16
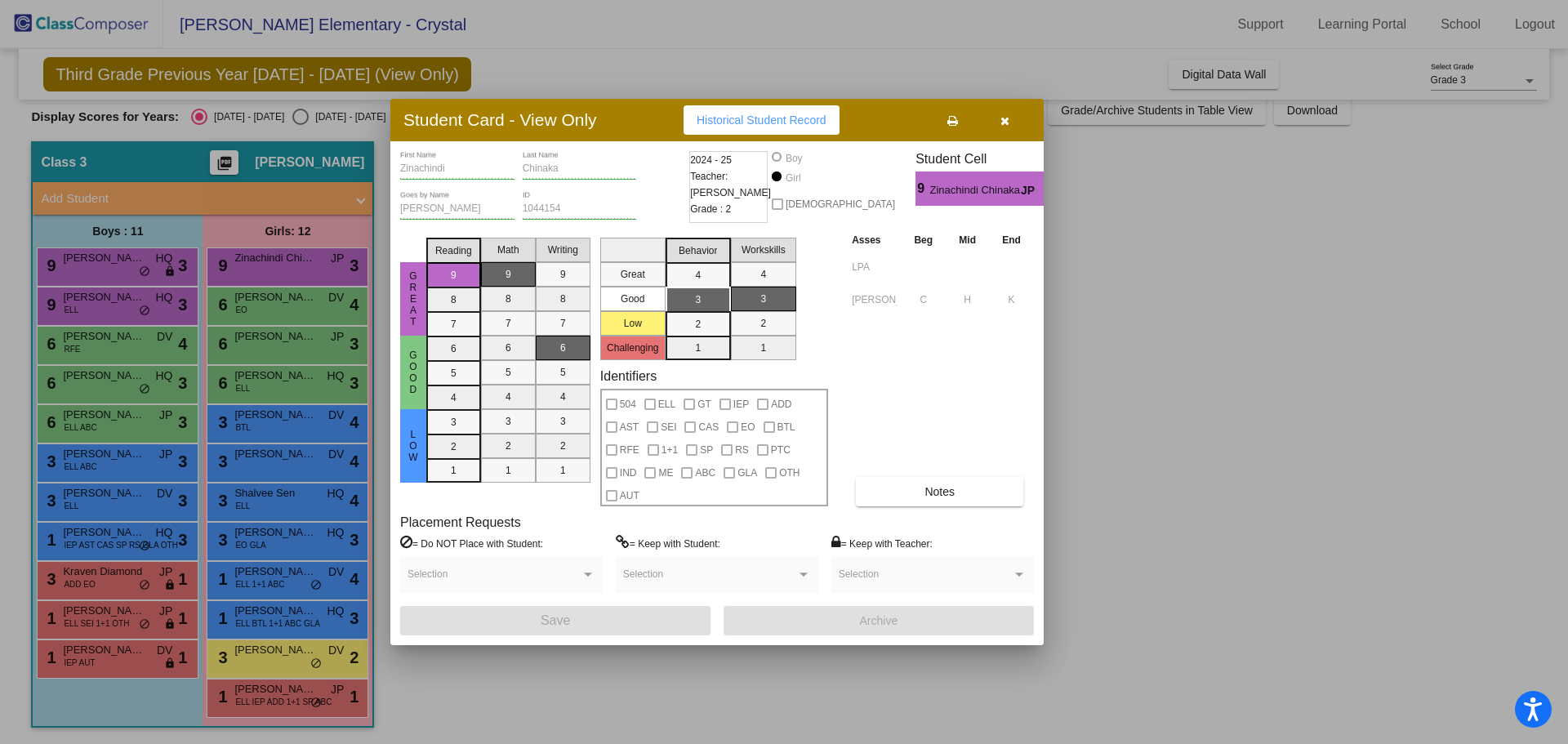
click at [957, 298] on tr "[PERSON_NAME] C H K" at bounding box center [940, 298] width 187 height 33
click at [929, 351] on div "Asses Beg Mid End LPA [PERSON_NAME] C H K Notes" at bounding box center [940, 369] width 187 height 275
click at [999, 125] on button "button" at bounding box center [1004, 120] width 52 height 29
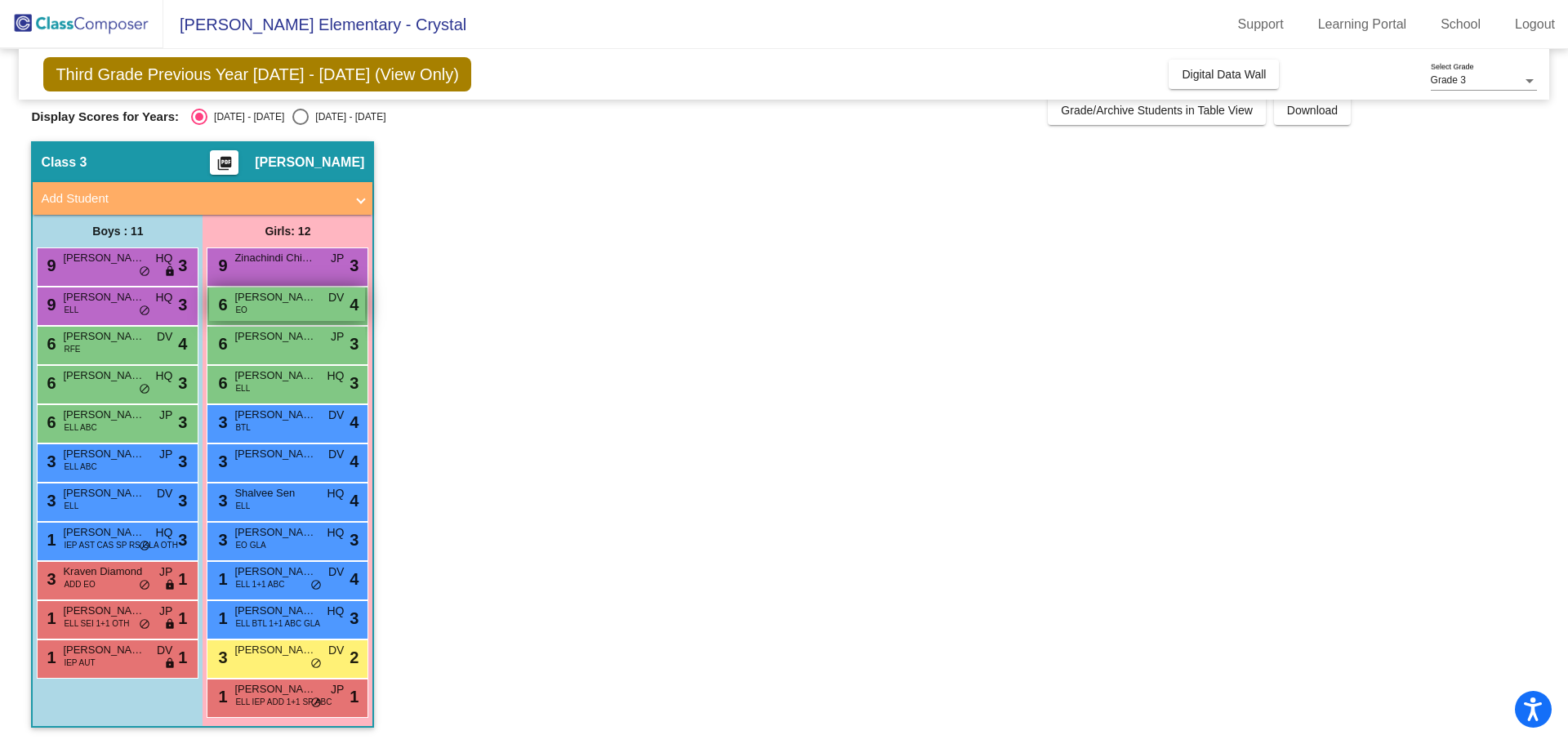
click at [279, 299] on span "[PERSON_NAME] [PERSON_NAME]" at bounding box center [275, 296] width 82 height 16
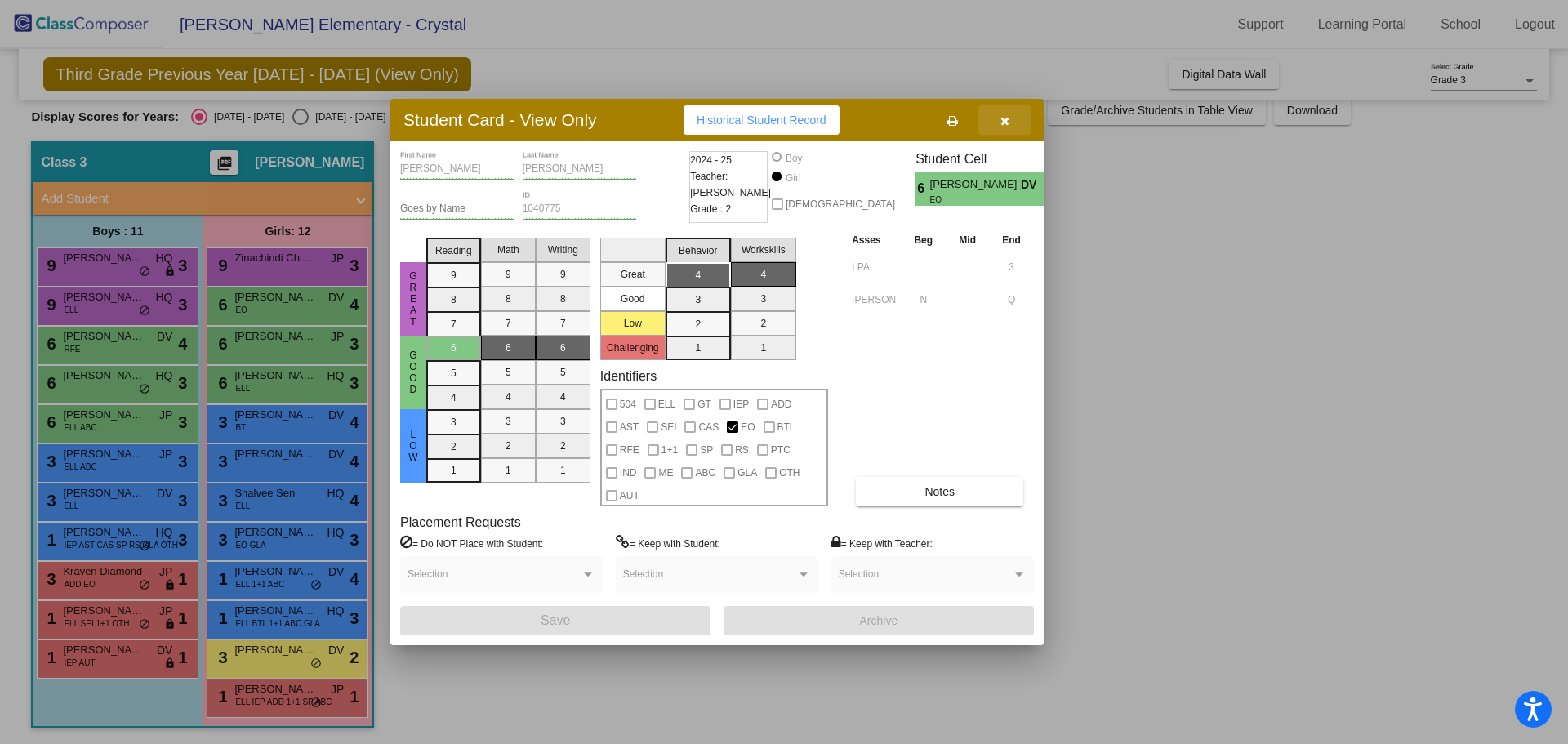
click at [1011, 127] on button "button" at bounding box center [1004, 120] width 52 height 29
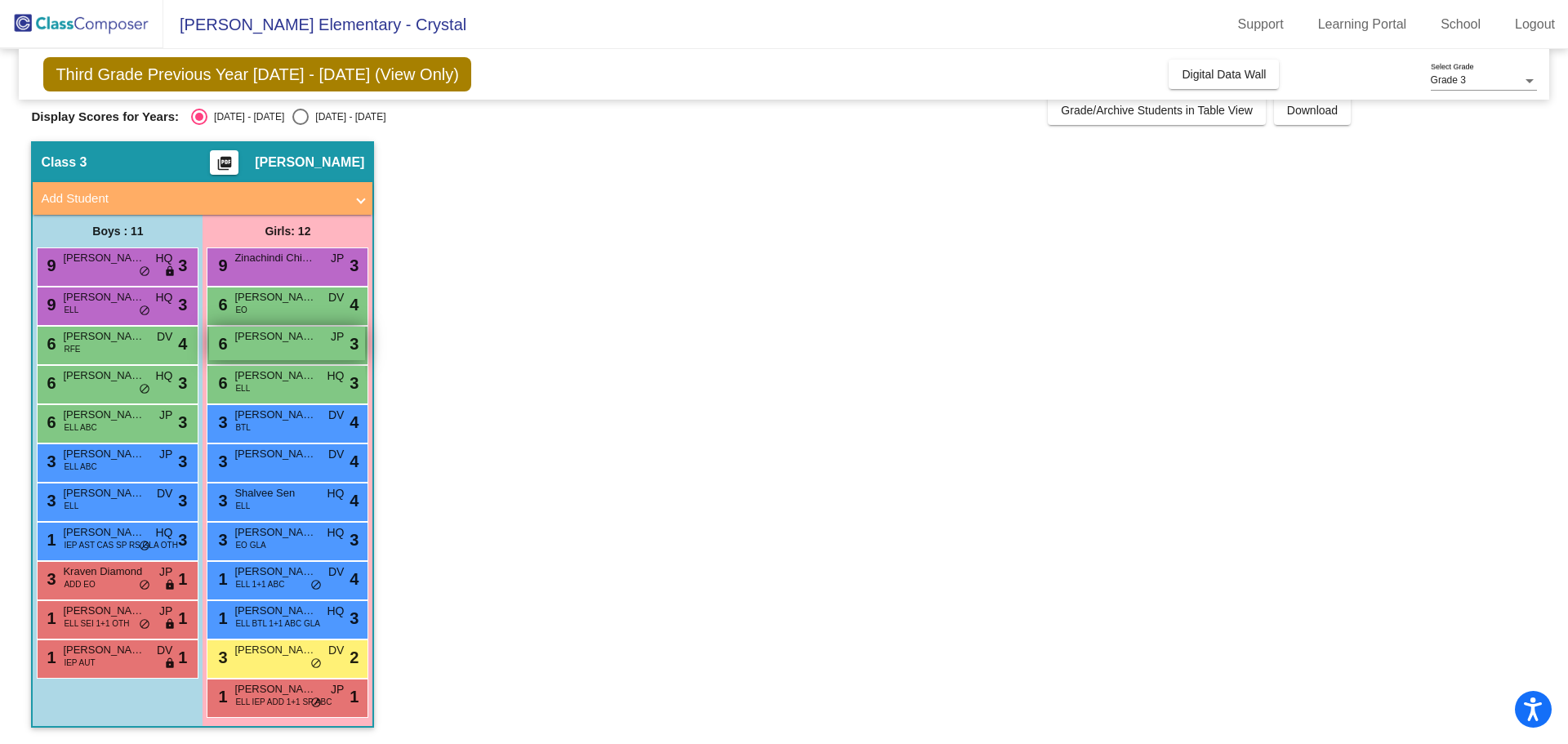
click at [257, 338] on span "[PERSON_NAME]" at bounding box center [275, 336] width 82 height 16
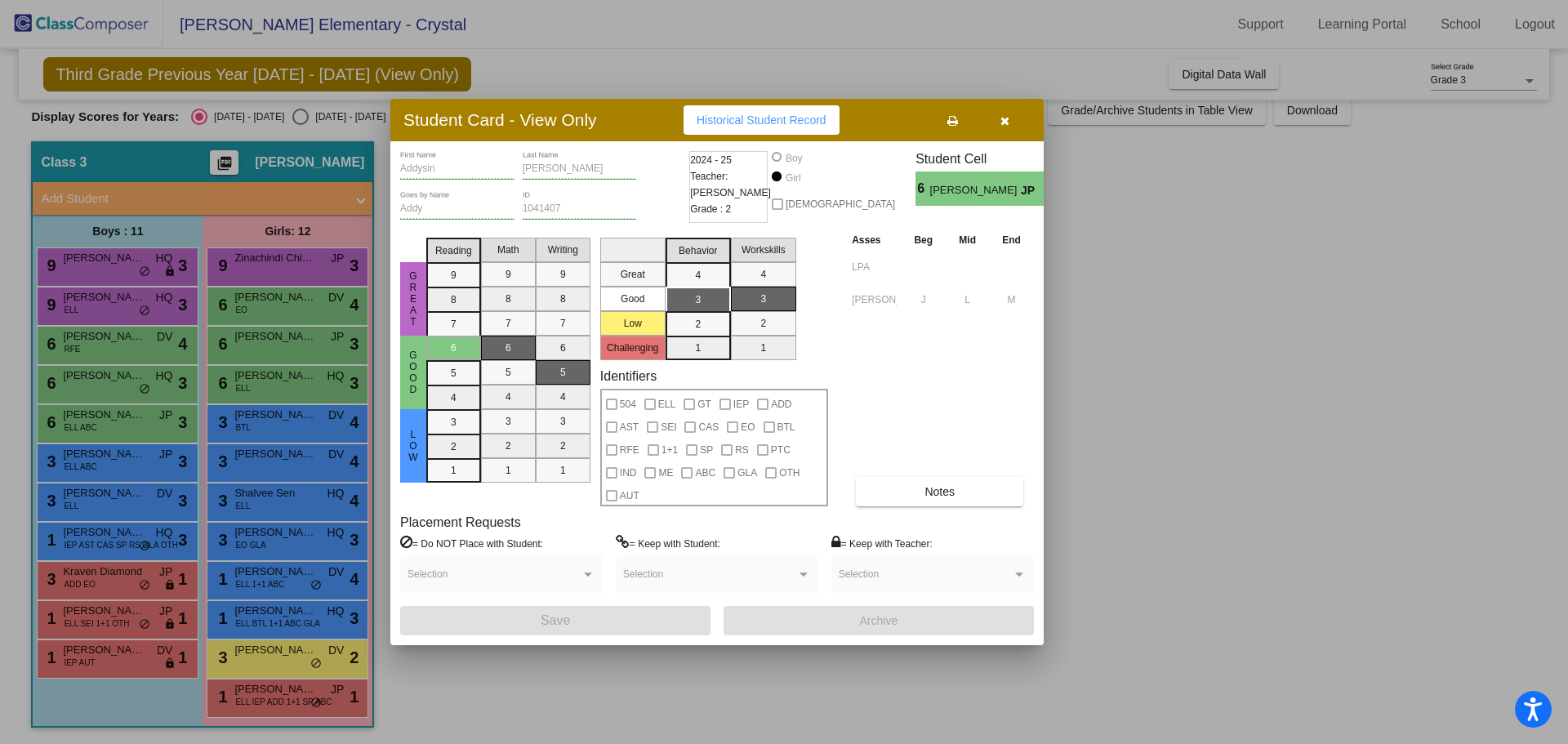
click at [996, 126] on button "button" at bounding box center [1004, 120] width 52 height 29
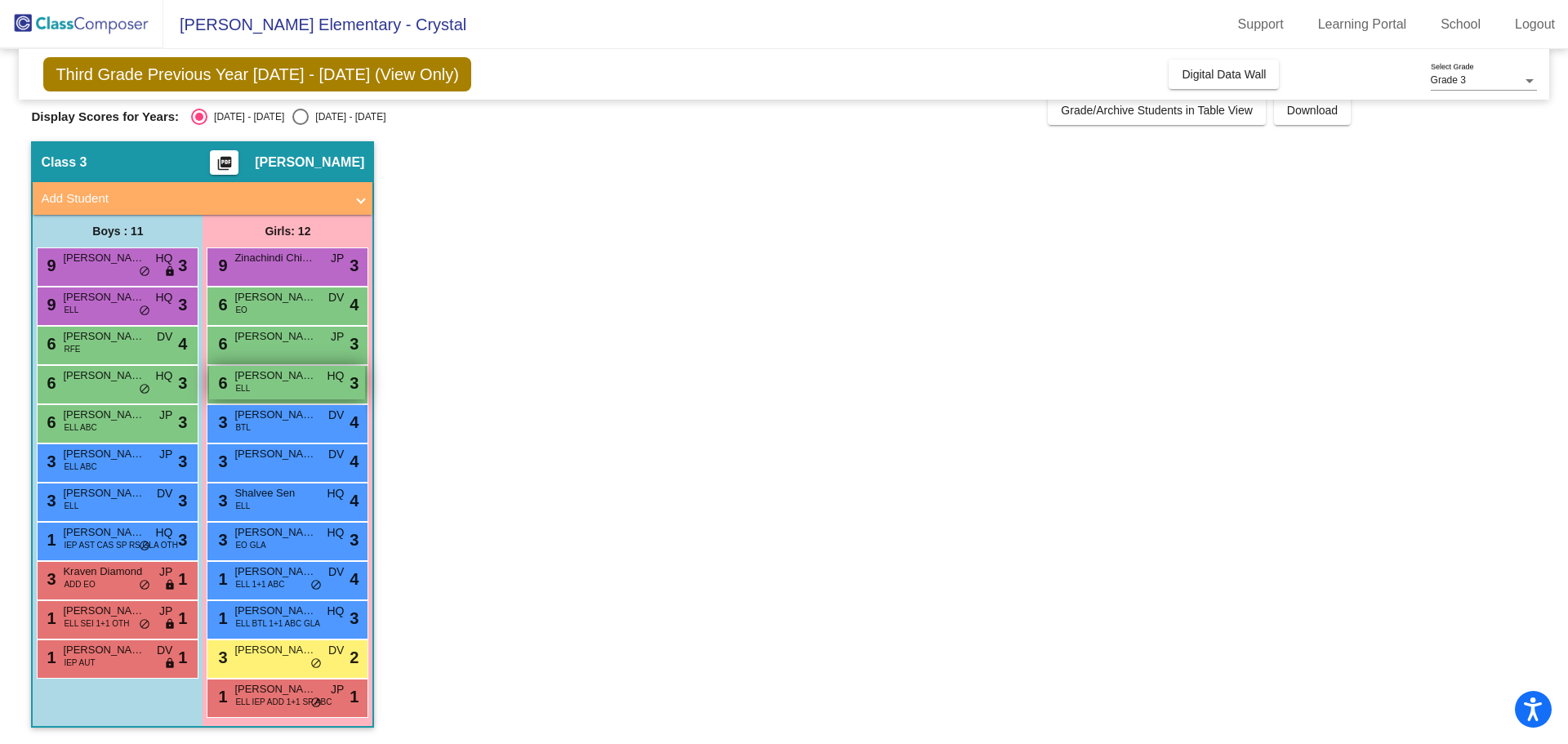
click at [293, 392] on div "6 [PERSON_NAME] ELL HQ lock do_not_disturb_alt 3" at bounding box center [286, 382] width 156 height 34
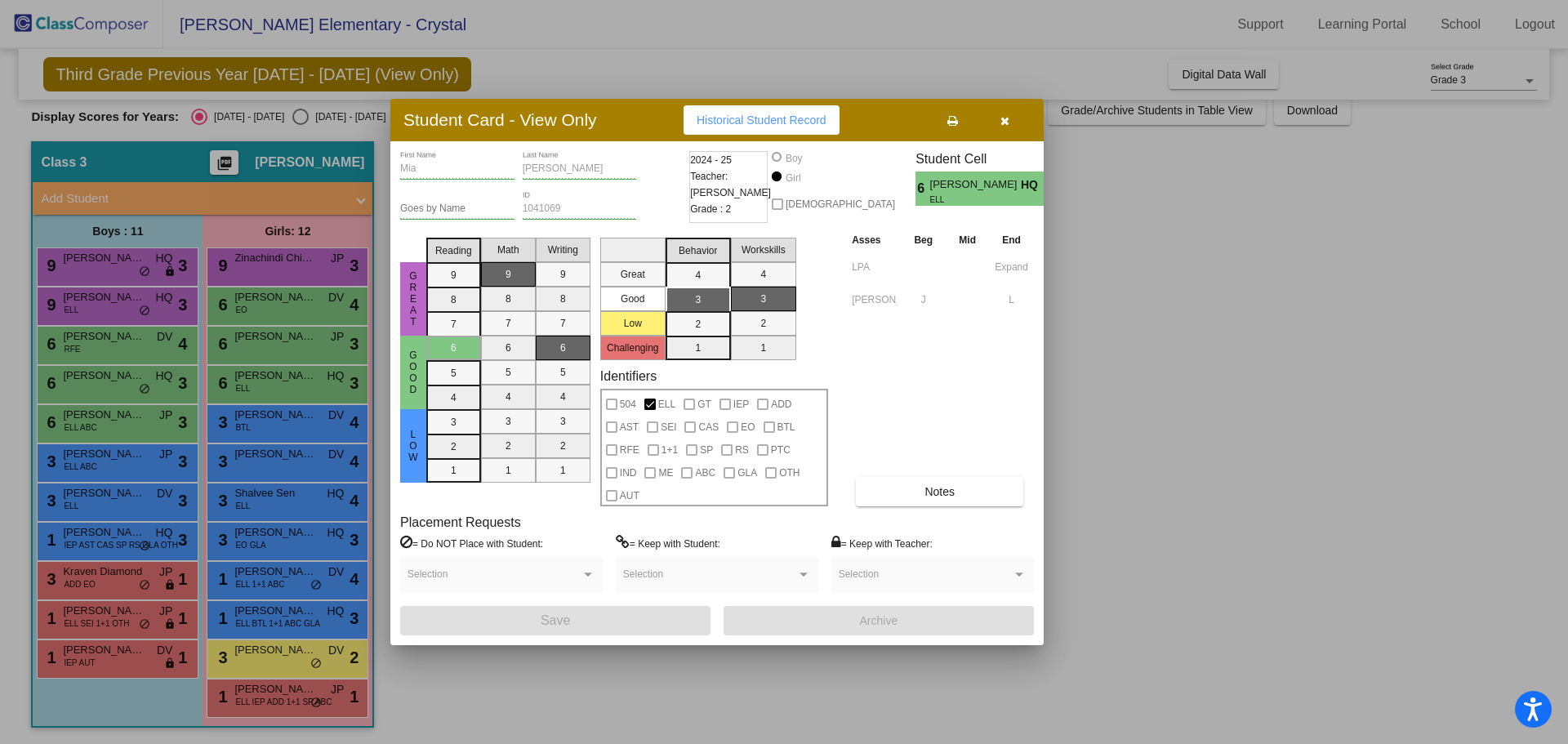
click at [997, 139] on div "Student Card - View Only Historical Student Record" at bounding box center [717, 119] width 653 height 42
click at [998, 123] on button "button" at bounding box center [1004, 120] width 52 height 29
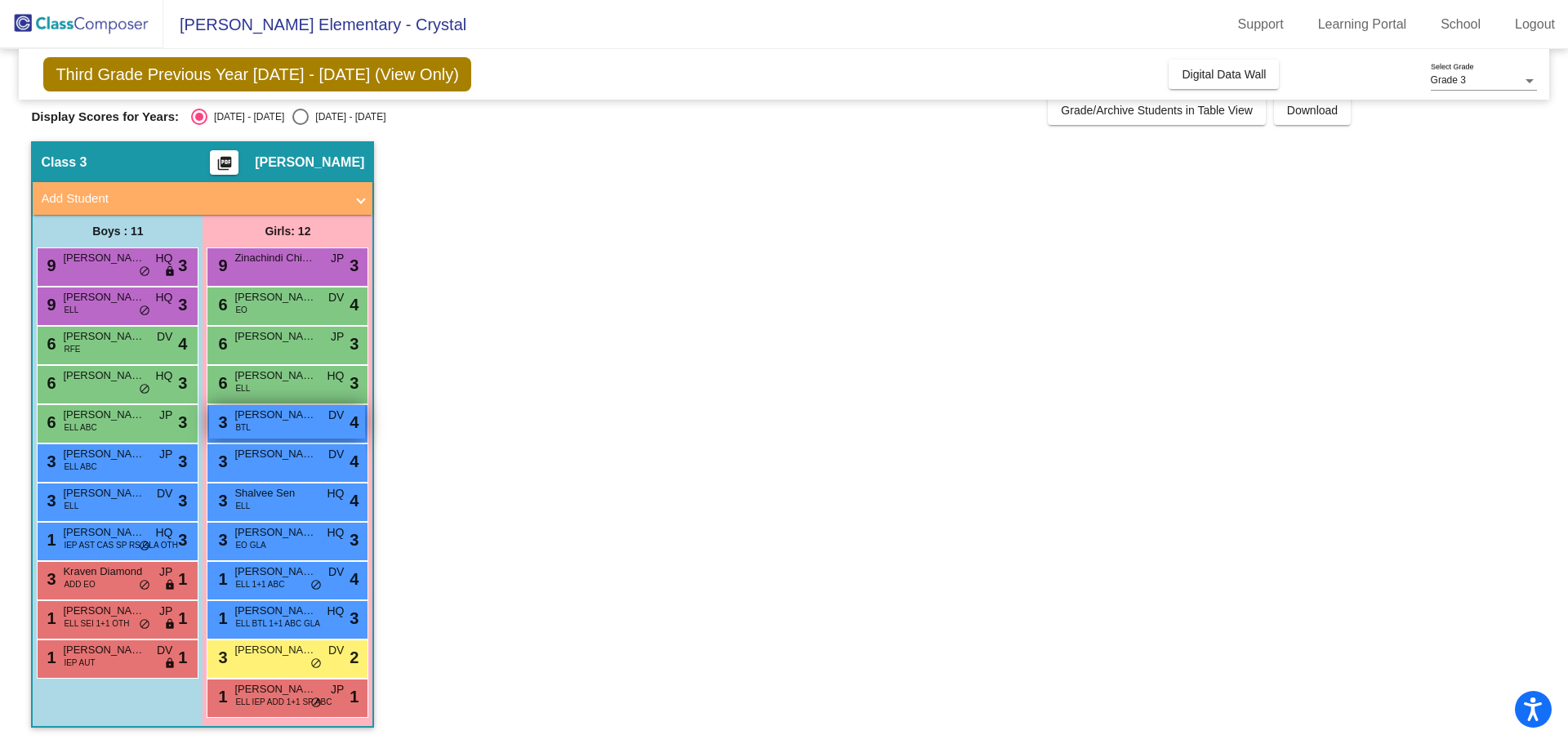
click at [271, 418] on span "[PERSON_NAME]" at bounding box center [275, 414] width 82 height 16
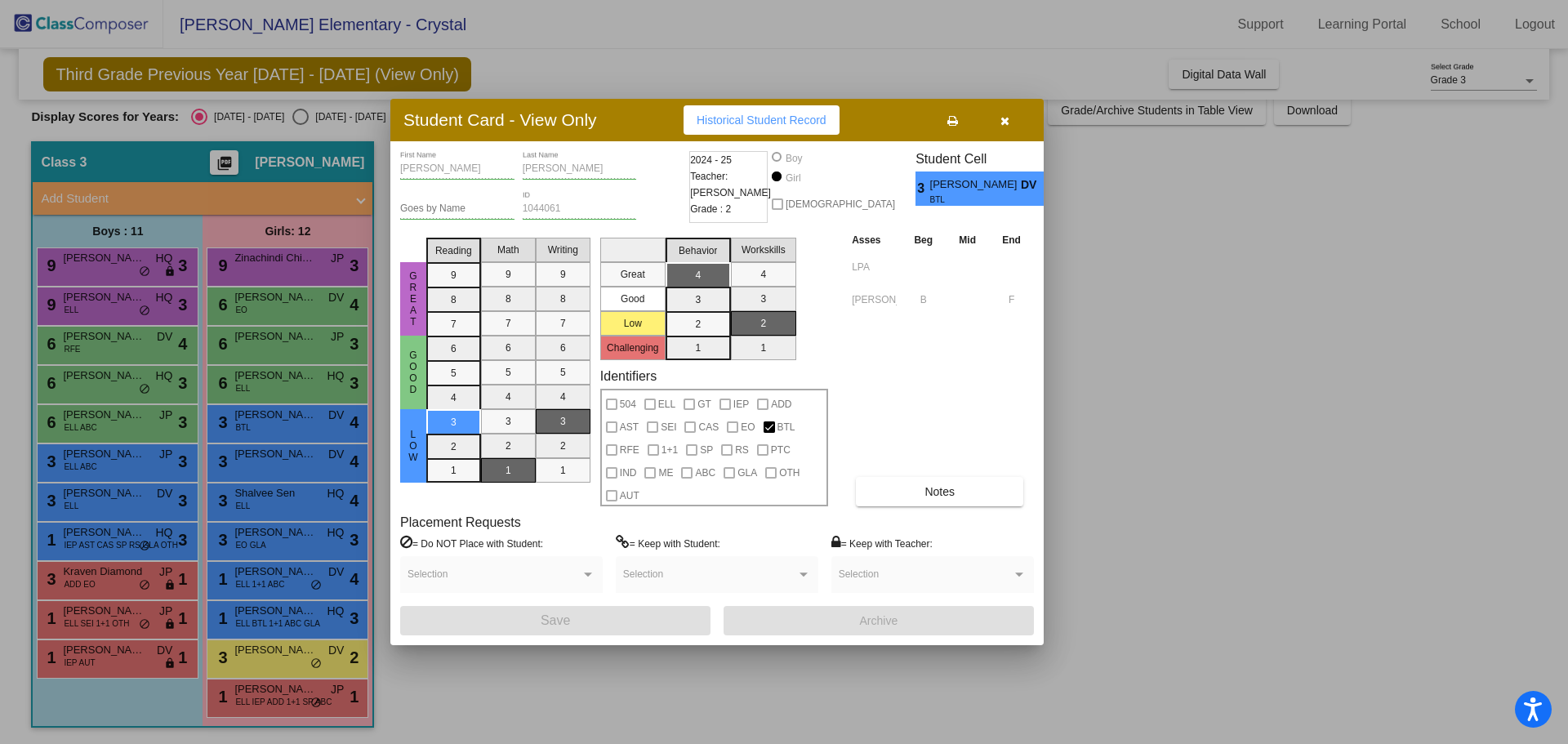
click at [1001, 118] on icon "button" at bounding box center [1005, 120] width 9 height 11
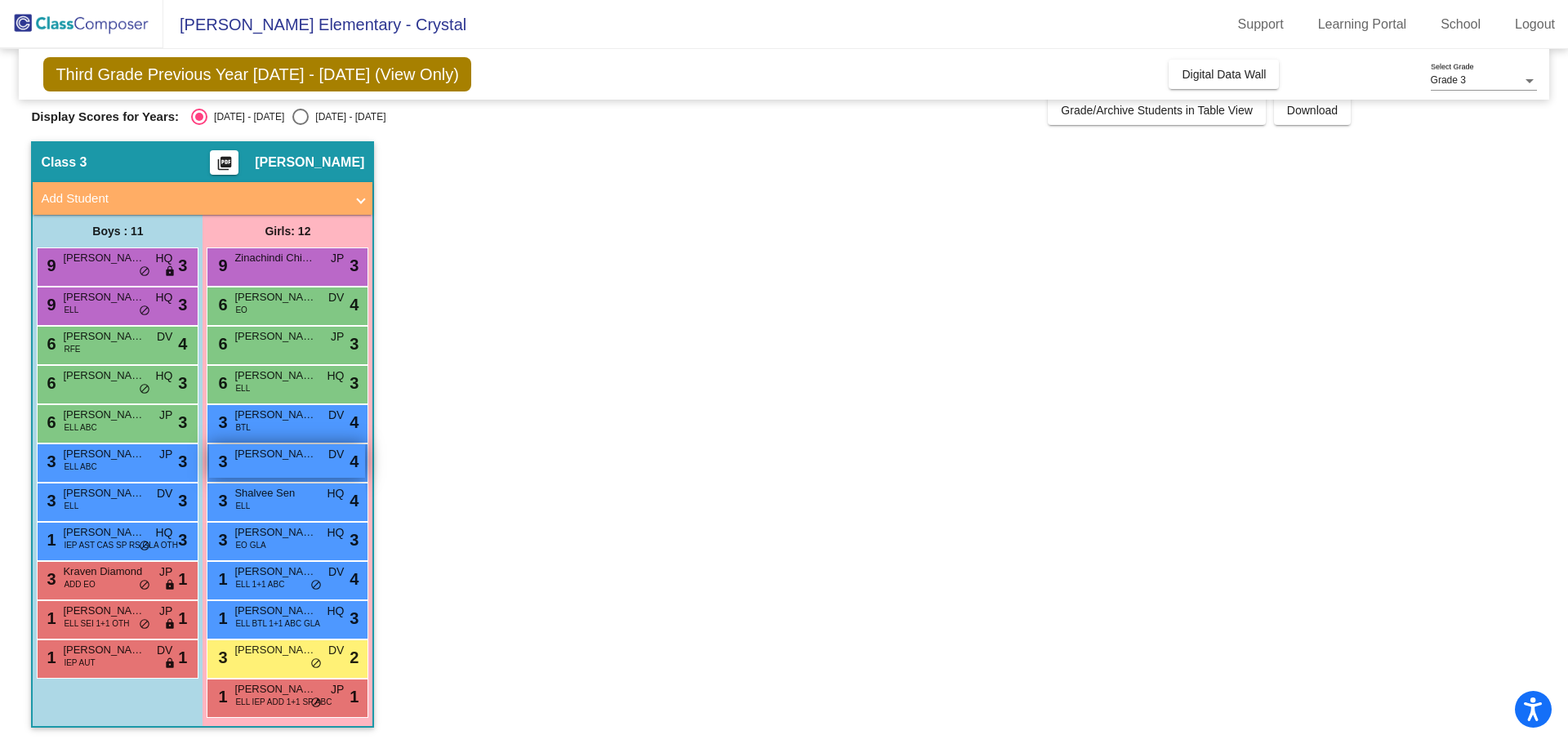
click at [237, 467] on div "3 [PERSON_NAME] [PERSON_NAME] lock do_not_disturb_alt 4" at bounding box center [286, 460] width 156 height 34
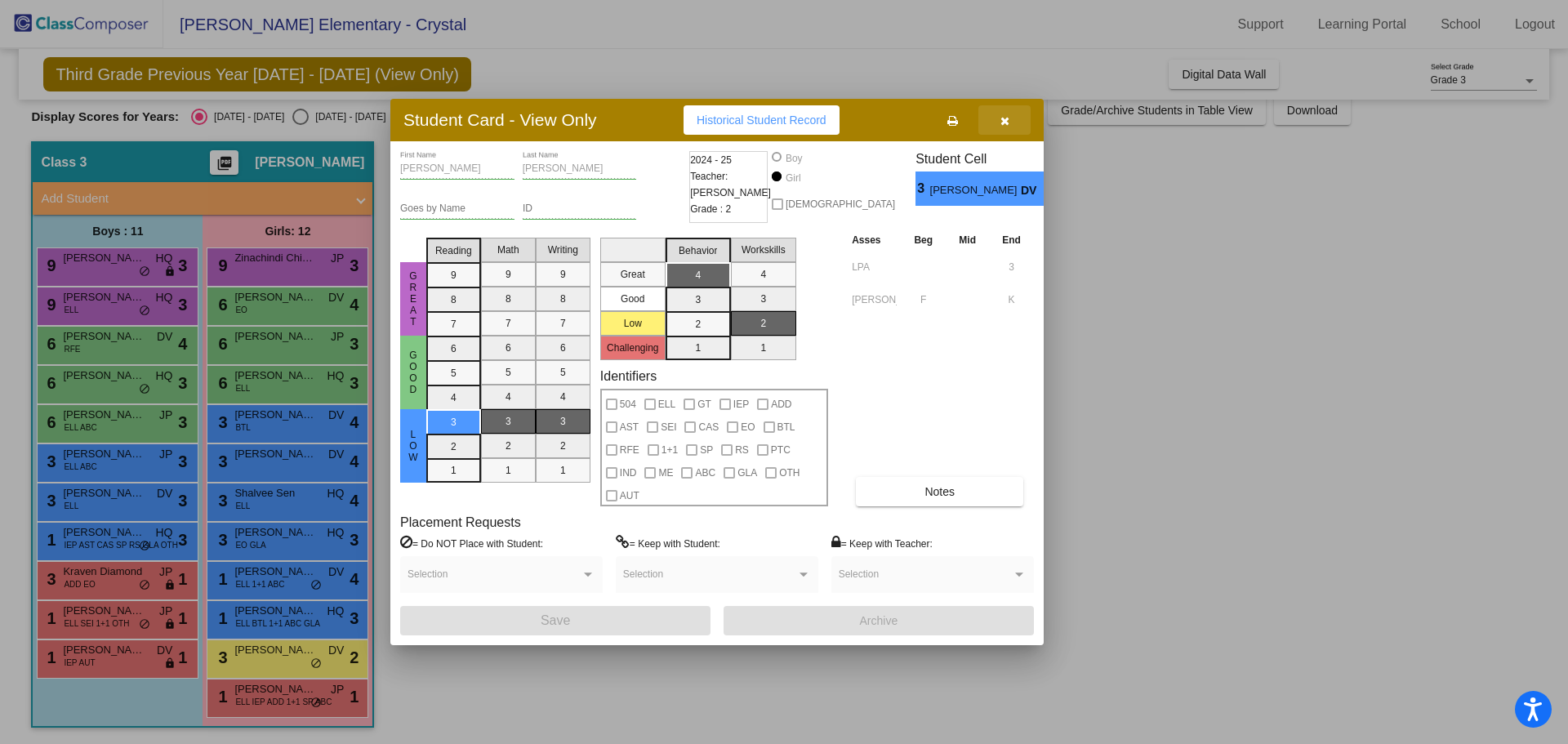
click at [1007, 129] on button "button" at bounding box center [1004, 120] width 52 height 29
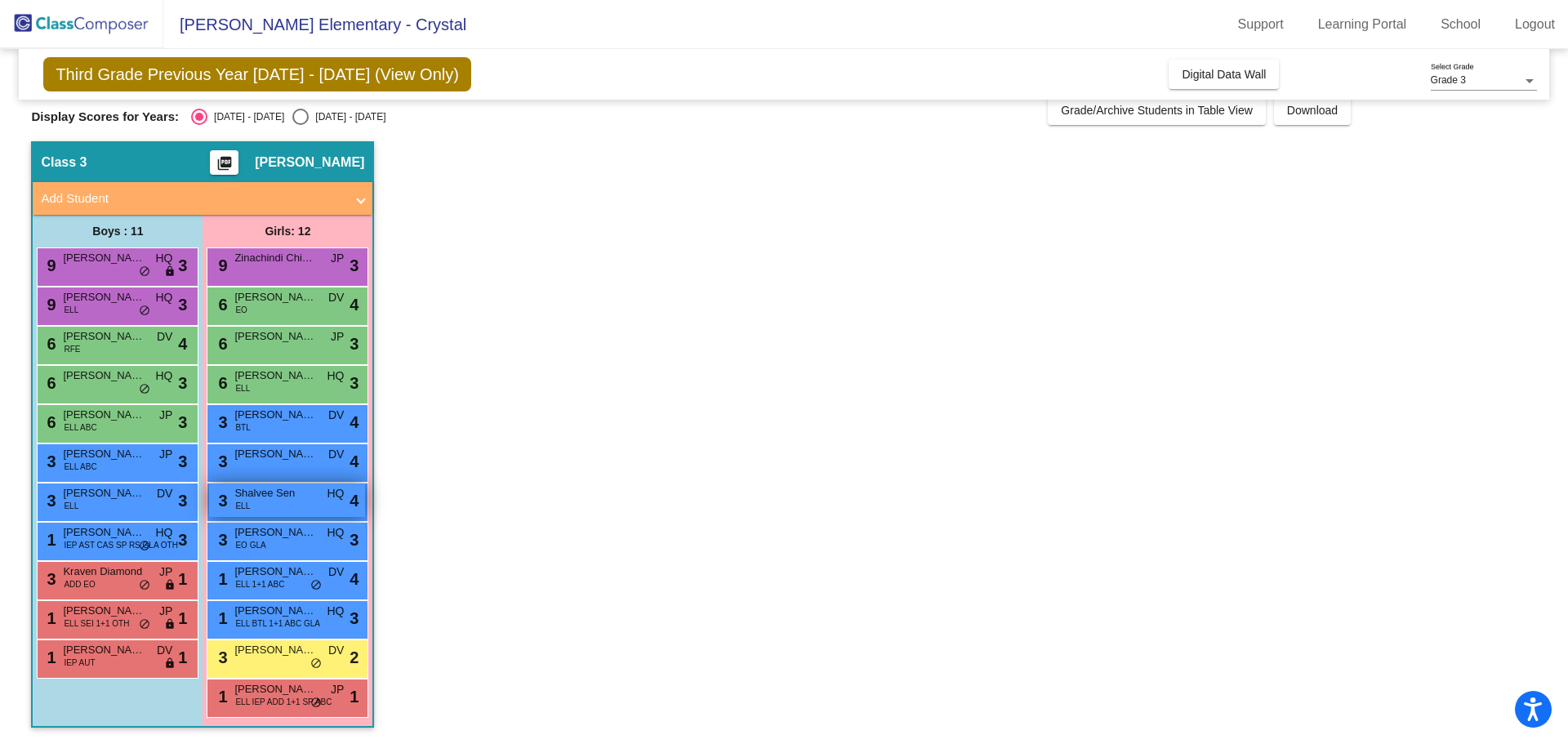
click at [263, 496] on span "Shalvee Sen" at bounding box center [275, 492] width 82 height 16
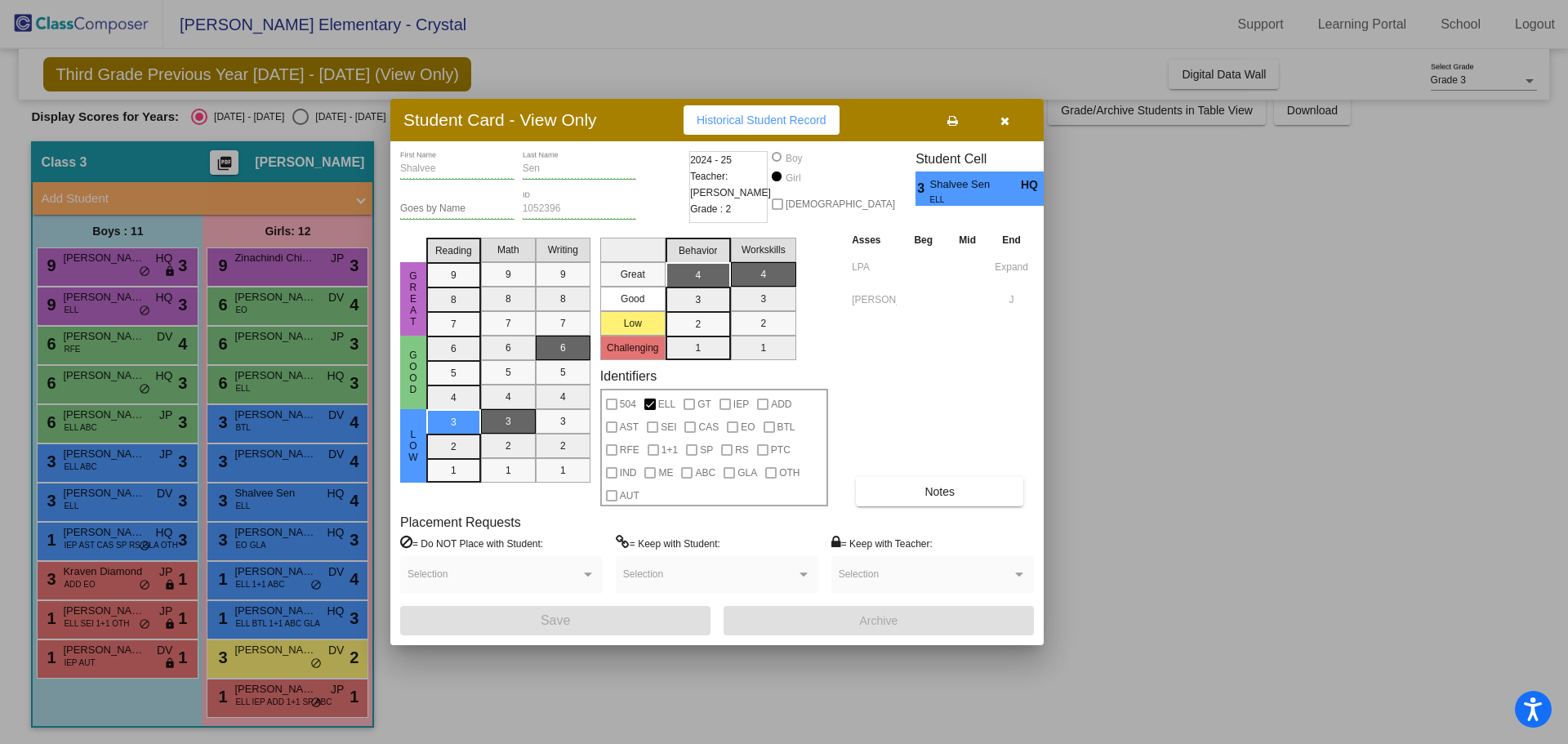
click at [994, 124] on button "button" at bounding box center [1004, 120] width 52 height 29
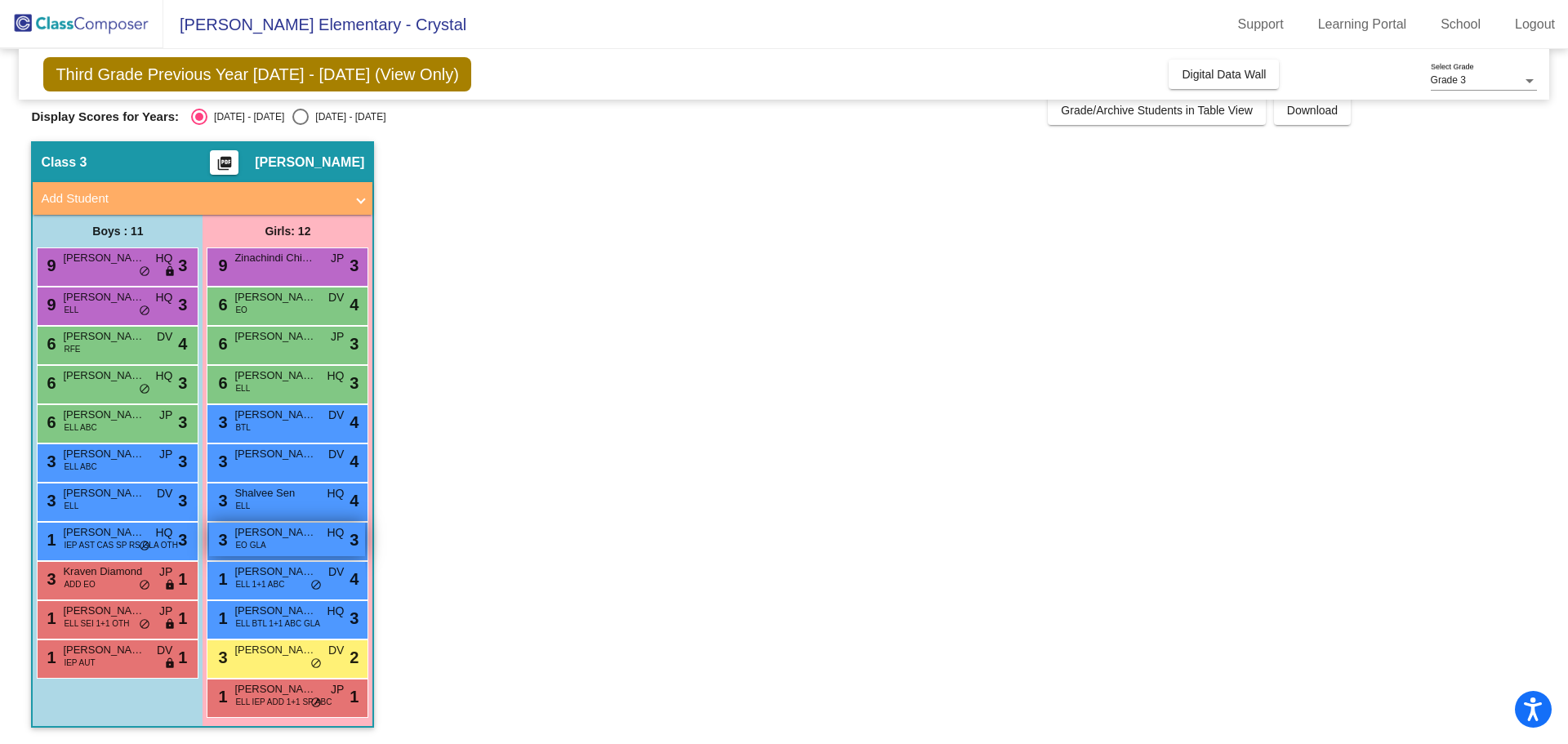
click at [266, 532] on span "[PERSON_NAME]" at bounding box center [275, 532] width 82 height 16
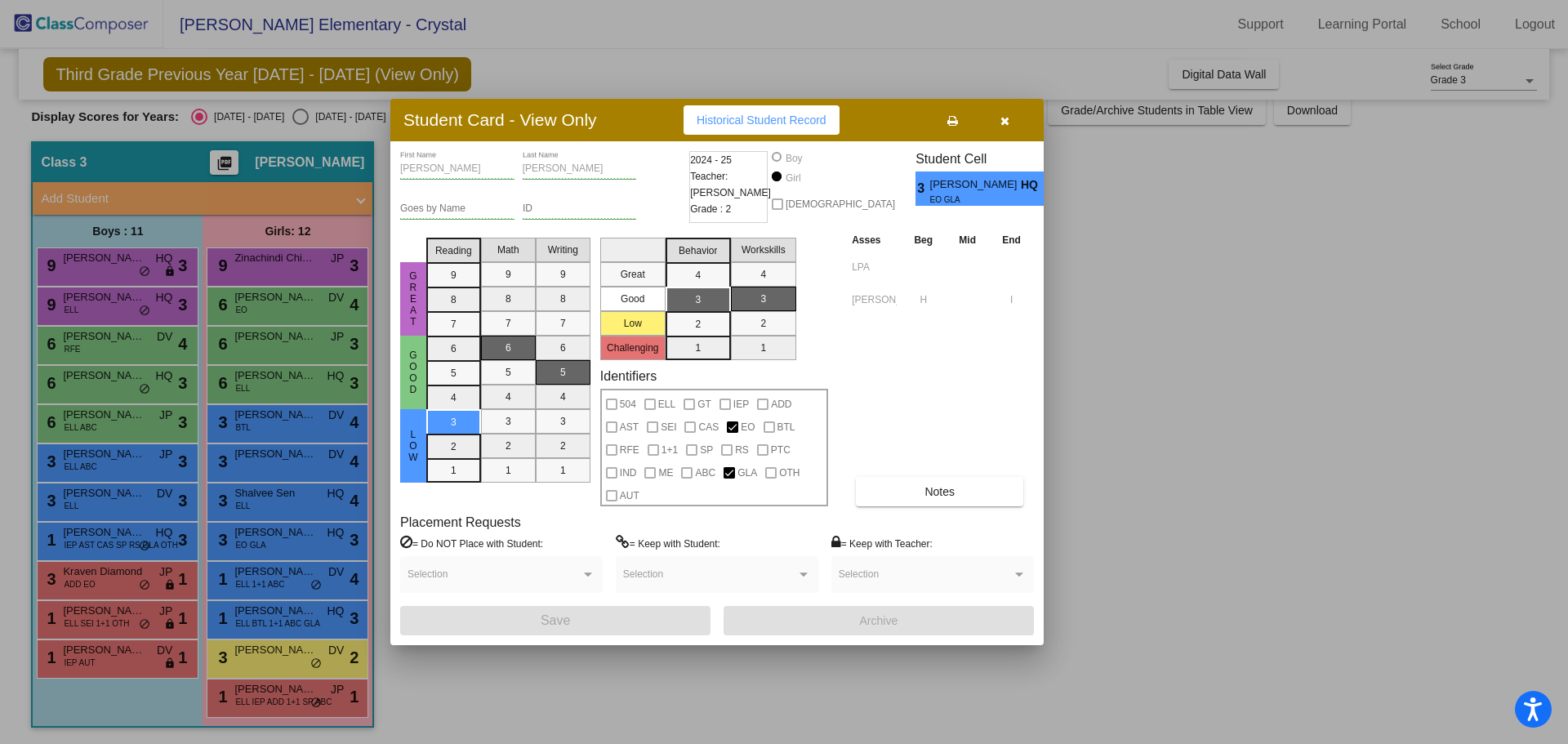
click at [260, 536] on div at bounding box center [784, 372] width 1568 height 744
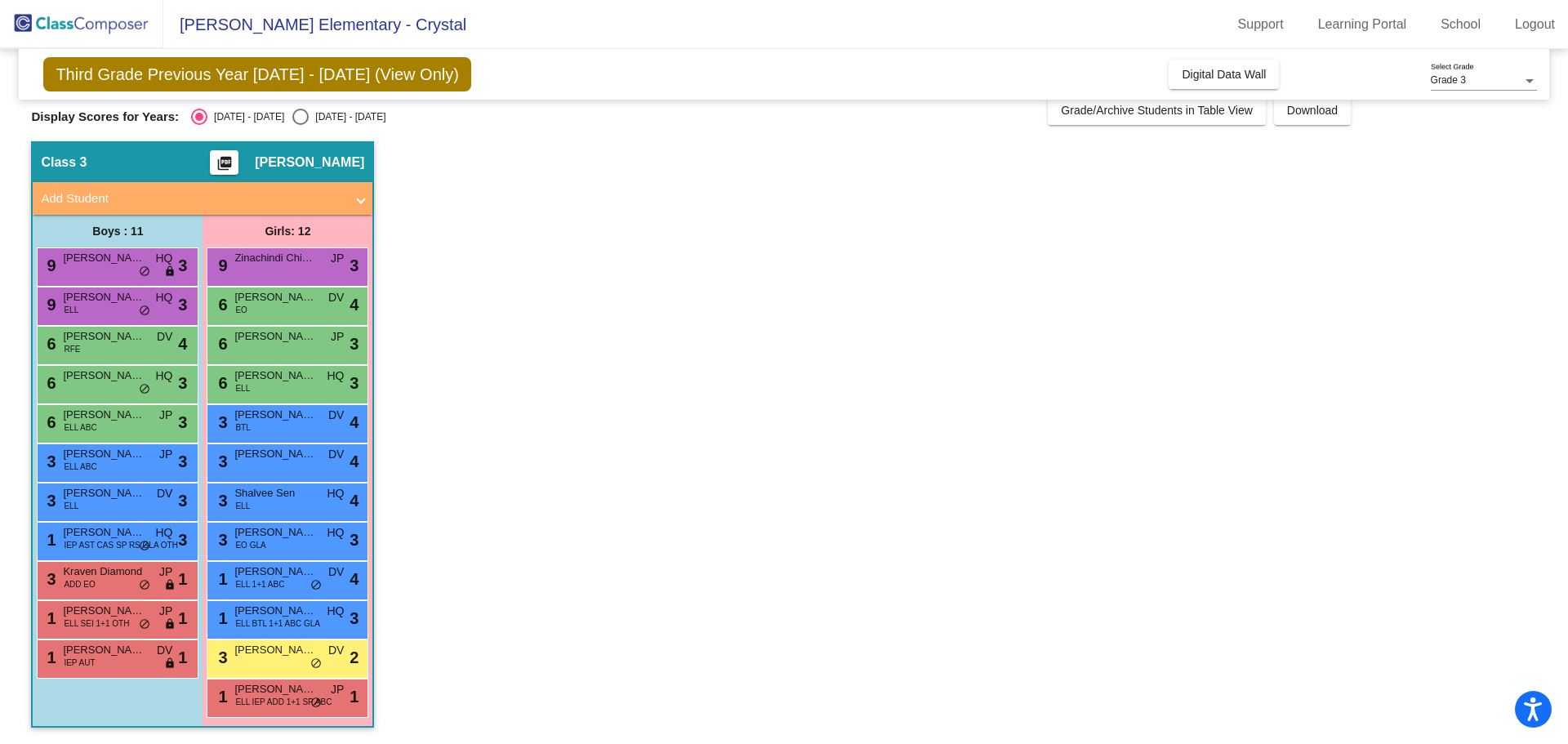
click at [260, 536] on span "[PERSON_NAME]" at bounding box center [275, 532] width 82 height 16
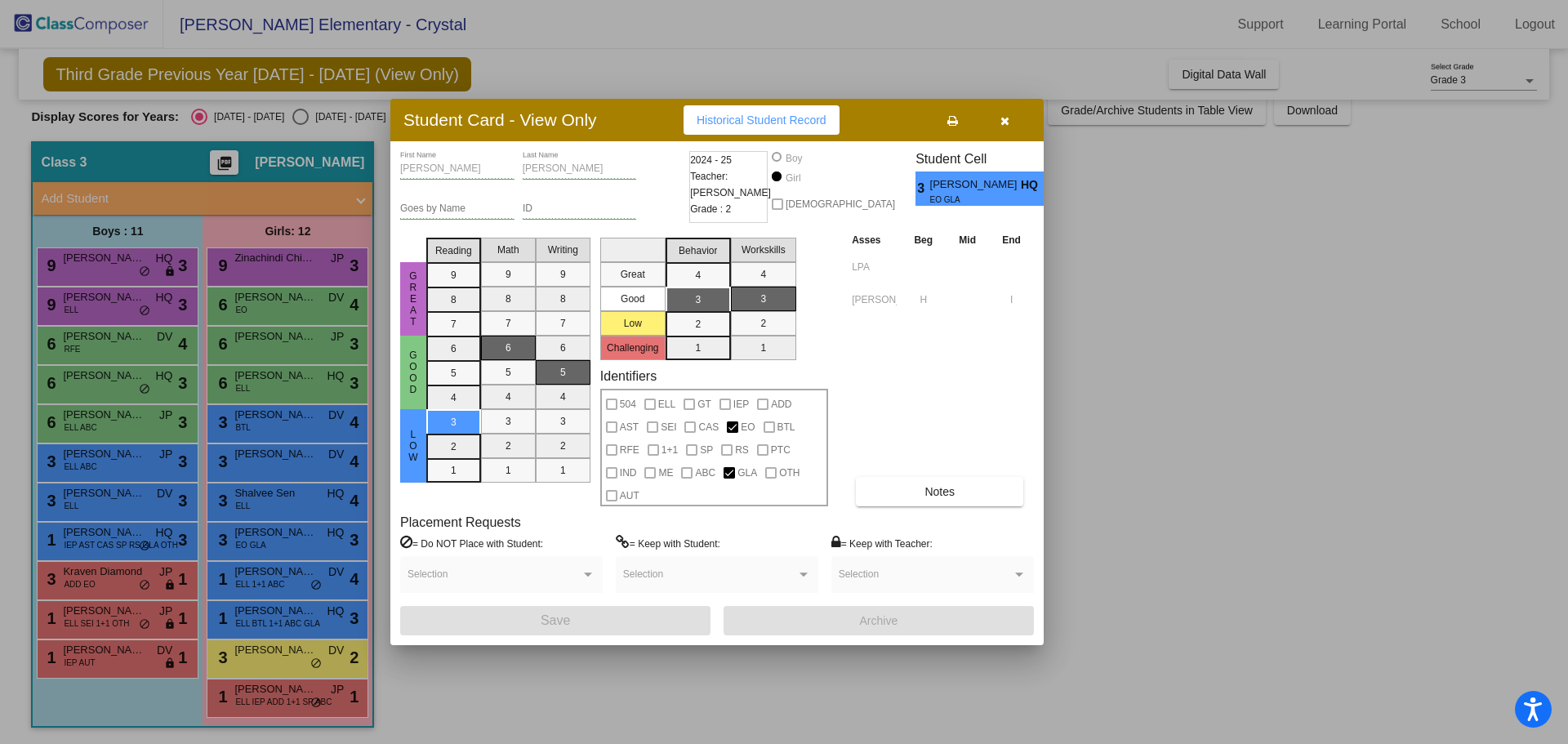
click at [1009, 124] on button "button" at bounding box center [1004, 120] width 52 height 29
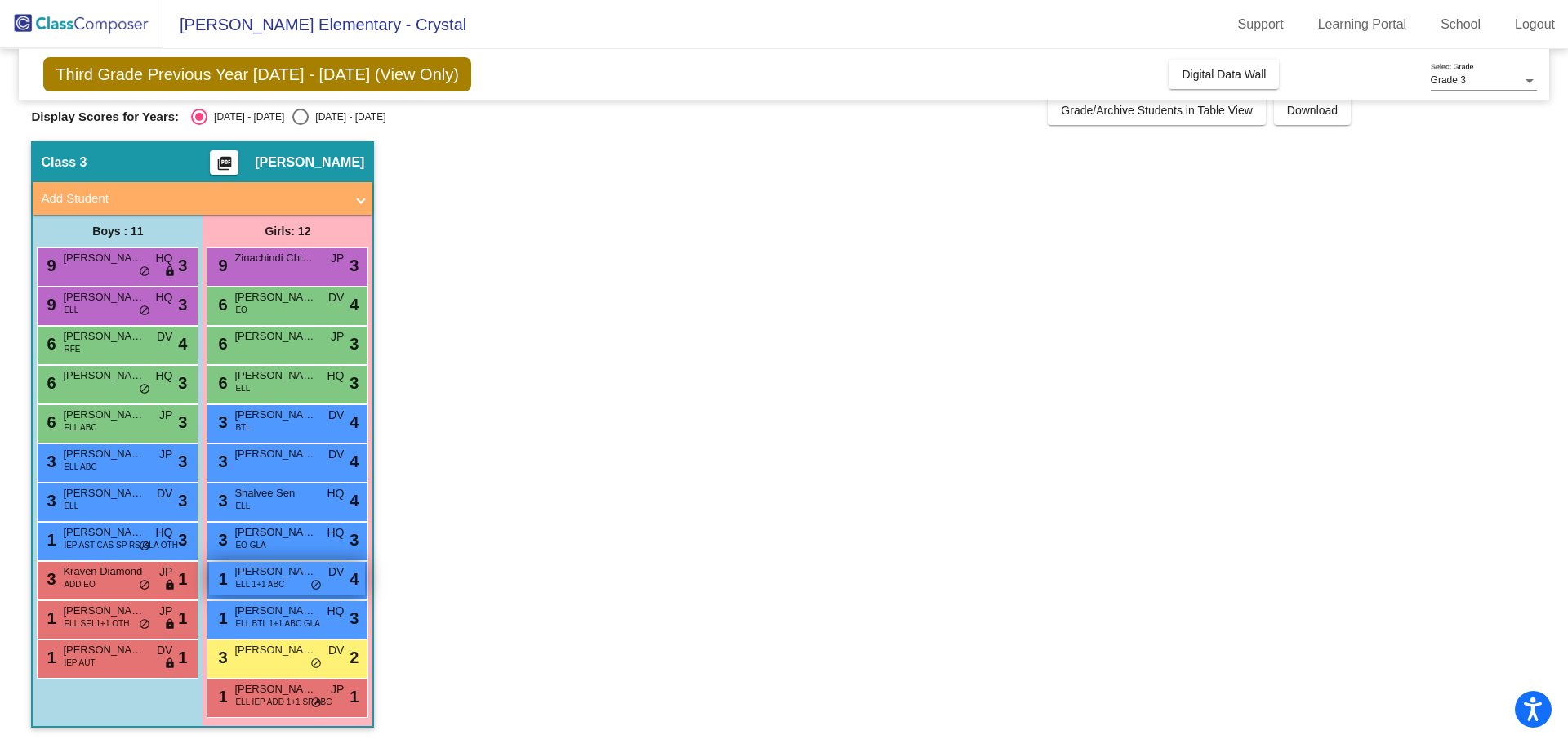
click at [303, 580] on div "1 [PERSON_NAME] ELL 1+1 ABC DV lock do_not_disturb_alt 4" at bounding box center [286, 578] width 156 height 34
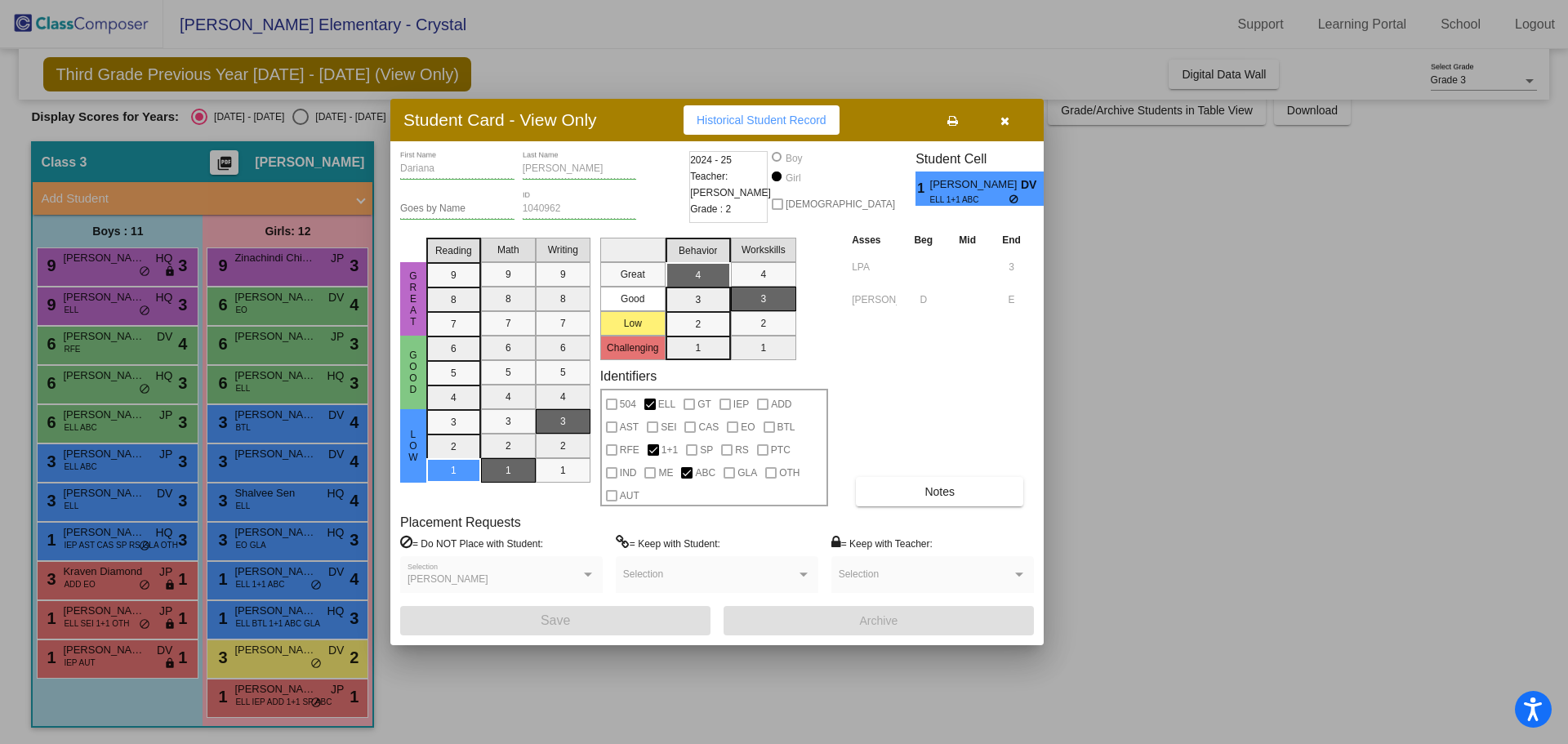
click at [1001, 123] on button "button" at bounding box center [1004, 120] width 52 height 29
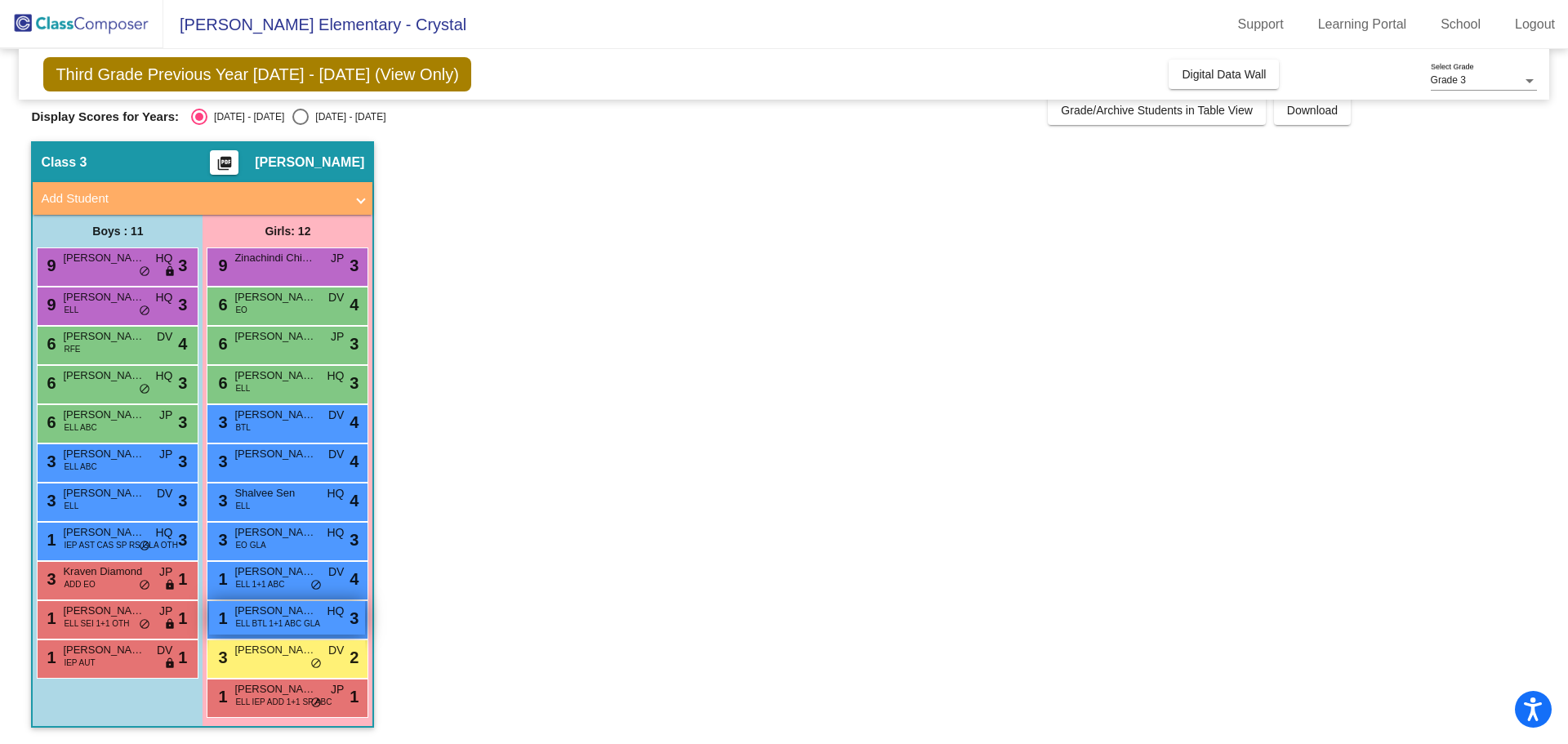
click at [294, 621] on span "ELL BTL 1+1 ABC GLA" at bounding box center [278, 623] width 85 height 12
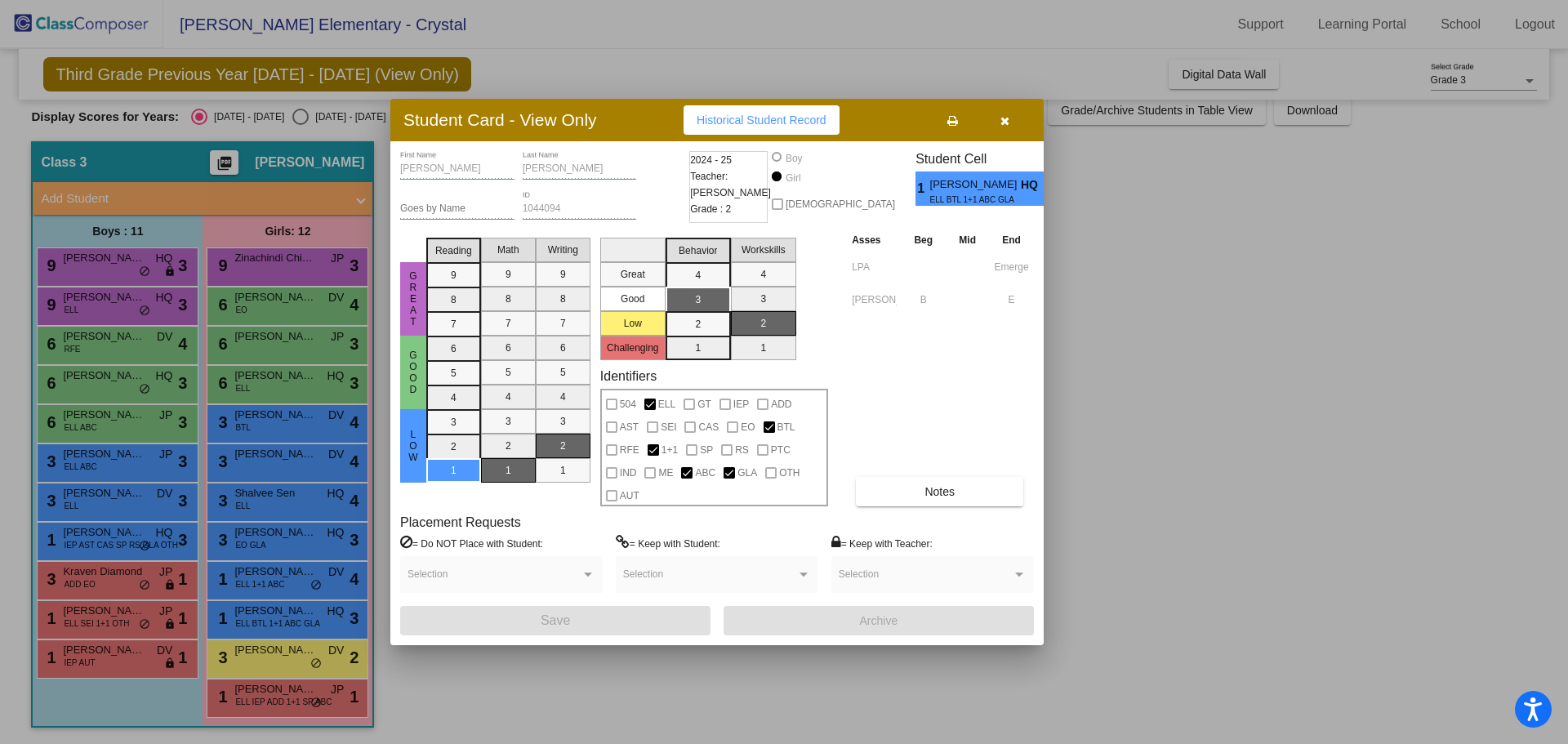
click at [273, 575] on div at bounding box center [784, 372] width 1568 height 744
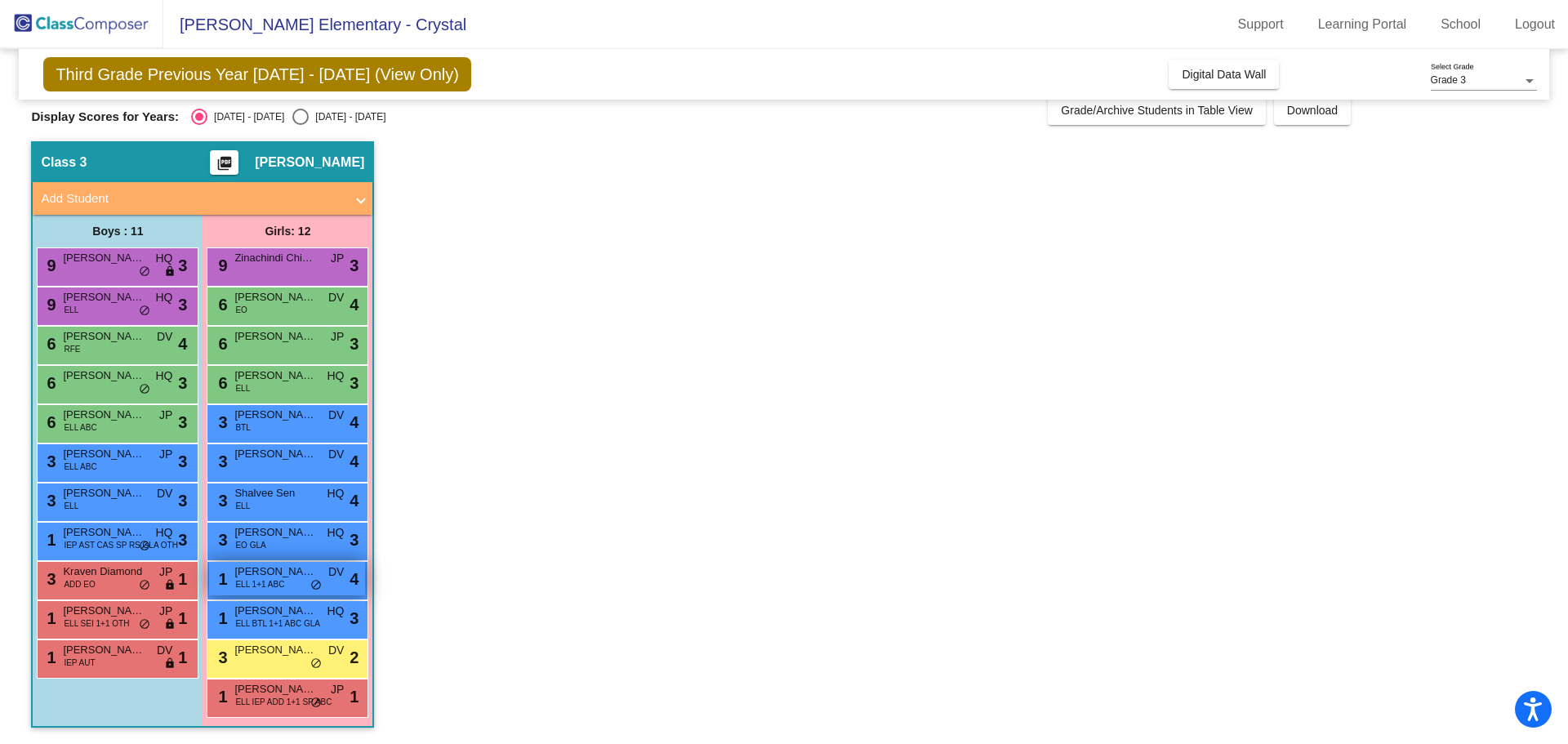
click at [276, 571] on span "[PERSON_NAME]" at bounding box center [275, 571] width 82 height 16
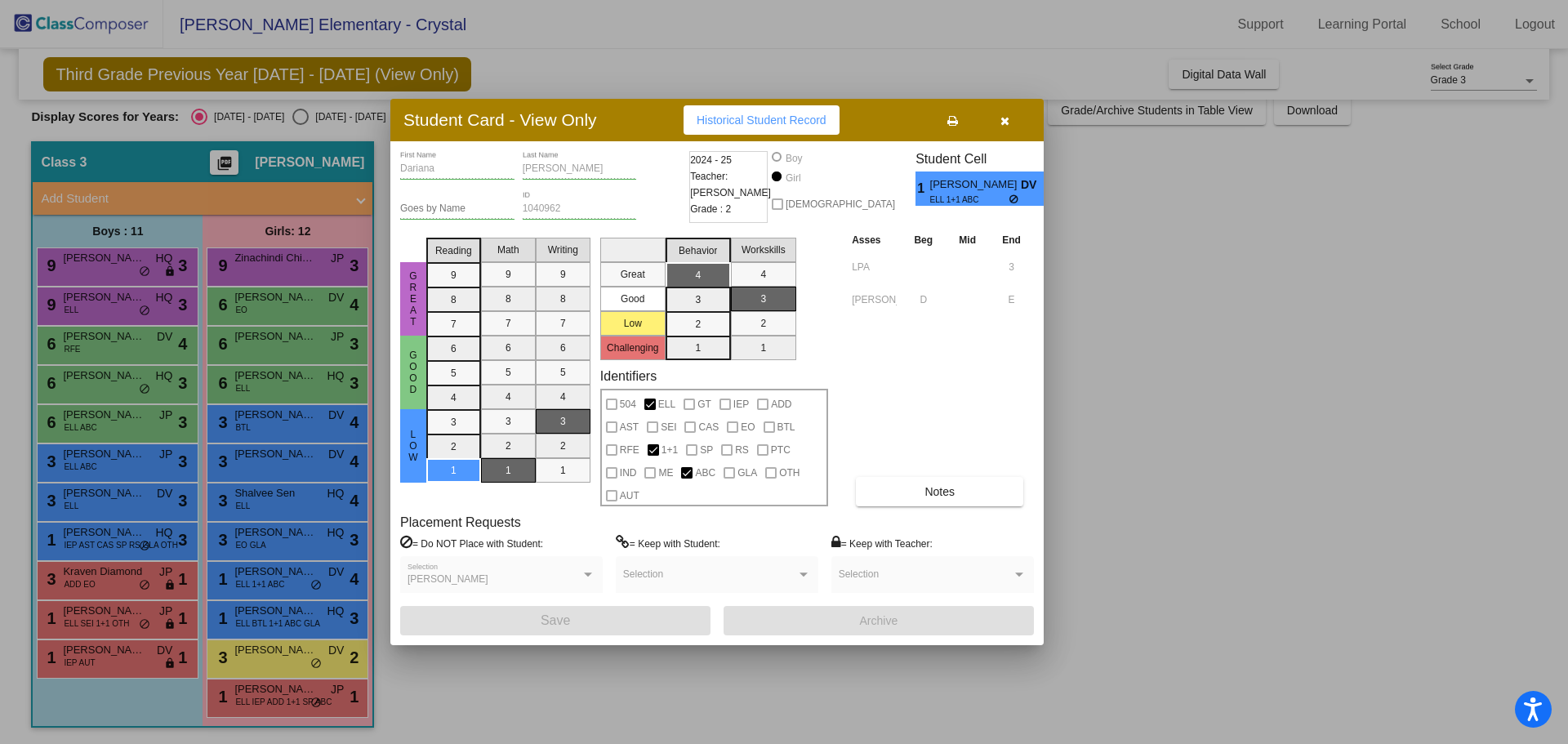
click at [998, 120] on button "button" at bounding box center [1004, 120] width 52 height 29
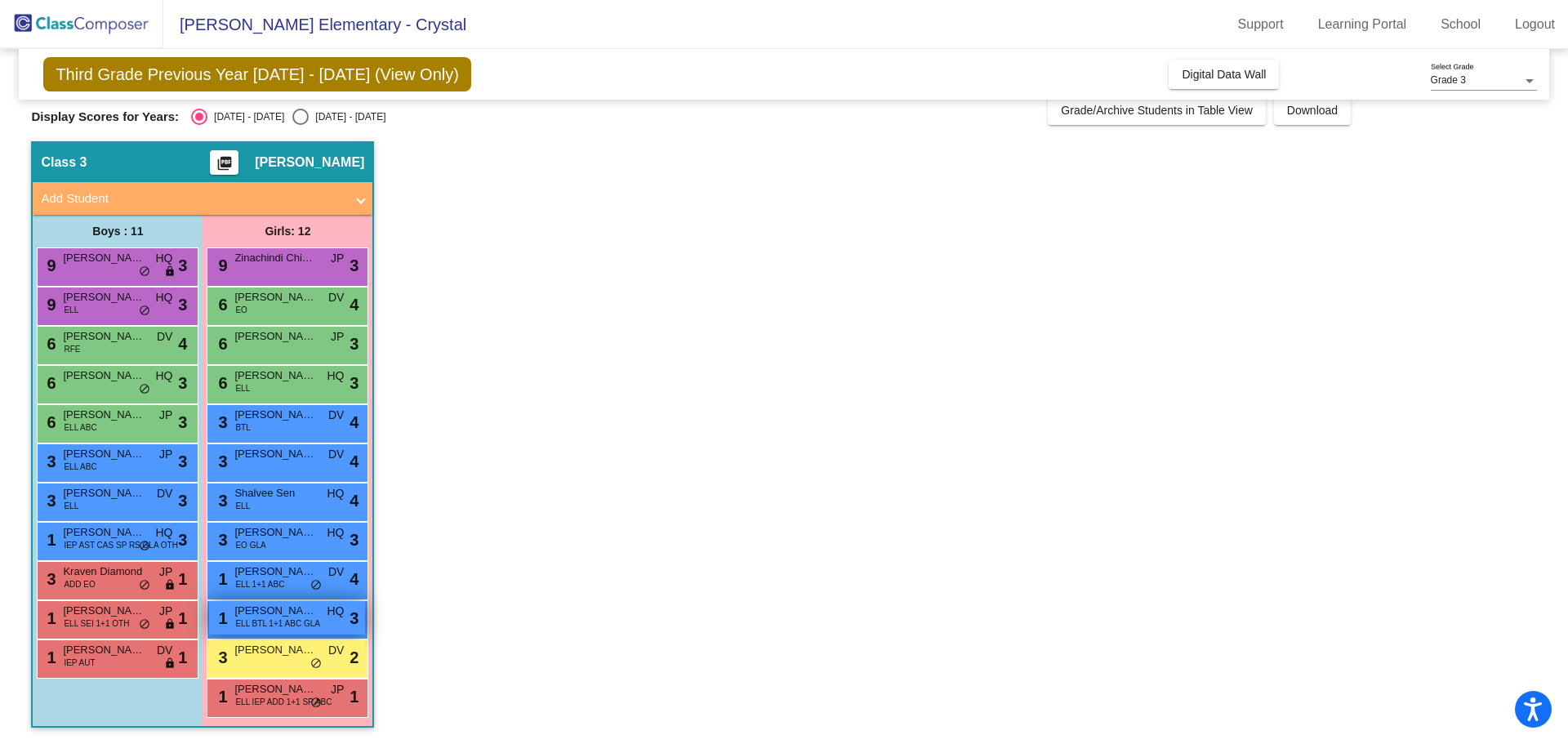
click at [291, 619] on span "ELL BTL 1+1 ABC GLA" at bounding box center [278, 623] width 85 height 12
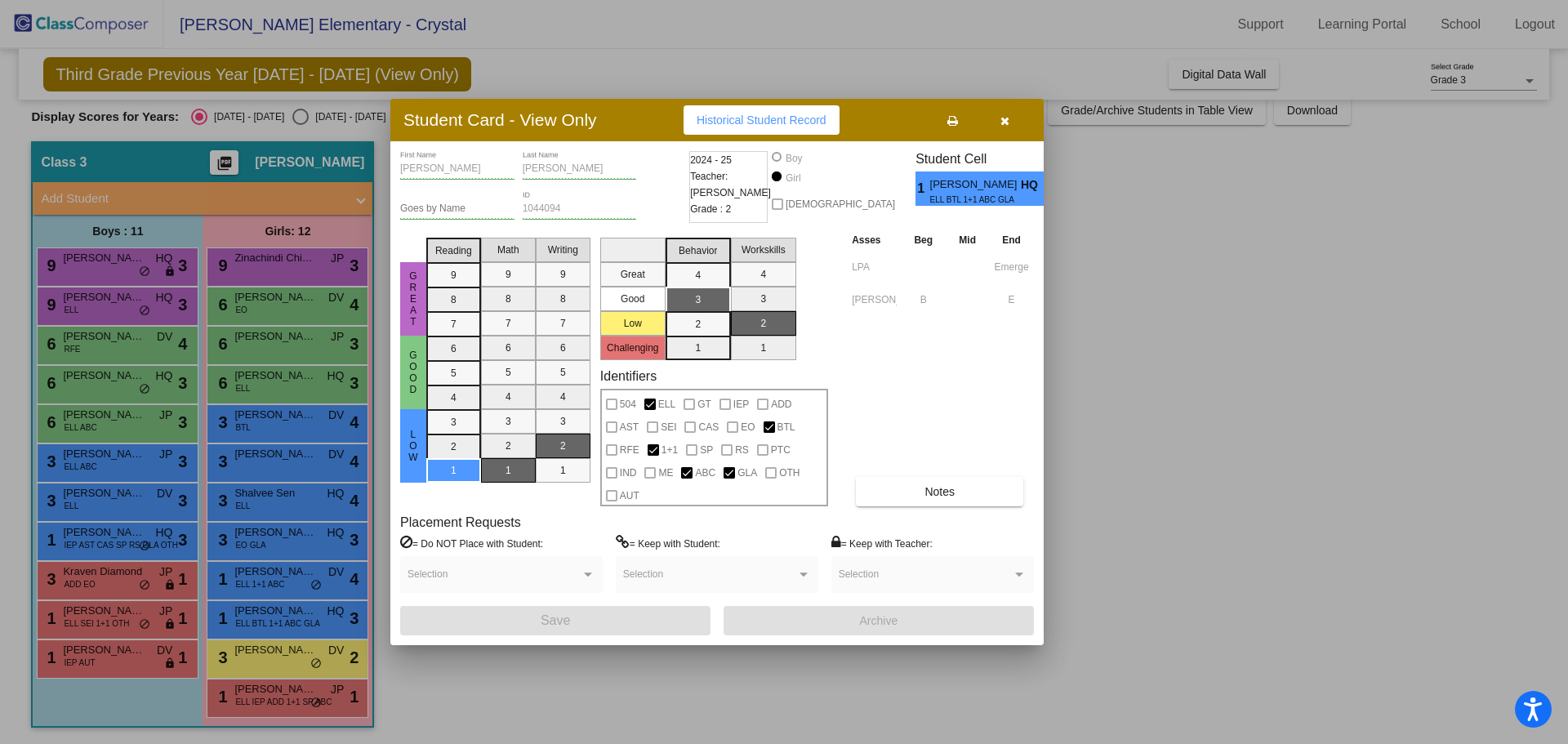
click at [998, 116] on button "button" at bounding box center [1004, 120] width 52 height 29
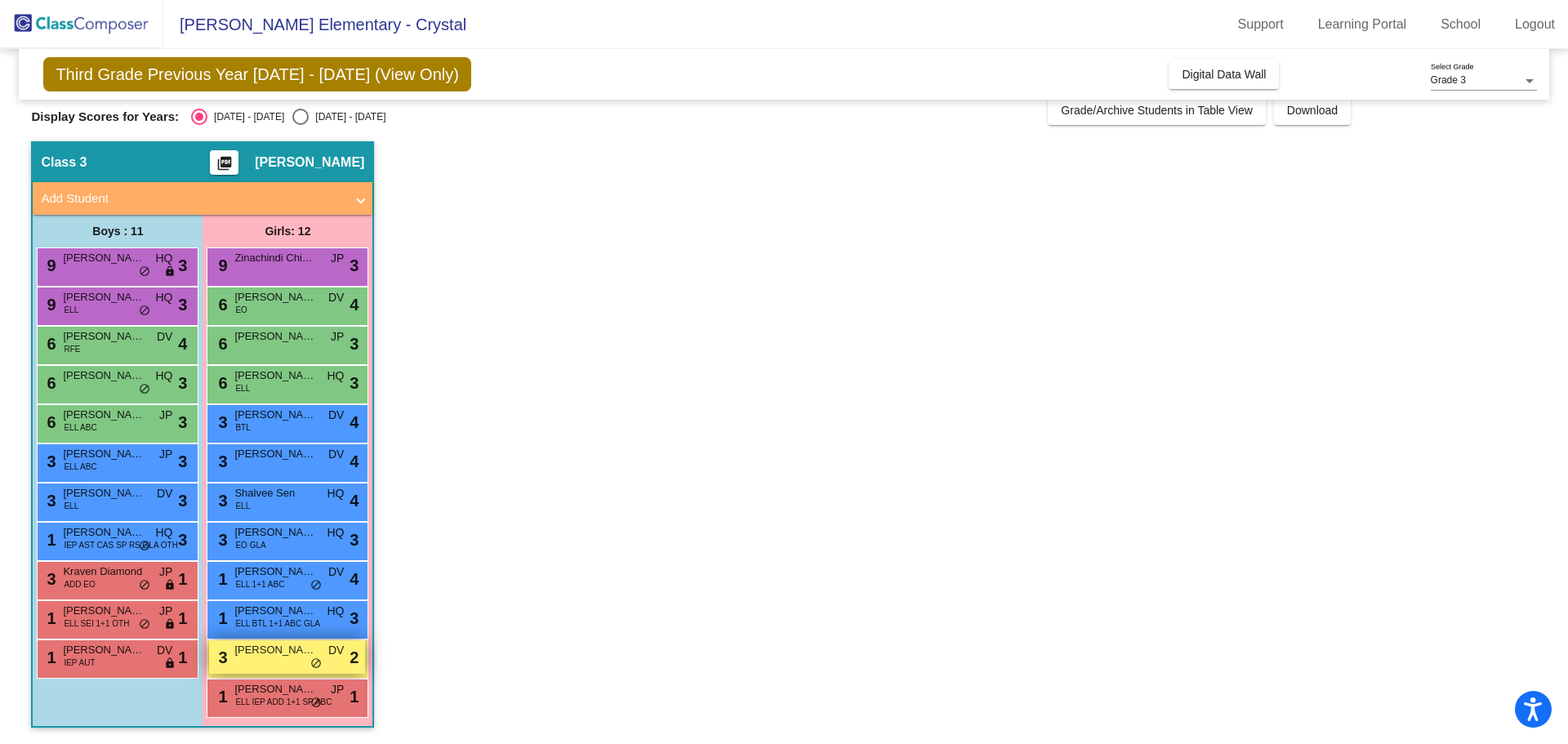
click at [244, 641] on div "3 [PERSON_NAME] DV lock do_not_disturb_alt 2" at bounding box center [286, 656] width 156 height 34
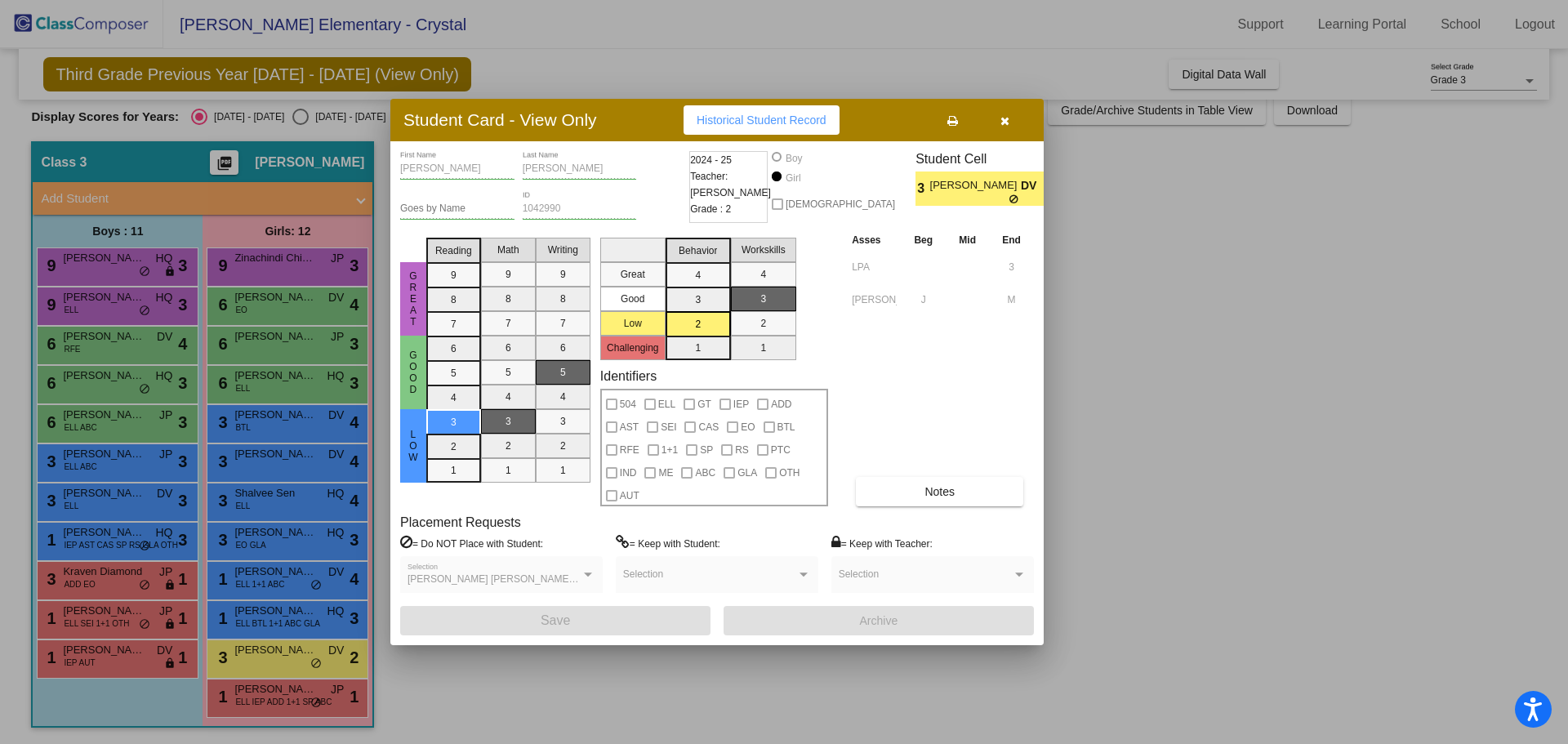
click at [997, 115] on button "button" at bounding box center [1004, 120] width 52 height 29
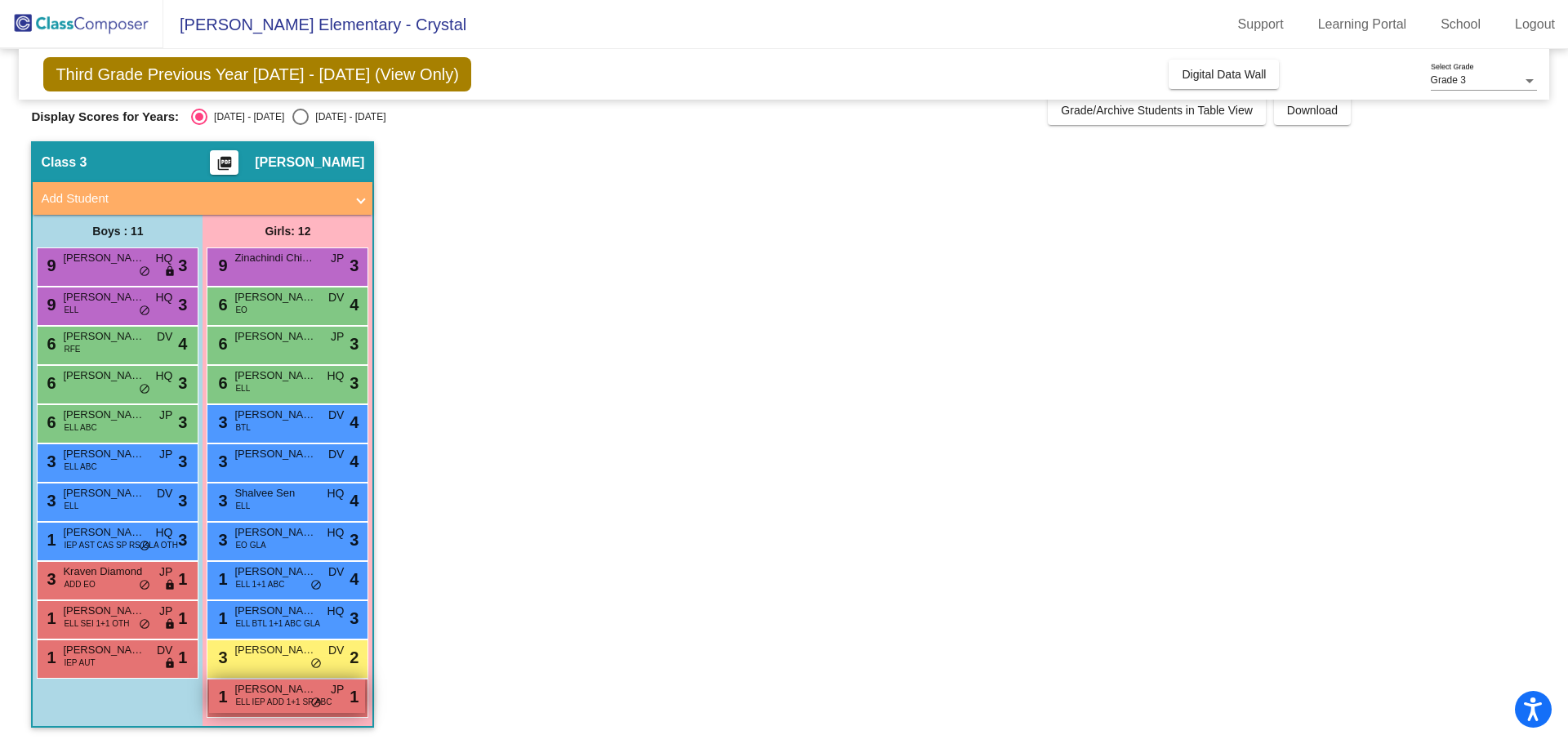
click at [291, 694] on span "[PERSON_NAME]" at bounding box center [275, 688] width 82 height 16
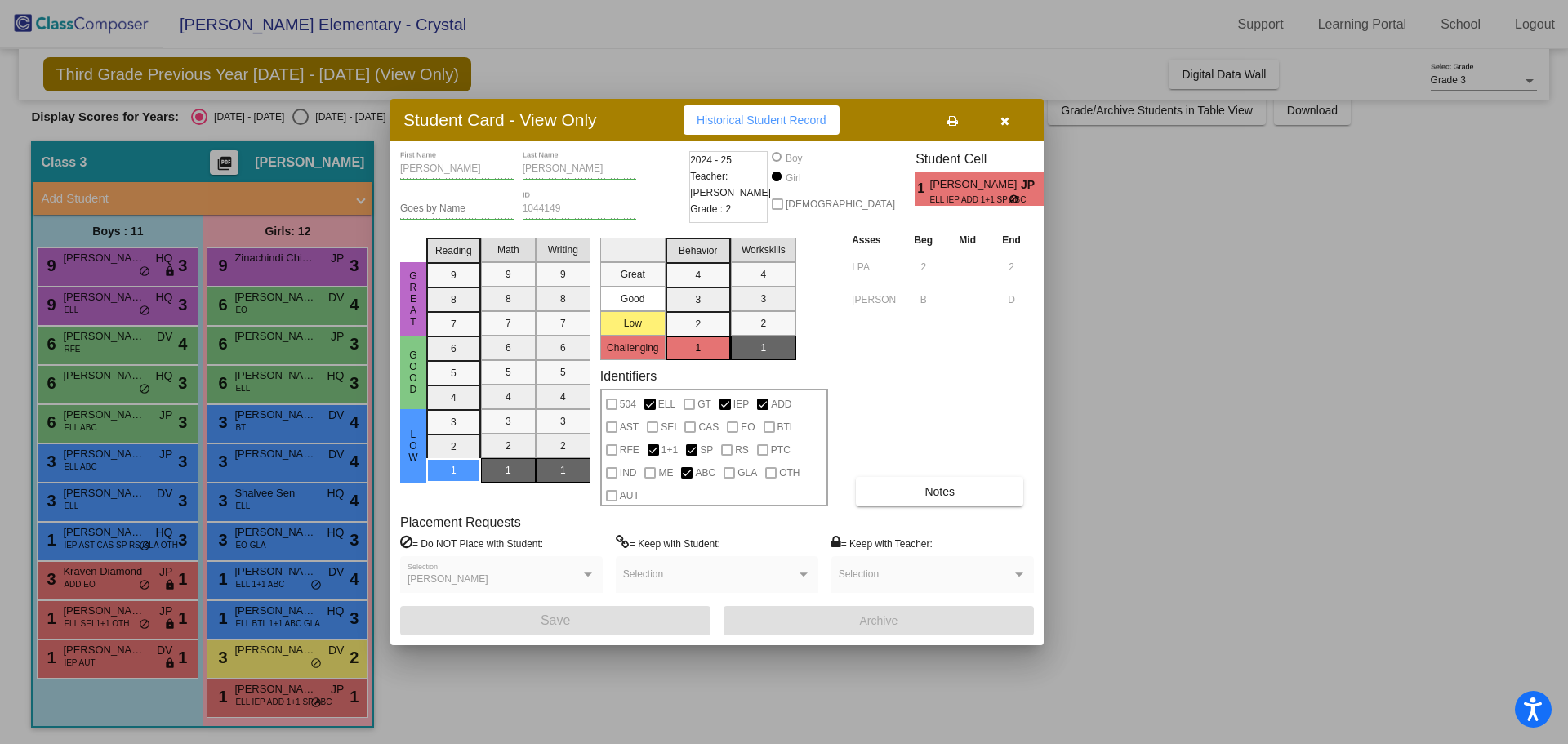
click at [1019, 118] on button "button" at bounding box center [1004, 120] width 52 height 29
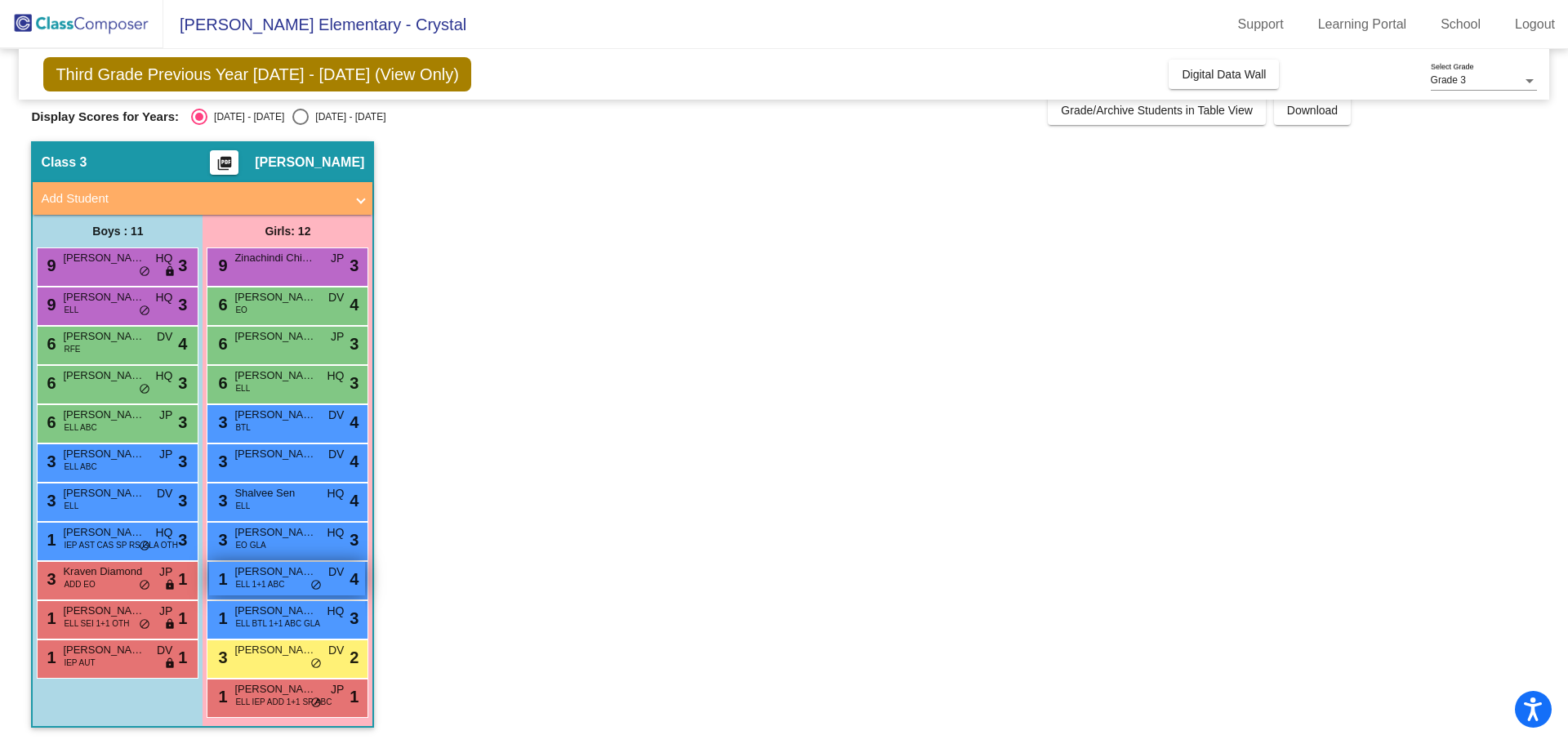
click at [297, 576] on span "[PERSON_NAME]" at bounding box center [275, 571] width 82 height 16
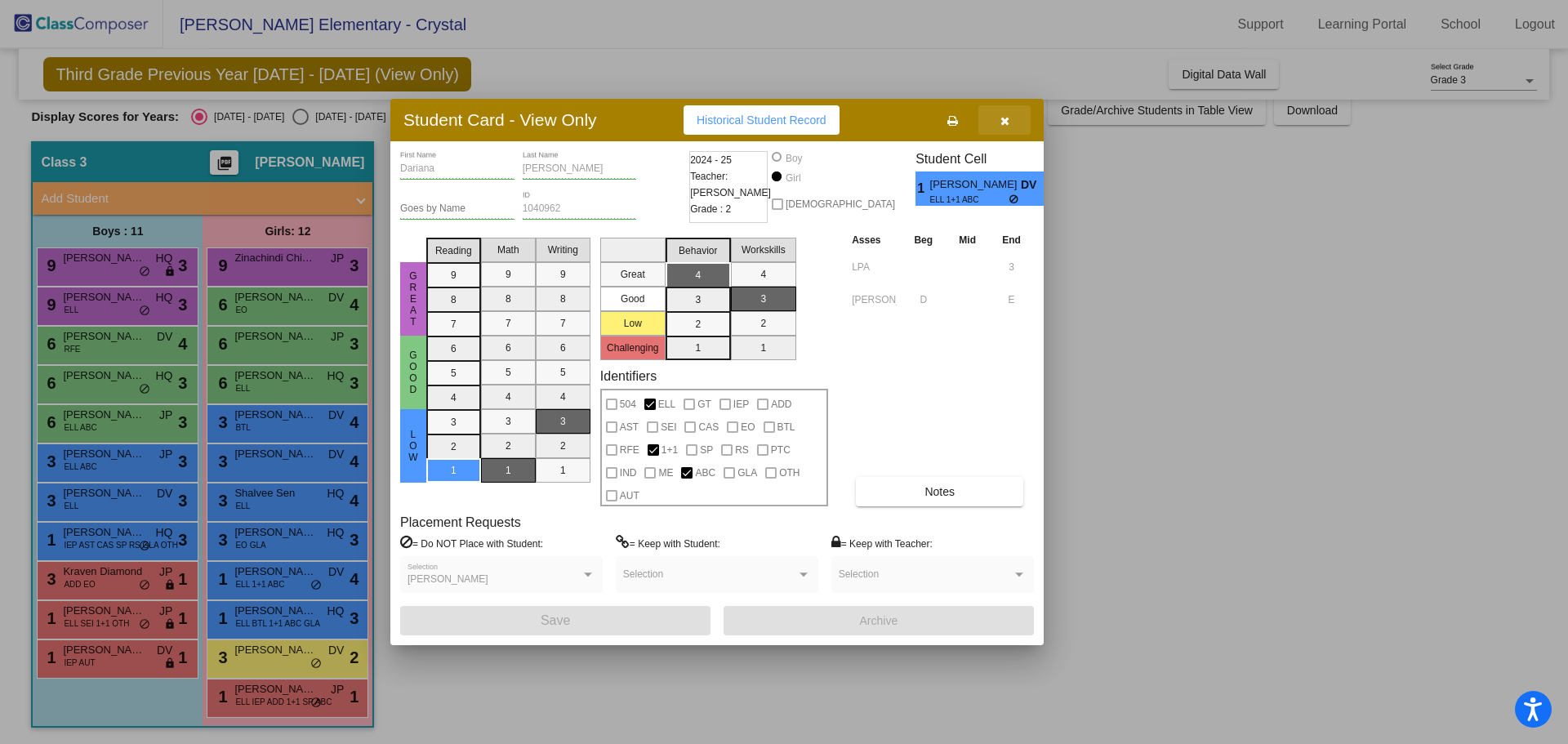
click at [994, 125] on button "button" at bounding box center [1004, 120] width 52 height 29
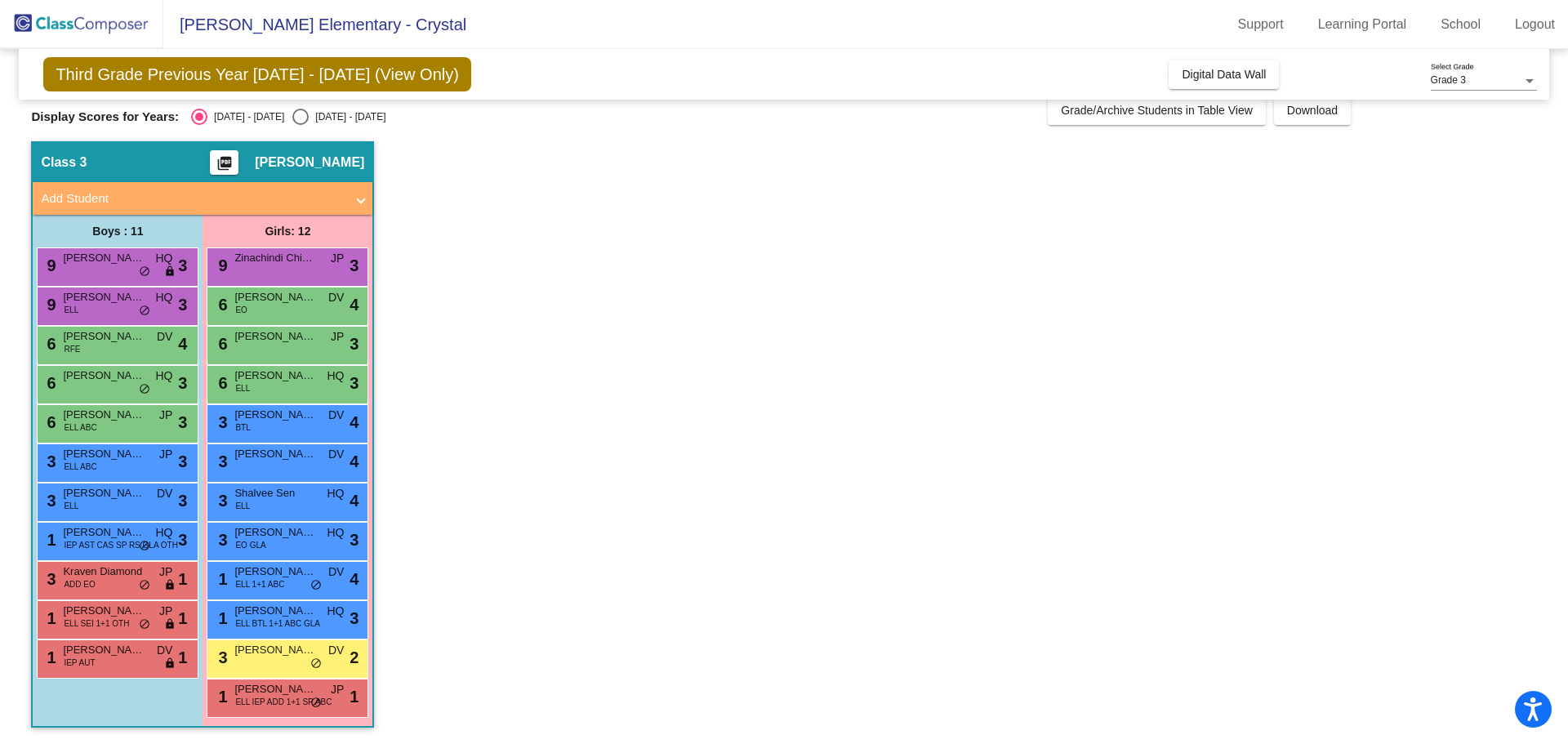
drag, startPoint x: 594, startPoint y: 32, endPoint x: 671, endPoint y: 1, distance: 83.0
click at [596, 30] on mat-toolbar "[PERSON_NAME] Elementary - Crystal Support Learning Portal School Logout" at bounding box center [784, 24] width 1568 height 49
click at [803, 401] on app-classroom "Class 3 picture_as_pdf [PERSON_NAME] Add Student First Name Last Name Student I…" at bounding box center [783, 442] width 1505 height 602
click at [241, 314] on span "EO" at bounding box center [241, 309] width 11 height 12
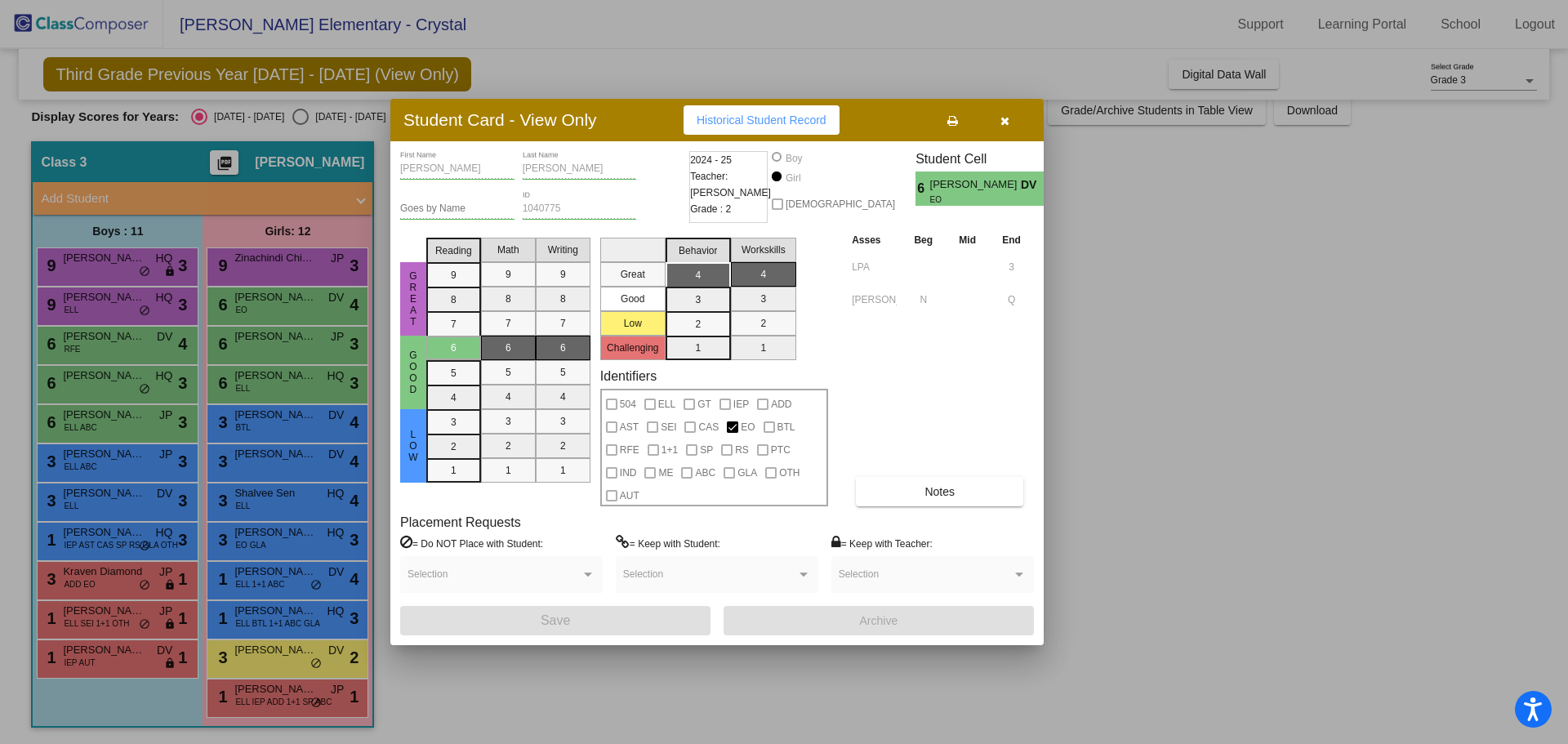
click at [1008, 119] on icon "button" at bounding box center [1005, 120] width 9 height 11
